Goal: Task Accomplishment & Management: Complete application form

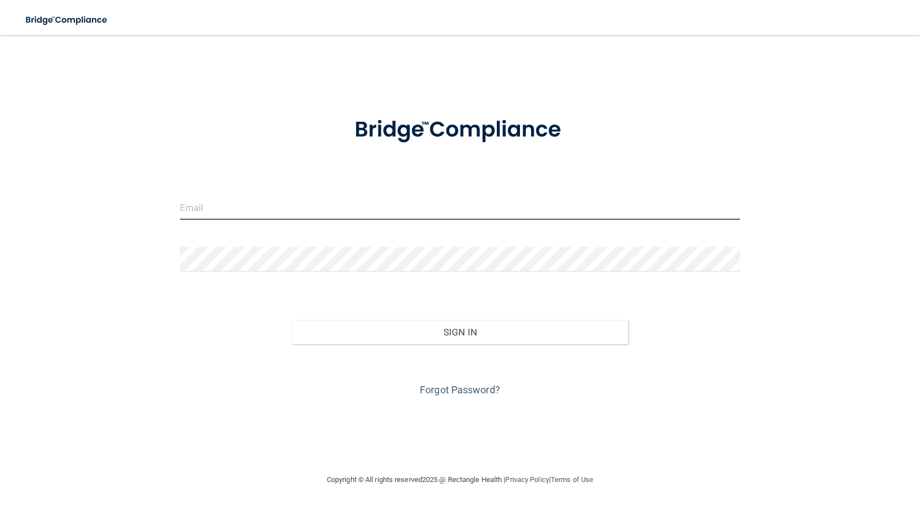
click at [299, 205] on input "email" at bounding box center [460, 207] width 561 height 25
type input "[EMAIL_ADDRESS][DOMAIN_NAME]"
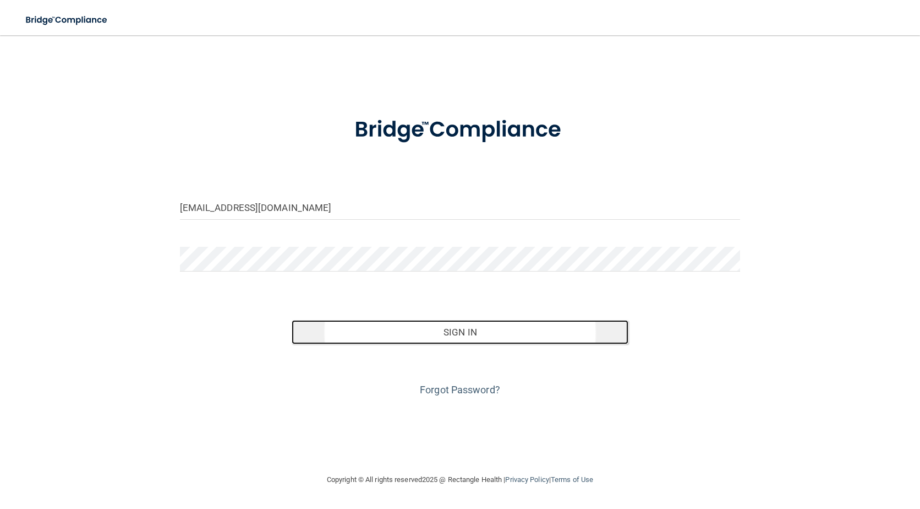
click at [467, 333] on button "Sign In" at bounding box center [460, 332] width 336 height 24
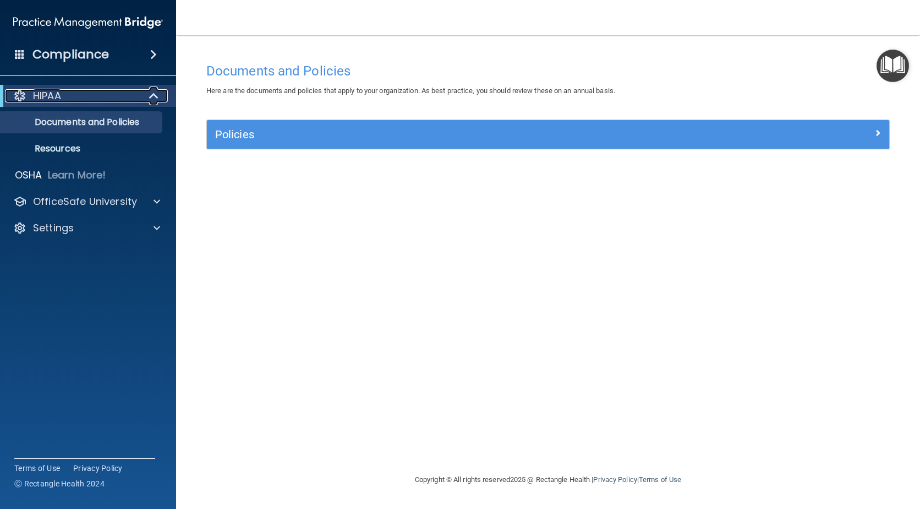
click at [152, 95] on span at bounding box center [154, 95] width 9 height 13
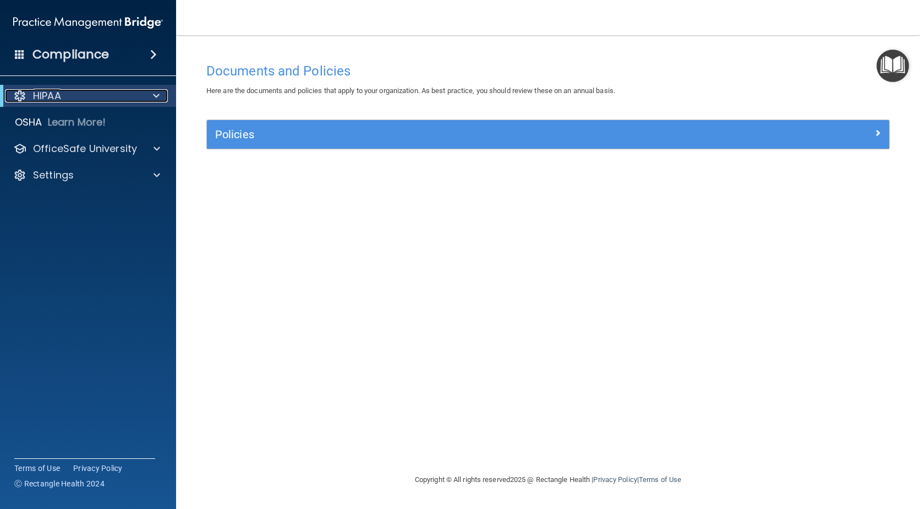
click at [152, 95] on div at bounding box center [154, 95] width 27 height 13
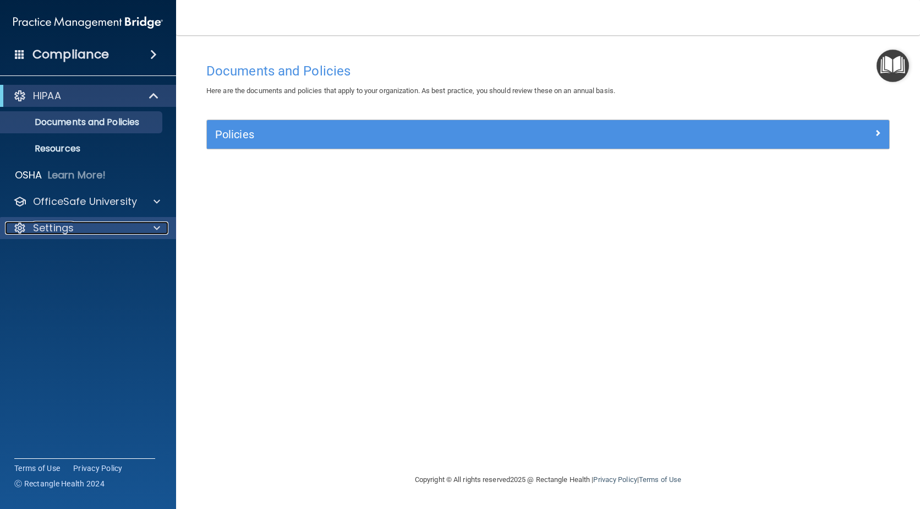
click at [152, 229] on div at bounding box center [155, 227] width 28 height 13
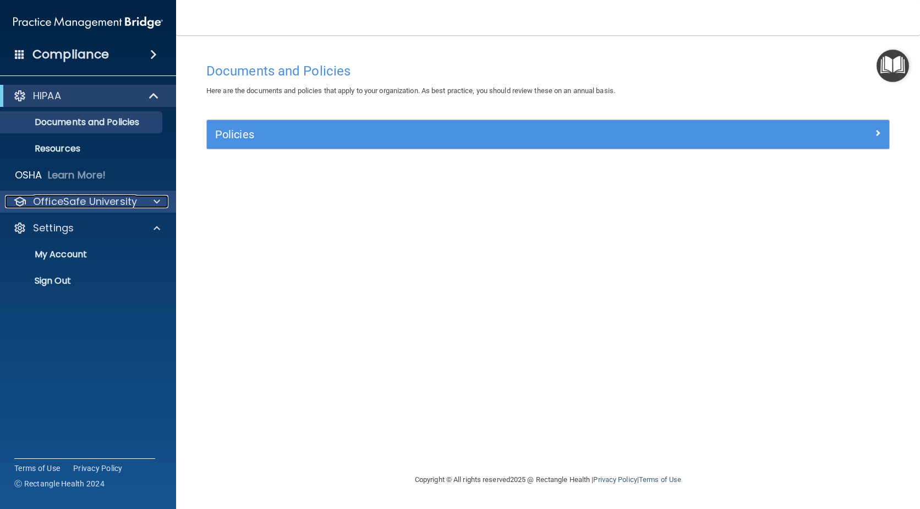
click at [152, 200] on div at bounding box center [155, 201] width 28 height 13
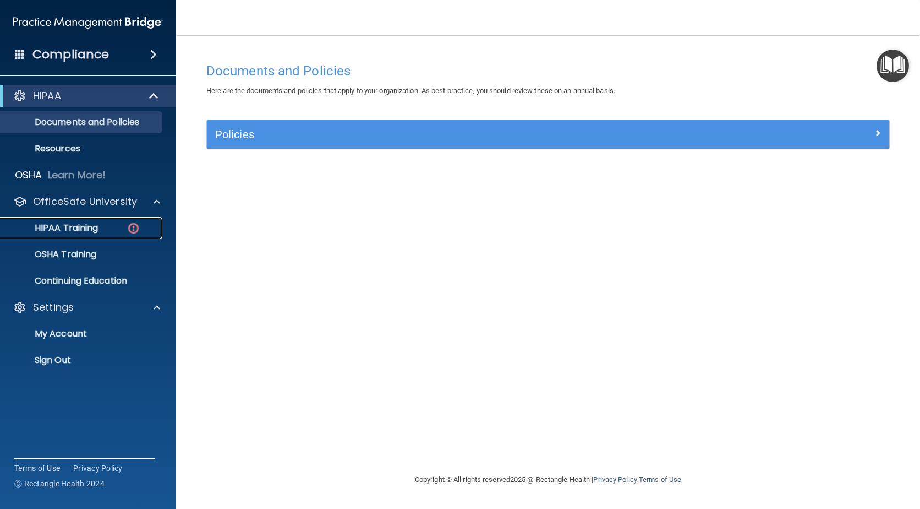
click at [90, 230] on p "HIPAA Training" at bounding box center [52, 227] width 91 height 11
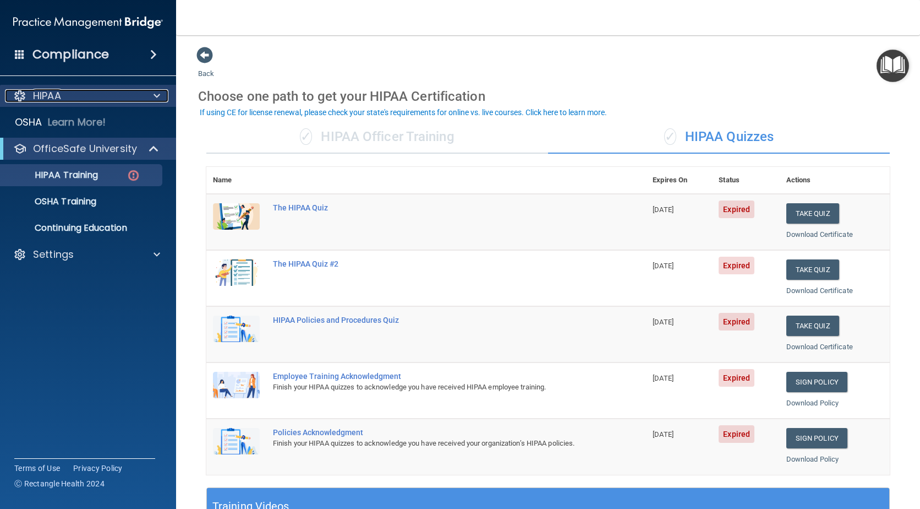
click at [154, 98] on span at bounding box center [157, 95] width 7 height 13
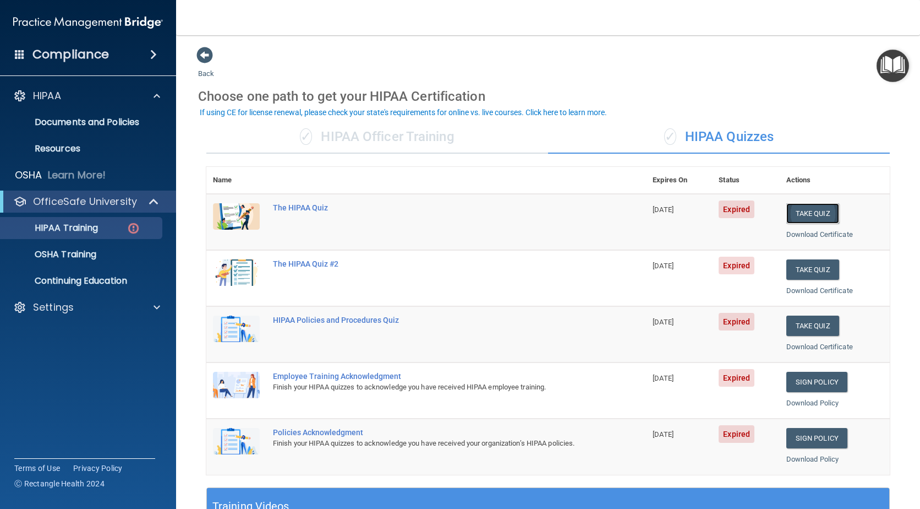
click at [803, 219] on button "Take Quiz" at bounding box center [813, 213] width 53 height 20
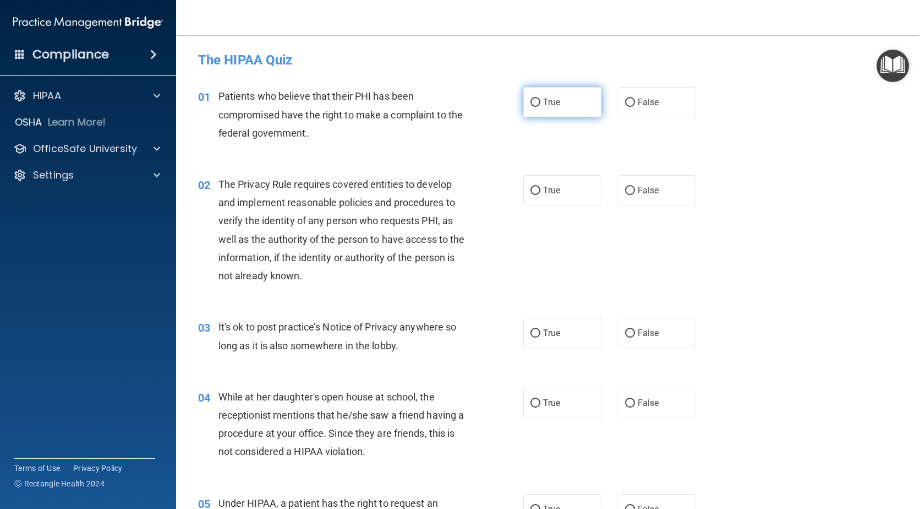
click at [531, 102] on input "True" at bounding box center [536, 103] width 10 height 8
radio input "true"
click at [533, 188] on input "True" at bounding box center [536, 191] width 10 height 8
radio input "true"
click at [625, 332] on input "False" at bounding box center [630, 333] width 10 height 8
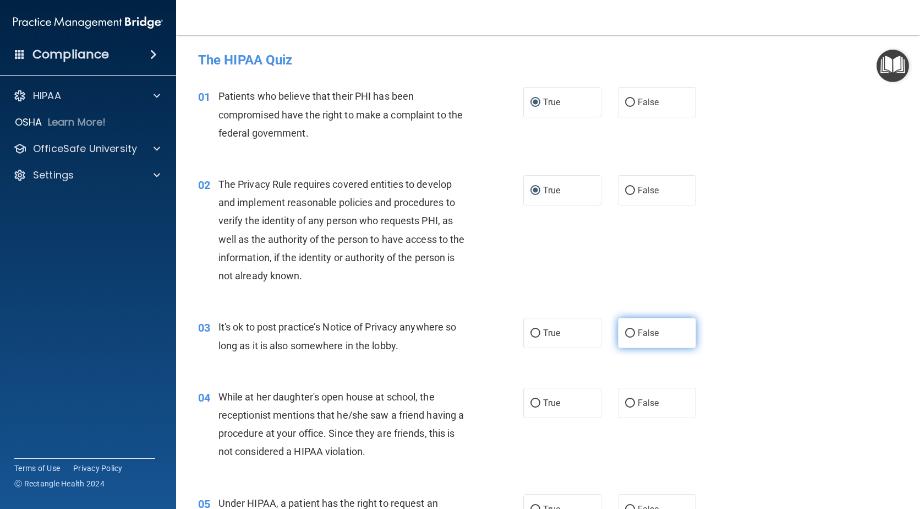
radio input "true"
click at [627, 400] on input "False" at bounding box center [630, 403] width 10 height 8
radio input "true"
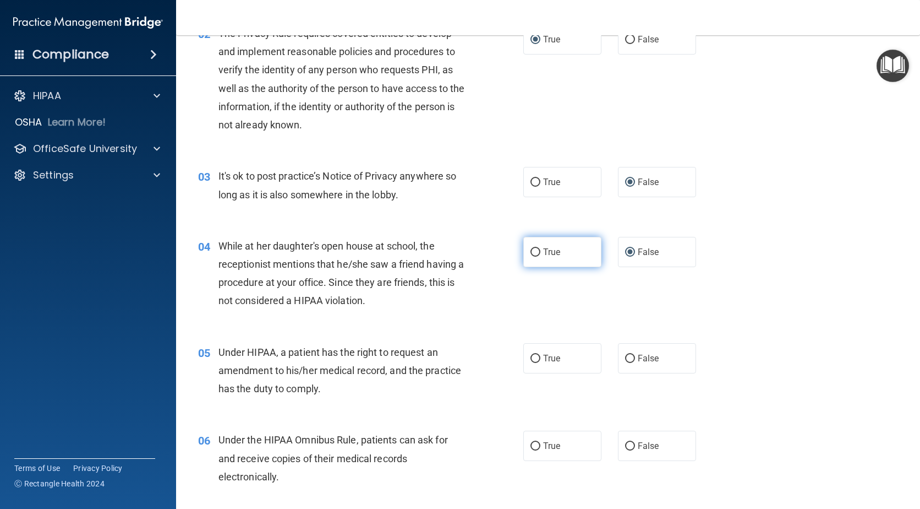
scroll to position [165, 0]
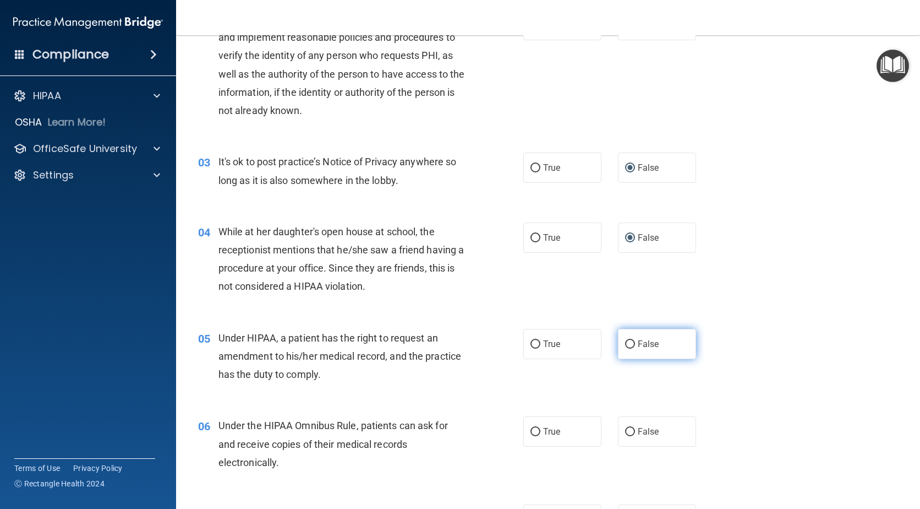
click at [625, 344] on input "False" at bounding box center [630, 344] width 10 height 8
radio input "true"
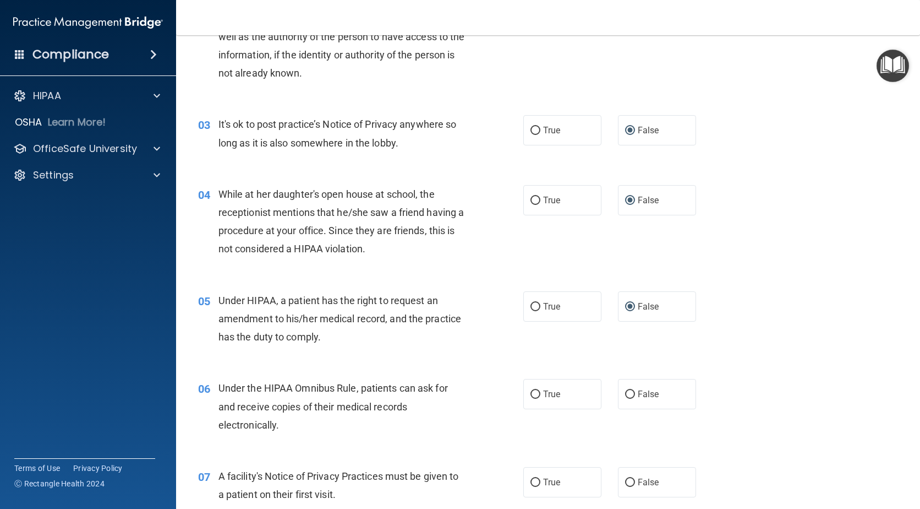
scroll to position [220, 0]
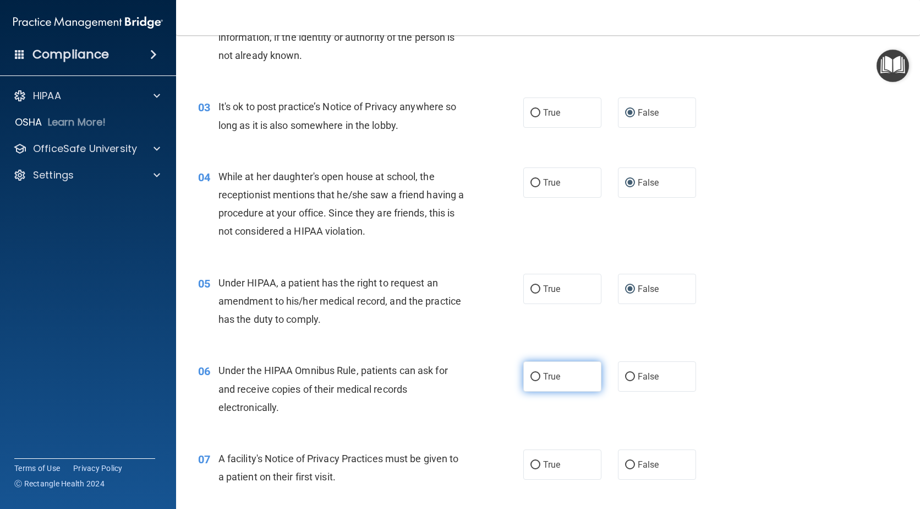
click at [531, 374] on input "True" at bounding box center [536, 377] width 10 height 8
radio input "true"
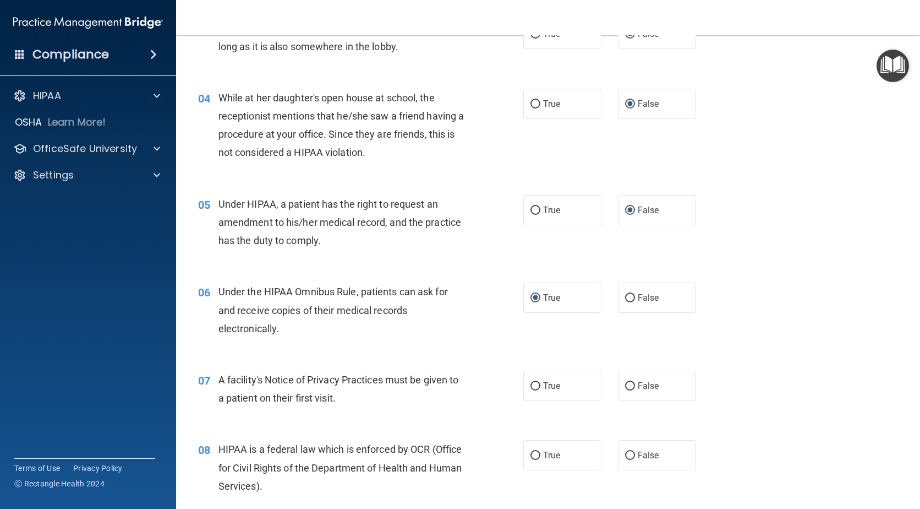
scroll to position [330, 0]
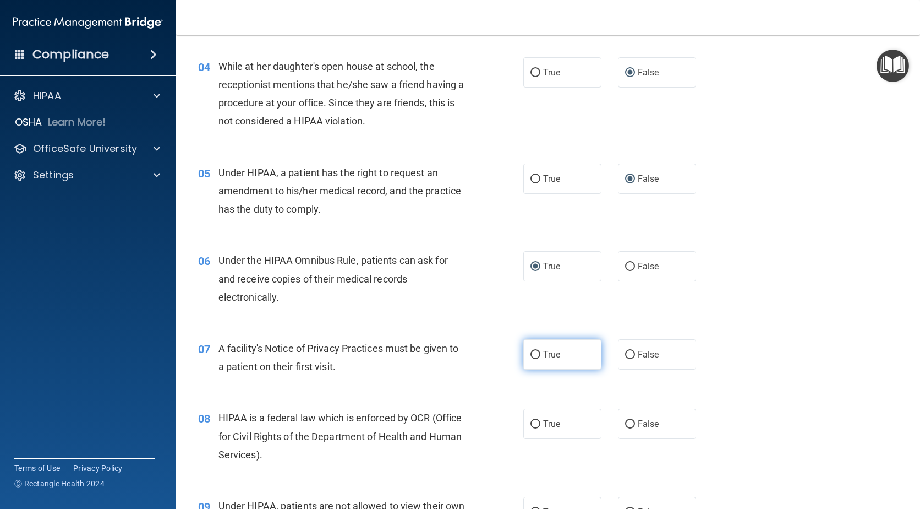
click at [531, 355] on input "True" at bounding box center [536, 355] width 10 height 8
radio input "true"
click at [531, 422] on input "True" at bounding box center [536, 424] width 10 height 8
radio input "true"
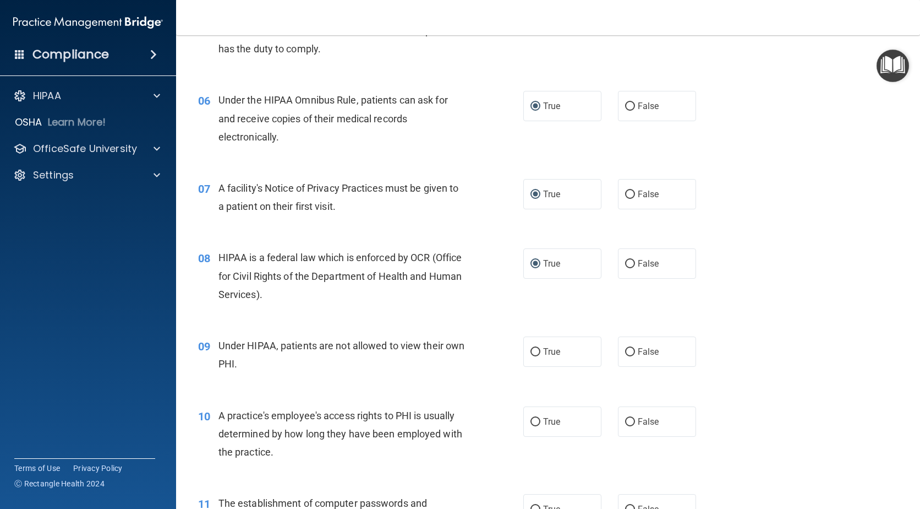
scroll to position [551, 0]
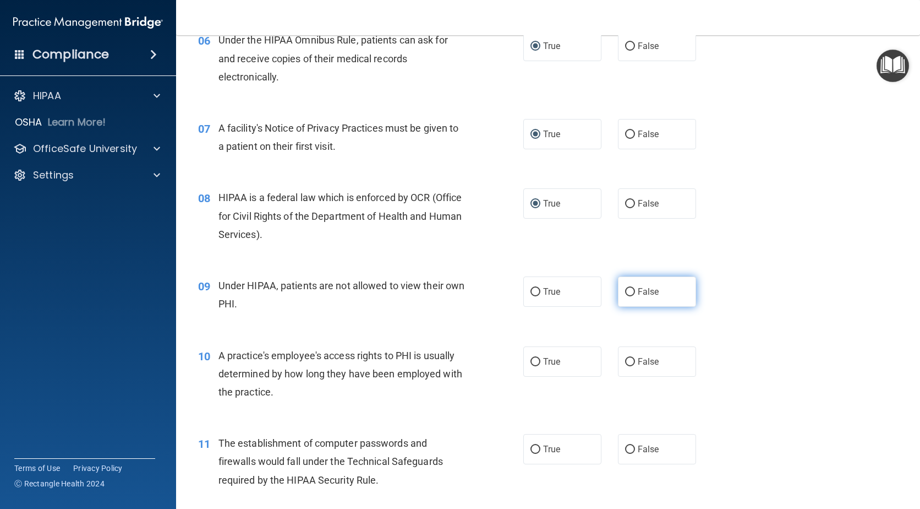
click at [640, 299] on label "False" at bounding box center [657, 291] width 78 height 30
click at [635, 296] on input "False" at bounding box center [630, 292] width 10 height 8
radio input "true"
click at [638, 366] on span "False" at bounding box center [648, 361] width 21 height 10
click at [634, 366] on input "False" at bounding box center [630, 362] width 10 height 8
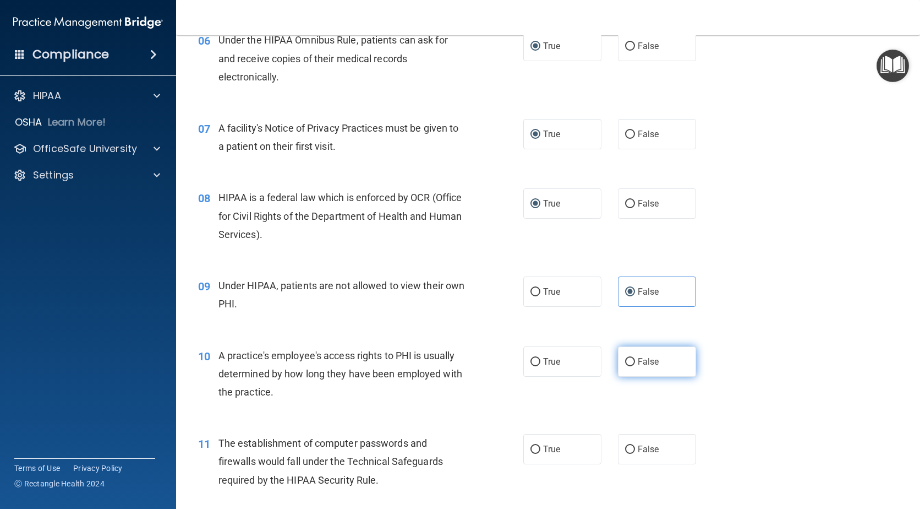
radio input "true"
click at [560, 447] on label "True" at bounding box center [563, 449] width 78 height 30
click at [541, 447] on input "True" at bounding box center [536, 449] width 10 height 8
radio input "true"
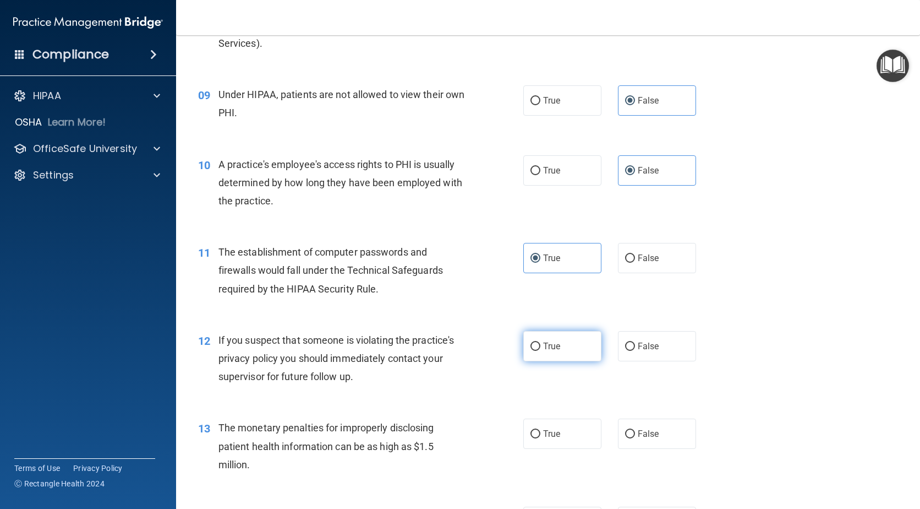
scroll to position [826, 0]
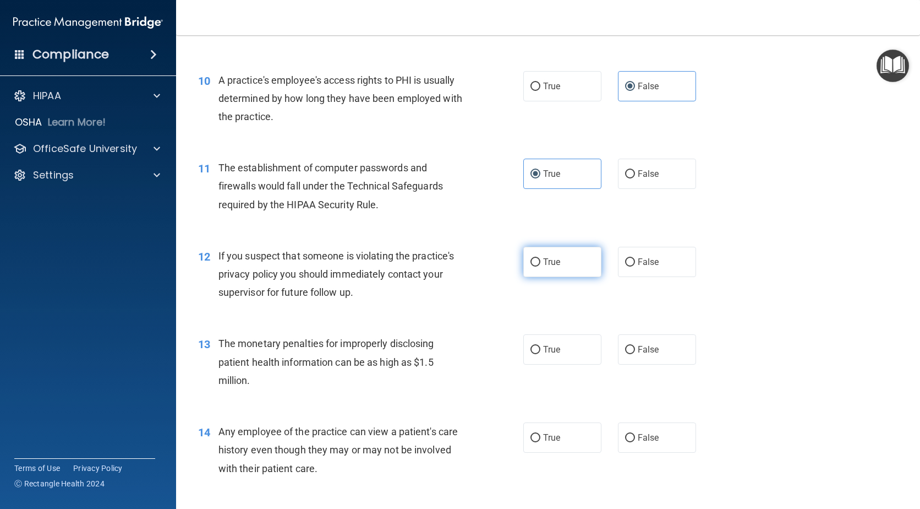
click at [533, 264] on input "True" at bounding box center [536, 262] width 10 height 8
radio input "true"
click at [547, 349] on span "True" at bounding box center [551, 349] width 17 height 10
click at [541, 349] on input "True" at bounding box center [536, 350] width 10 height 8
radio input "true"
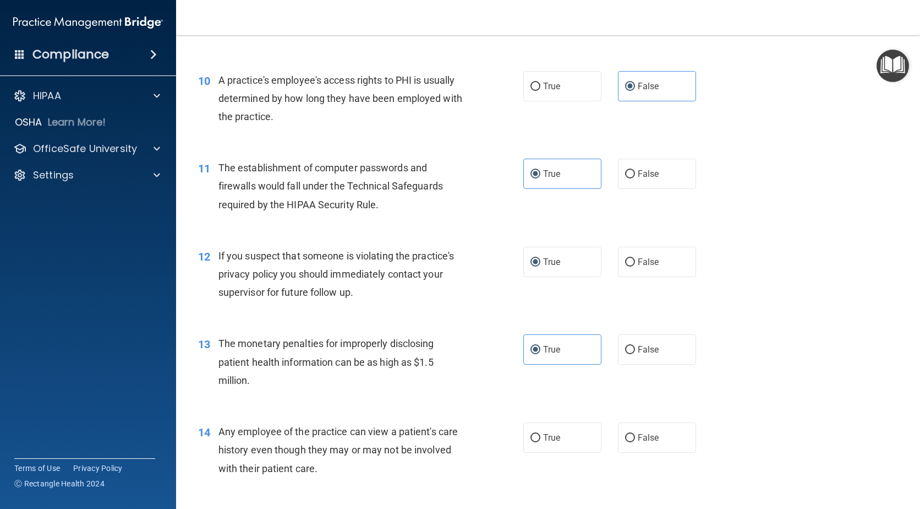
scroll to position [881, 0]
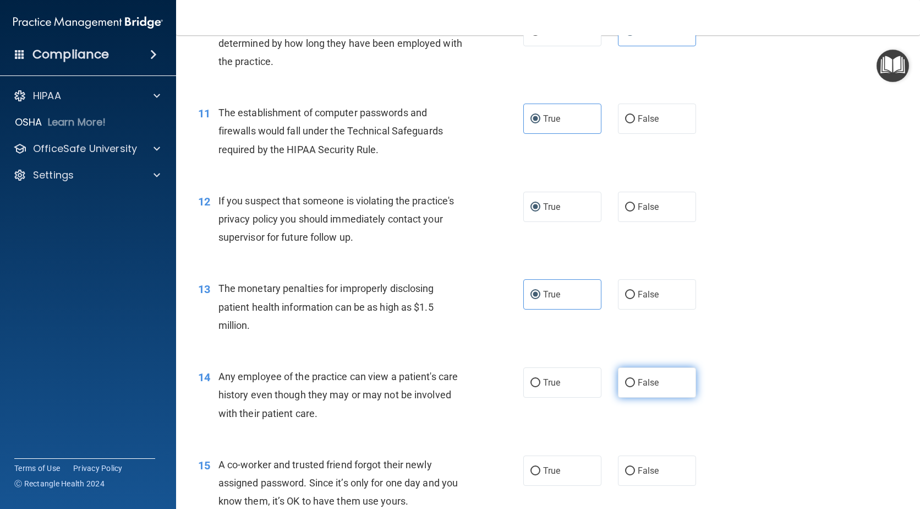
click at [631, 393] on label "False" at bounding box center [657, 382] width 78 height 30
click at [631, 387] on input "False" at bounding box center [630, 383] width 10 height 8
radio input "true"
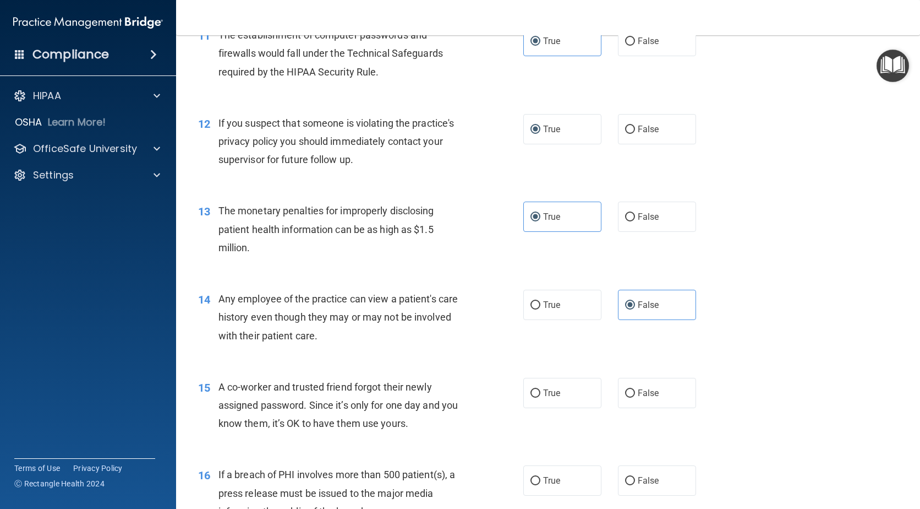
scroll to position [991, 0]
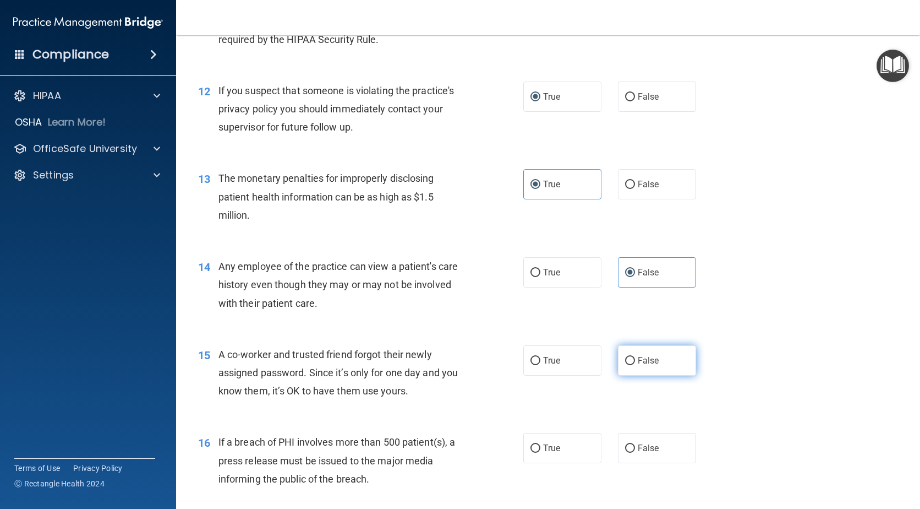
click at [639, 362] on span "False" at bounding box center [648, 360] width 21 height 10
click at [635, 362] on input "False" at bounding box center [630, 361] width 10 height 8
radio input "true"
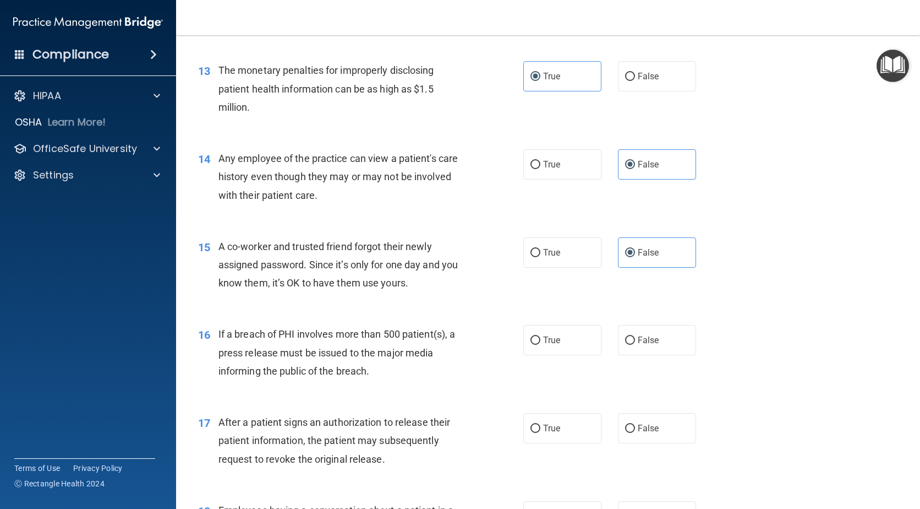
scroll to position [1101, 0]
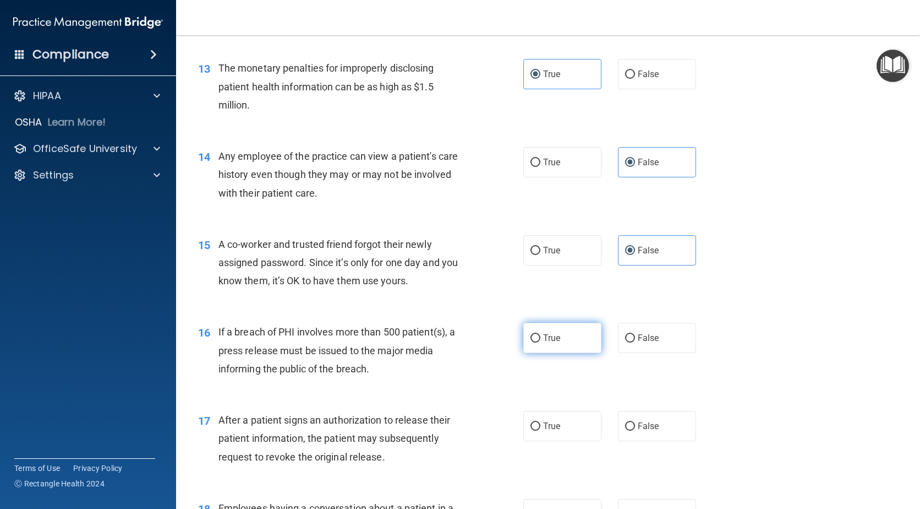
click at [555, 347] on label "True" at bounding box center [563, 338] width 78 height 30
click at [541, 342] on input "True" at bounding box center [536, 338] width 10 height 8
radio input "true"
click at [543, 423] on span "True" at bounding box center [551, 426] width 17 height 10
click at [541, 423] on input "True" at bounding box center [536, 426] width 10 height 8
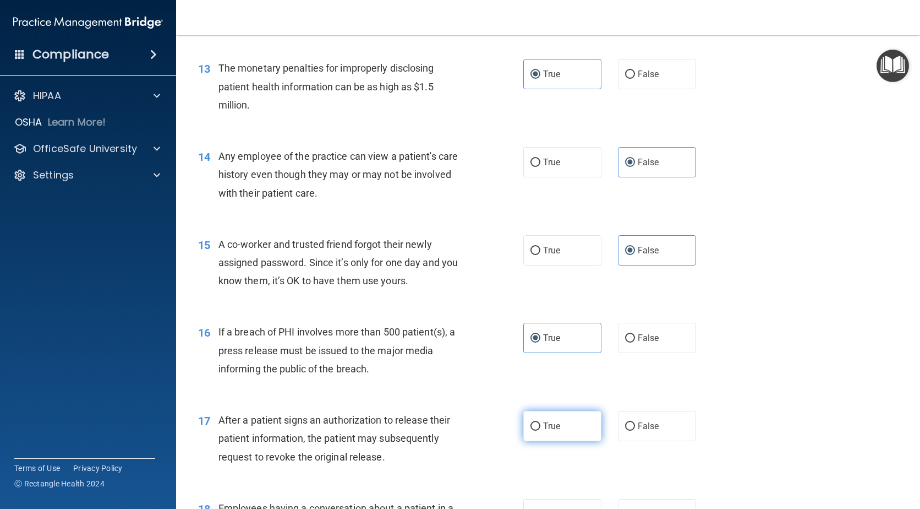
radio input "true"
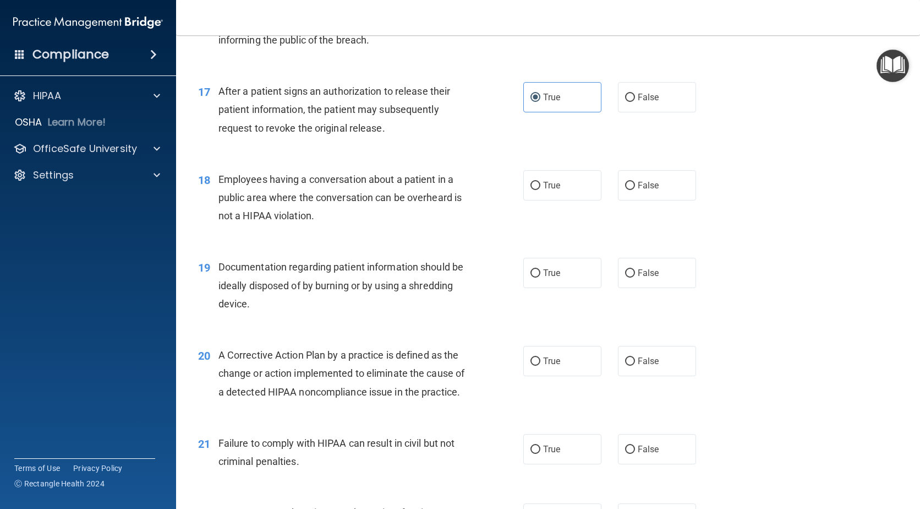
scroll to position [1431, 0]
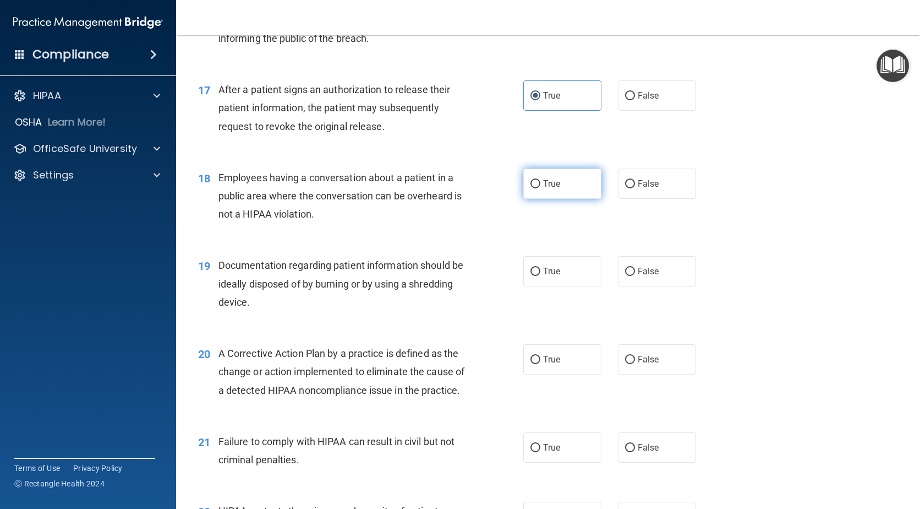
click at [560, 186] on label "True" at bounding box center [563, 183] width 78 height 30
click at [541, 186] on input "True" at bounding box center [536, 184] width 10 height 8
radio input "true"
click at [547, 270] on span "True" at bounding box center [551, 271] width 17 height 10
click at [541, 270] on input "True" at bounding box center [536, 272] width 10 height 8
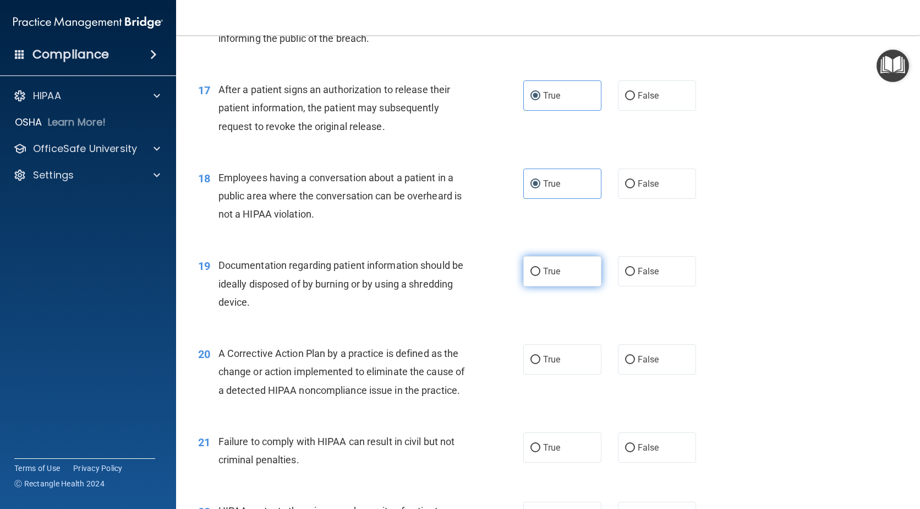
radio input "true"
click at [570, 364] on label "True" at bounding box center [563, 359] width 78 height 30
click at [541, 364] on input "True" at bounding box center [536, 360] width 10 height 8
radio input "true"
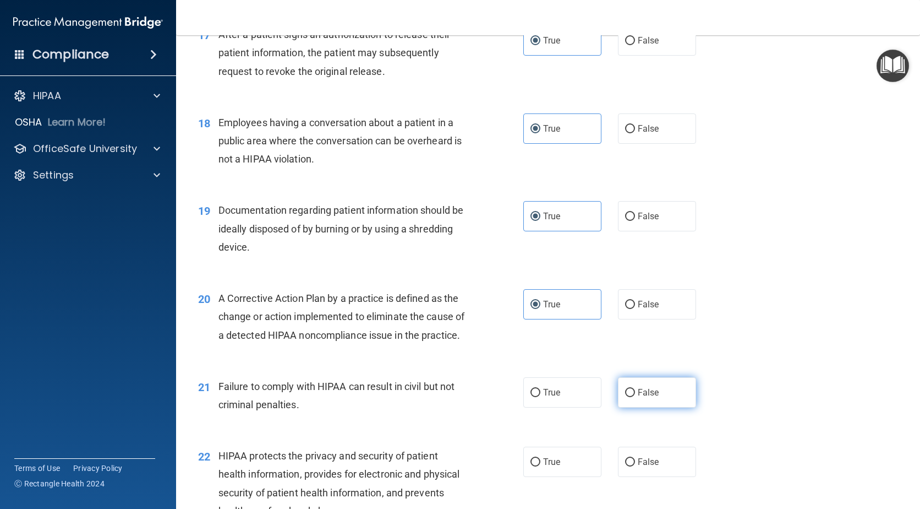
click at [629, 402] on label "False" at bounding box center [657, 392] width 78 height 30
click at [629, 397] on input "False" at bounding box center [630, 393] width 10 height 8
radio input "true"
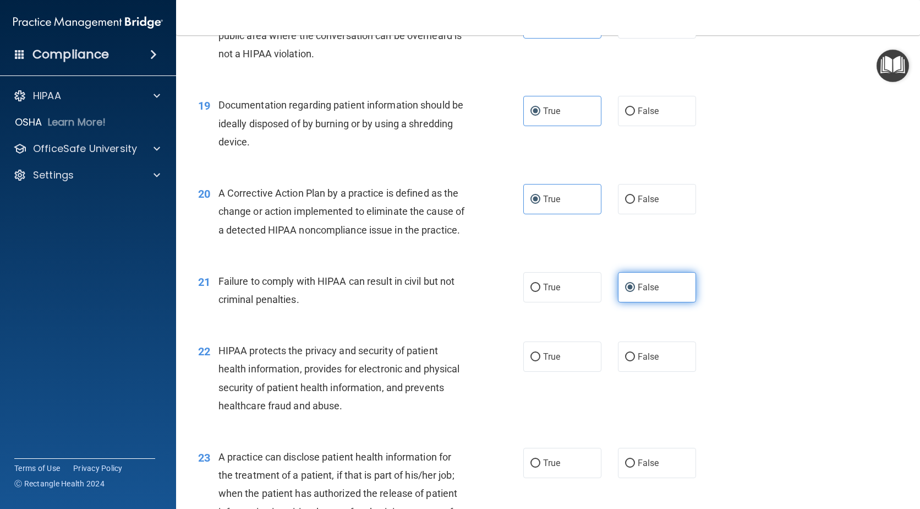
scroll to position [1596, 0]
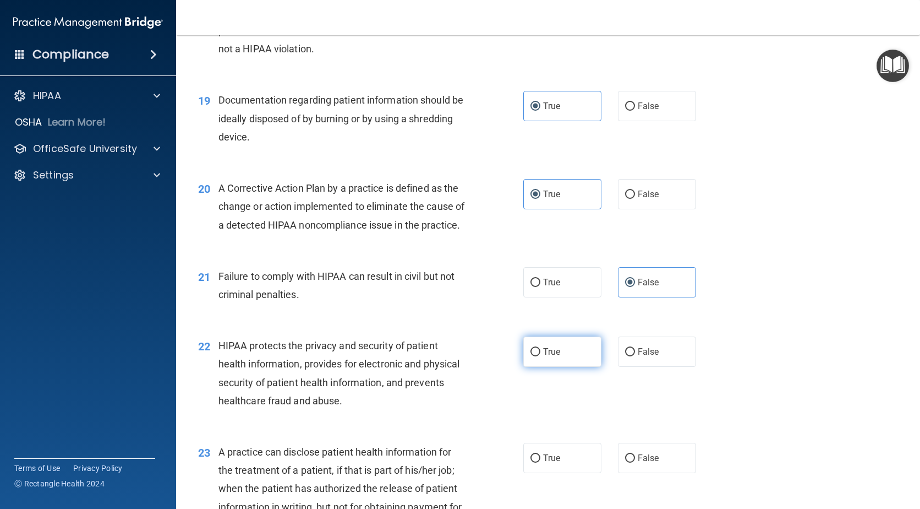
click at [532, 356] on input "True" at bounding box center [536, 352] width 10 height 8
radio input "true"
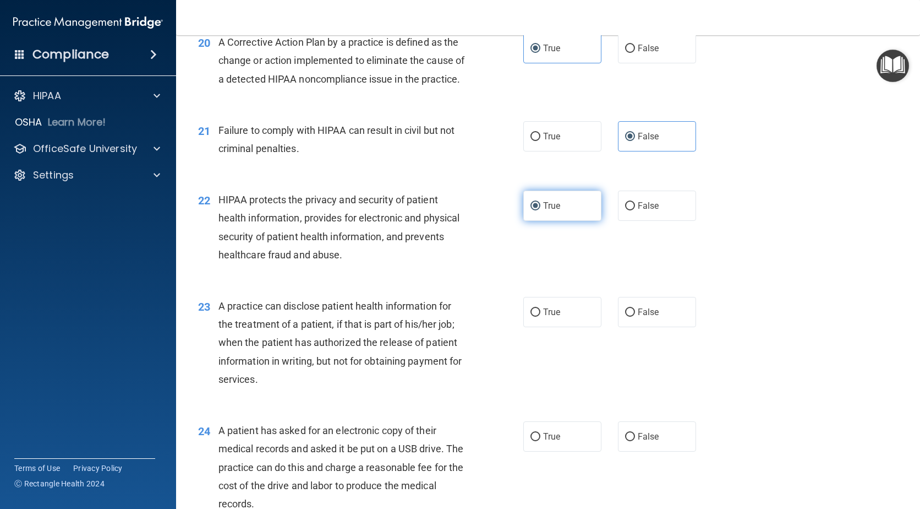
scroll to position [1762, 0]
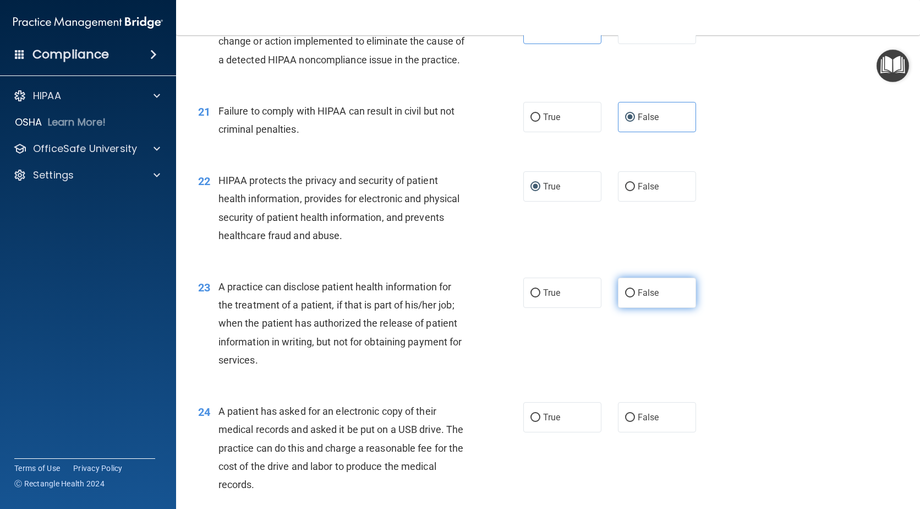
click at [661, 308] on label "False" at bounding box center [657, 292] width 78 height 30
click at [635, 297] on input "False" at bounding box center [630, 293] width 10 height 8
radio input "true"
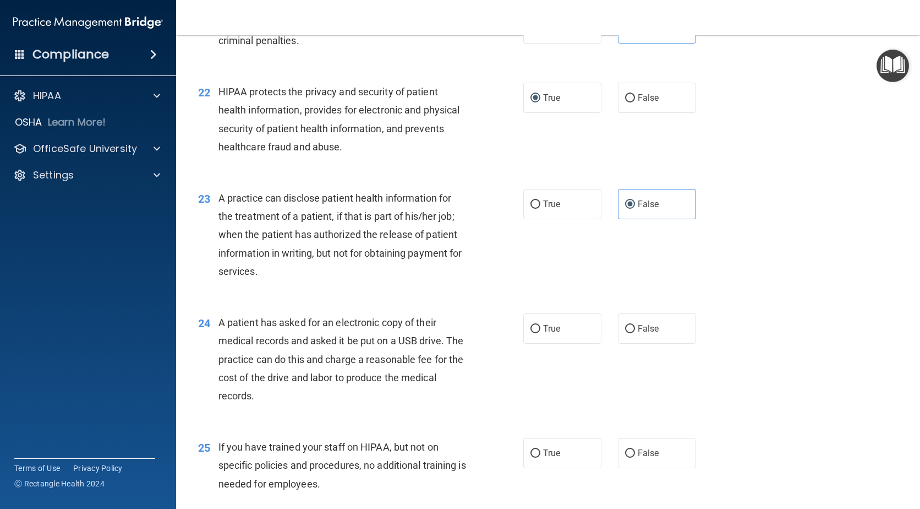
scroll to position [1872, 0]
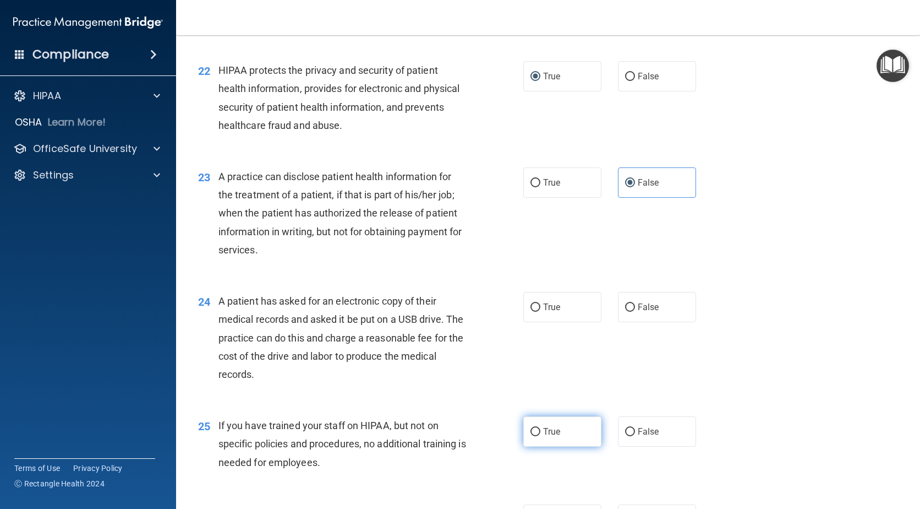
click at [549, 437] on span "True" at bounding box center [551, 431] width 17 height 10
click at [541, 436] on input "True" at bounding box center [536, 432] width 10 height 8
radio input "true"
click at [551, 322] on label "True" at bounding box center [563, 307] width 78 height 30
click at [541, 312] on input "True" at bounding box center [536, 307] width 10 height 8
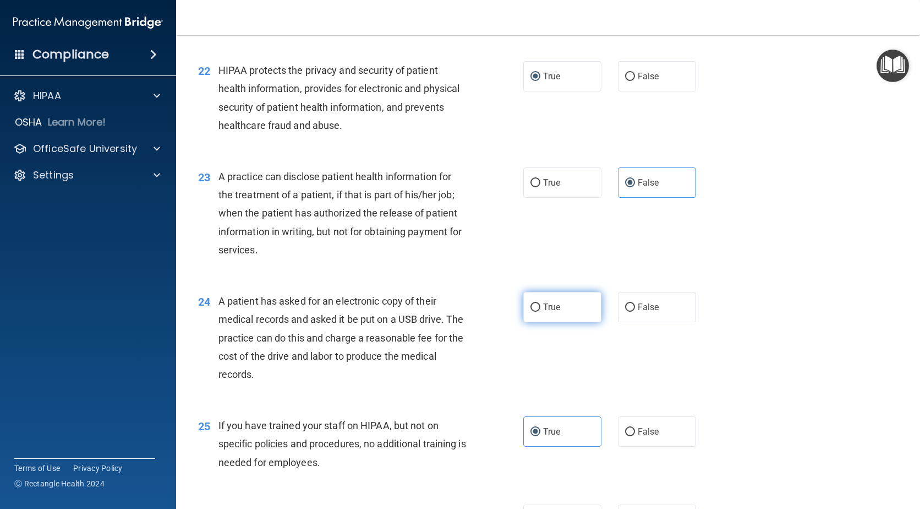
radio input "true"
click at [642, 437] on span "False" at bounding box center [648, 431] width 21 height 10
click at [635, 436] on input "False" at bounding box center [630, 432] width 10 height 8
radio input "true"
radio input "false"
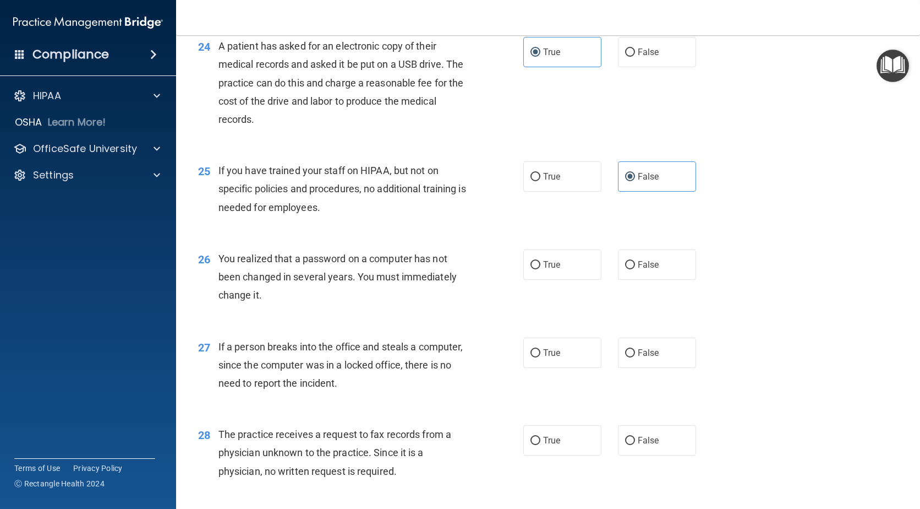
scroll to position [2147, 0]
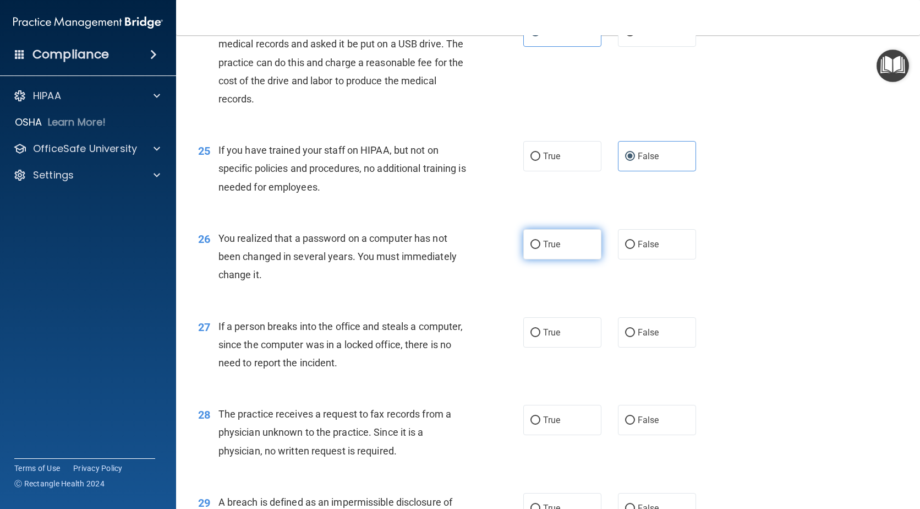
click at [555, 249] on span "True" at bounding box center [551, 244] width 17 height 10
click at [541, 249] on input "True" at bounding box center [536, 245] width 10 height 8
radio input "true"
click at [664, 347] on label "False" at bounding box center [657, 332] width 78 height 30
click at [635, 337] on input "False" at bounding box center [630, 333] width 10 height 8
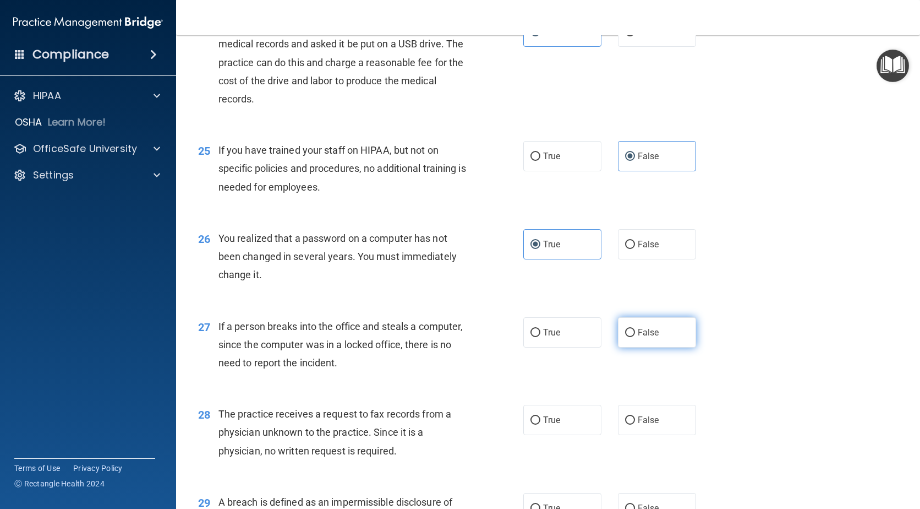
radio input "true"
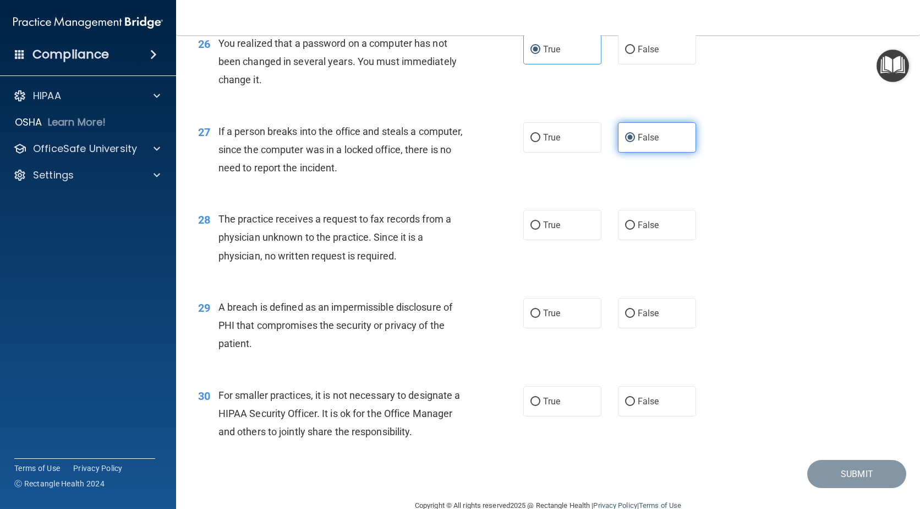
scroll to position [2367, 0]
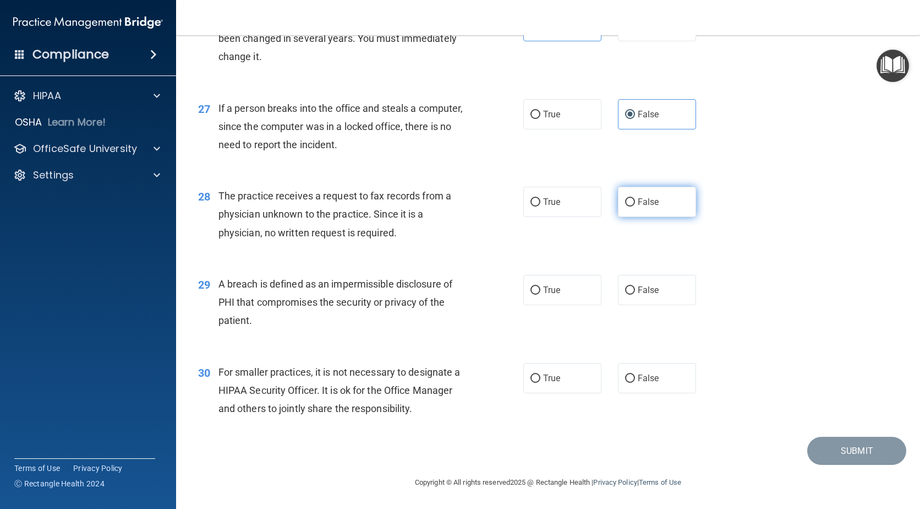
click at [654, 217] on label "False" at bounding box center [657, 202] width 78 height 30
click at [635, 206] on input "False" at bounding box center [630, 202] width 10 height 8
radio input "true"
click at [563, 305] on label "True" at bounding box center [563, 290] width 78 height 30
click at [541, 295] on input "True" at bounding box center [536, 290] width 10 height 8
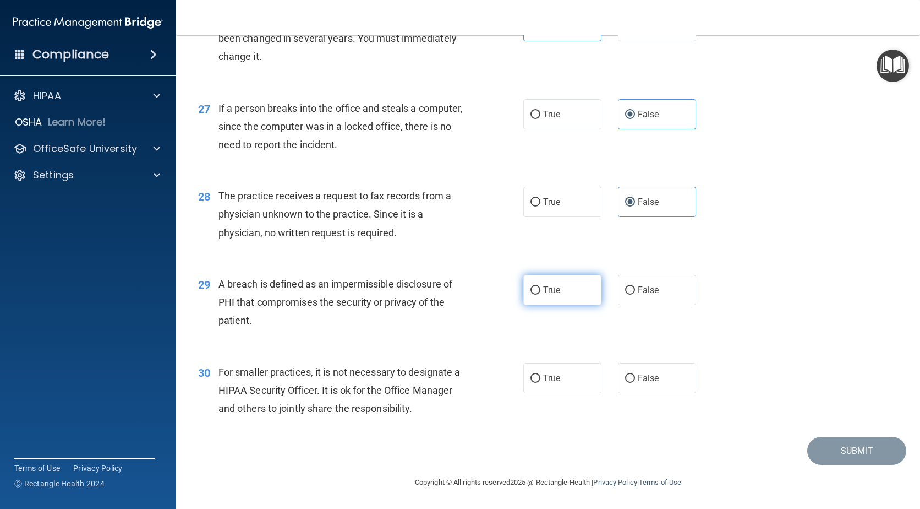
radio input "true"
click at [650, 393] on label "False" at bounding box center [657, 378] width 78 height 30
click at [635, 383] on input "False" at bounding box center [630, 378] width 10 height 8
radio input "true"
click at [874, 465] on button "Submit" at bounding box center [857, 451] width 99 height 28
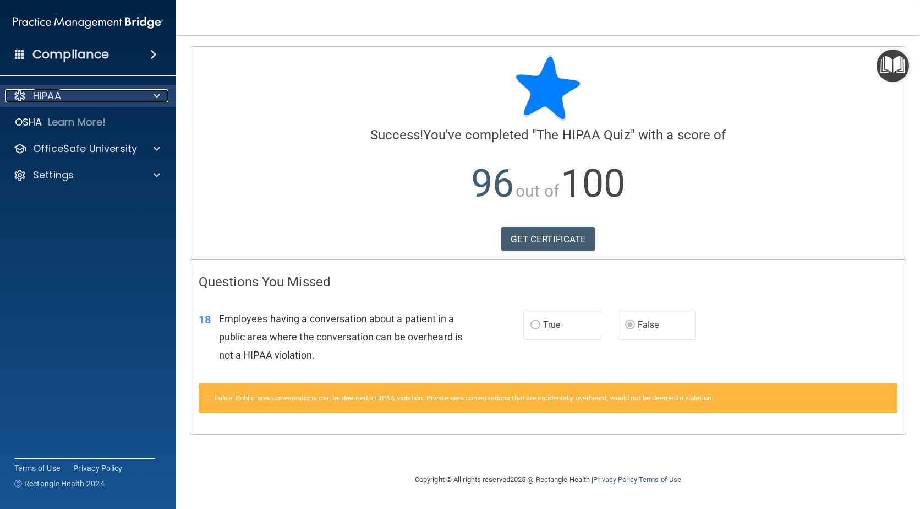
click at [137, 96] on div "HIPAA" at bounding box center [73, 95] width 137 height 13
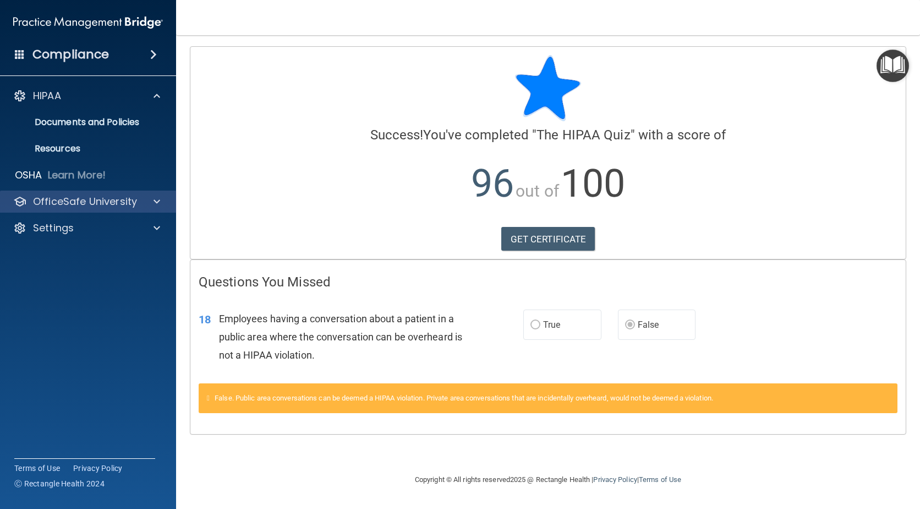
click at [150, 193] on div "OfficeSafe University" at bounding box center [88, 201] width 177 height 22
click at [151, 199] on div at bounding box center [155, 201] width 28 height 13
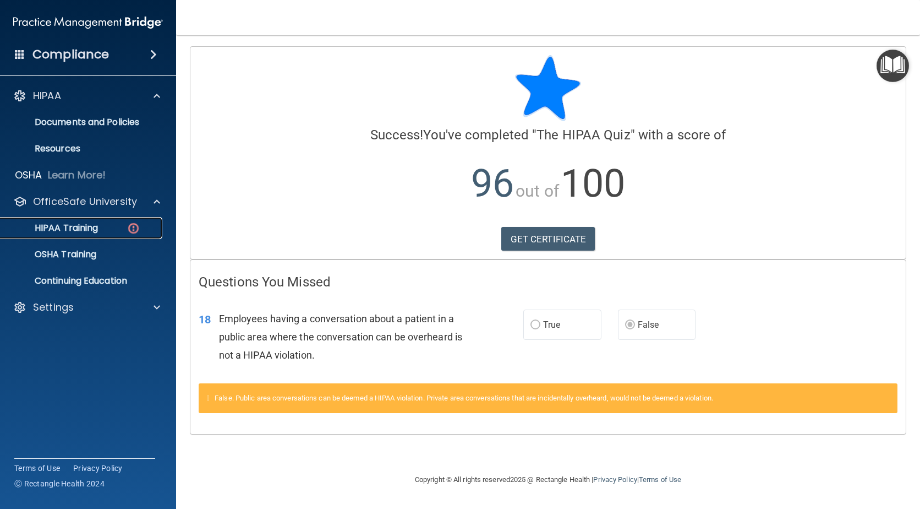
click at [101, 226] on div "HIPAA Training" at bounding box center [82, 227] width 150 height 11
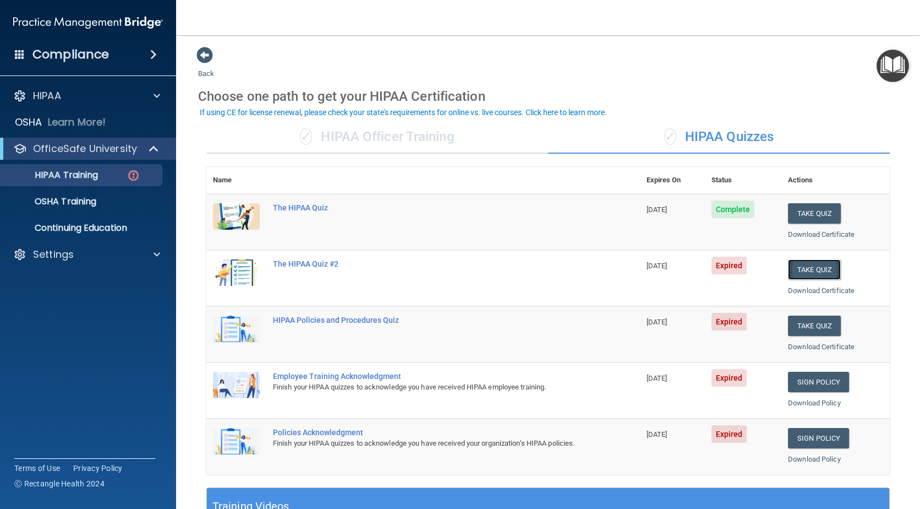
click at [819, 270] on button "Take Quiz" at bounding box center [814, 269] width 53 height 20
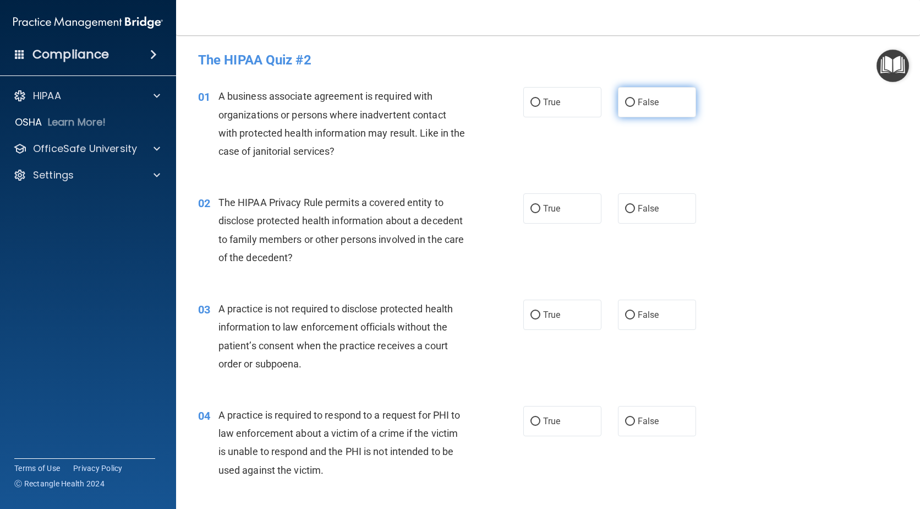
click at [640, 98] on span "False" at bounding box center [648, 102] width 21 height 10
click at [635, 99] on input "False" at bounding box center [630, 103] width 10 height 8
radio input "true"
click at [564, 214] on label "True" at bounding box center [563, 208] width 78 height 30
click at [541, 213] on input "True" at bounding box center [536, 209] width 10 height 8
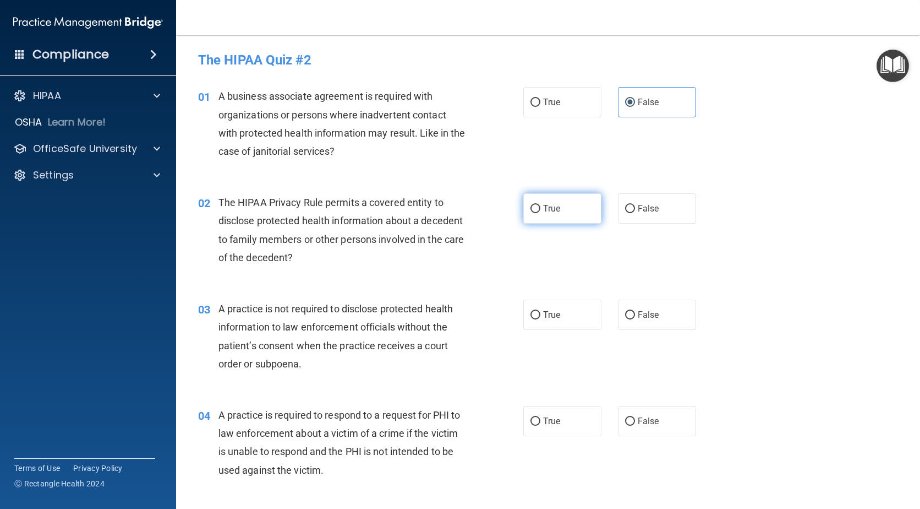
radio input "true"
click at [651, 308] on label "False" at bounding box center [657, 314] width 78 height 30
click at [635, 311] on input "False" at bounding box center [630, 315] width 10 height 8
radio input "true"
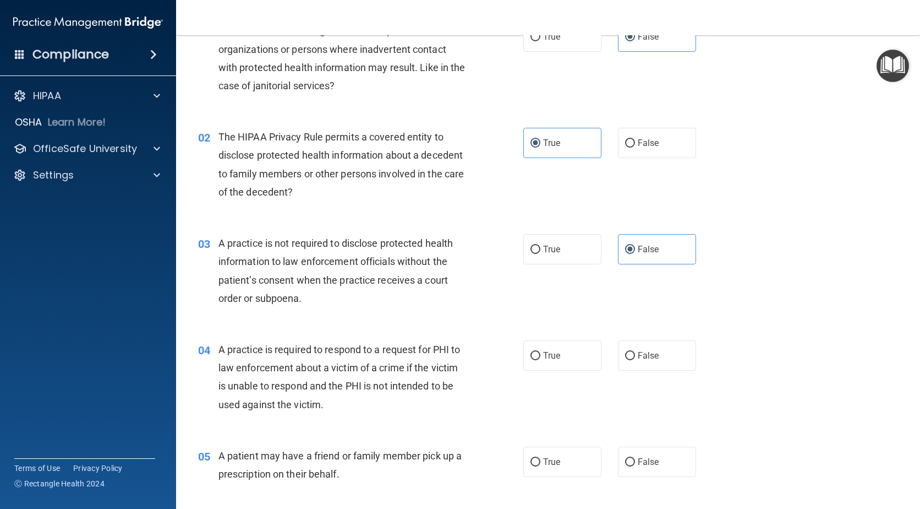
scroll to position [165, 0]
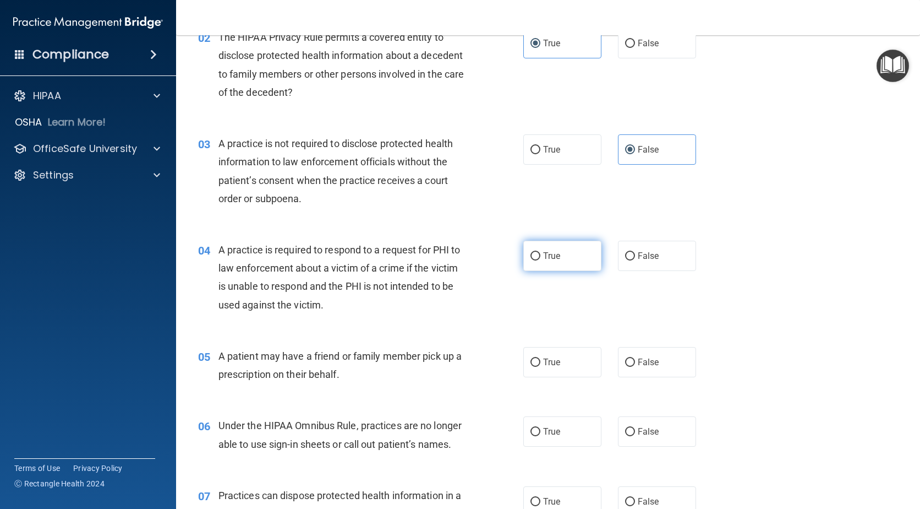
click at [553, 255] on span "True" at bounding box center [551, 255] width 17 height 10
click at [541, 255] on input "True" at bounding box center [536, 256] width 10 height 8
radio input "true"
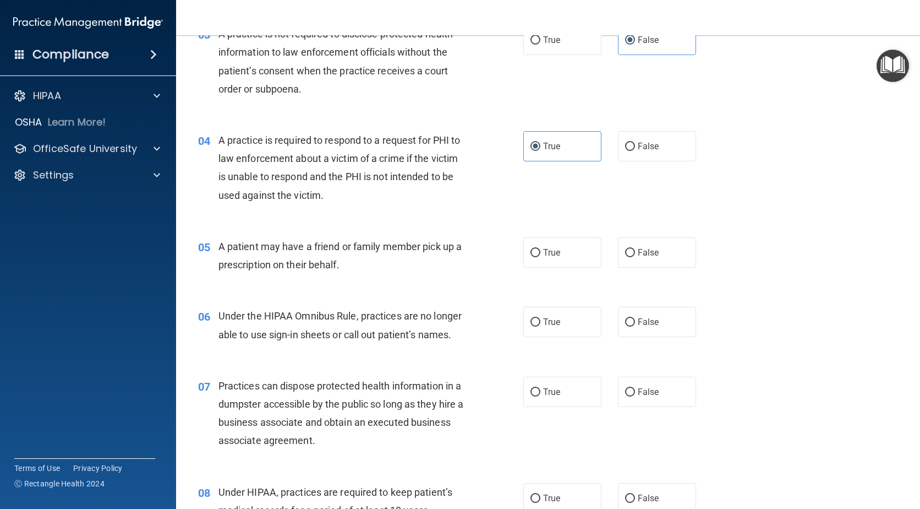
scroll to position [275, 0]
click at [546, 248] on span "True" at bounding box center [551, 252] width 17 height 10
click at [541, 248] on input "True" at bounding box center [536, 252] width 10 height 8
radio input "true"
click at [637, 313] on label "False" at bounding box center [657, 321] width 78 height 30
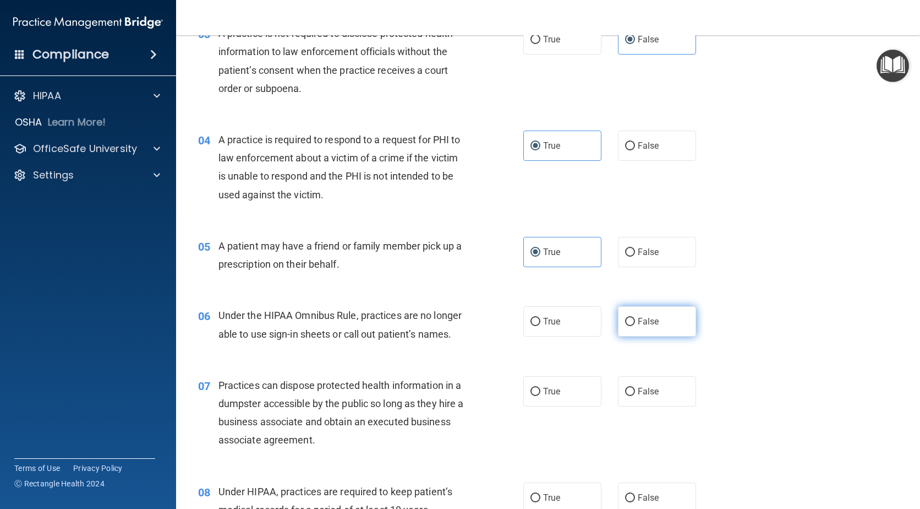
click at [635, 318] on input "False" at bounding box center [630, 322] width 10 height 8
radio input "true"
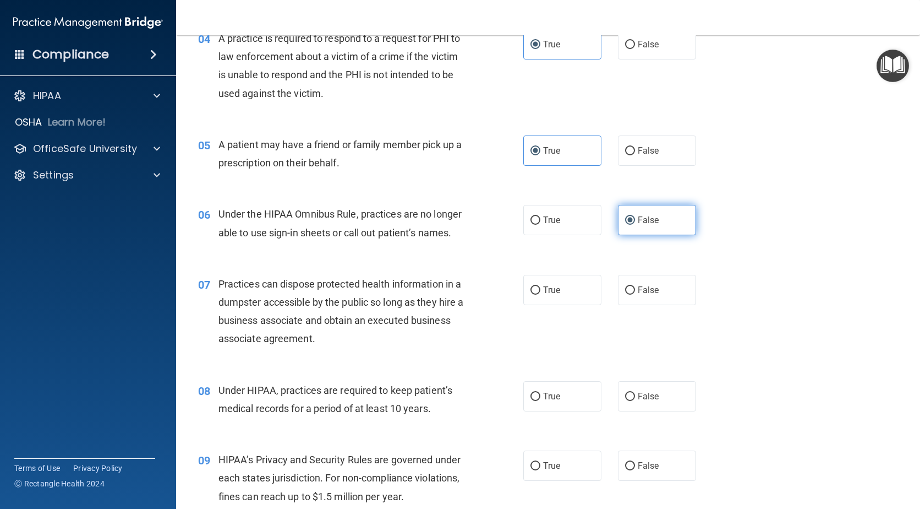
scroll to position [385, 0]
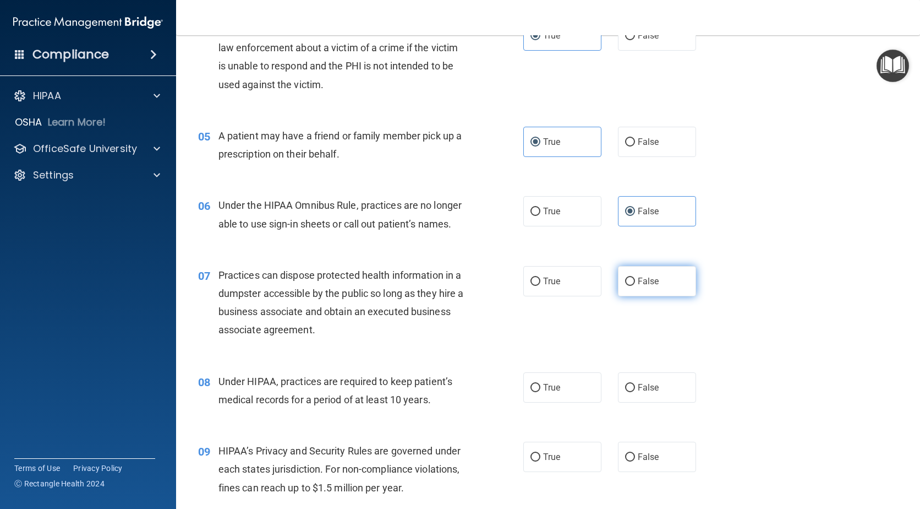
click at [638, 288] on label "False" at bounding box center [657, 281] width 78 height 30
click at [635, 286] on input "False" at bounding box center [630, 281] width 10 height 8
radio input "true"
click at [629, 390] on input "False" at bounding box center [630, 388] width 10 height 8
radio input "true"
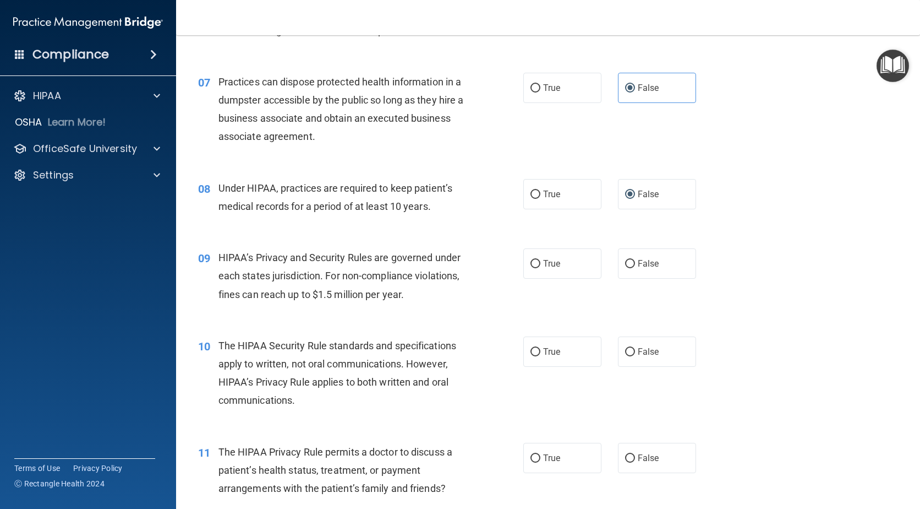
scroll to position [606, 0]
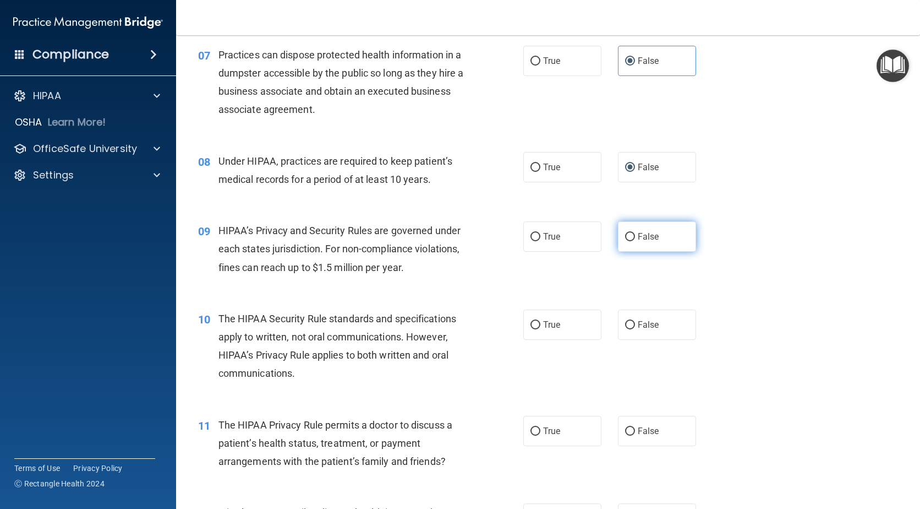
click at [625, 230] on label "False" at bounding box center [657, 236] width 78 height 30
click at [625, 233] on input "False" at bounding box center [630, 237] width 10 height 8
radio input "true"
click at [571, 316] on label "True" at bounding box center [563, 324] width 78 height 30
click at [541, 321] on input "True" at bounding box center [536, 325] width 10 height 8
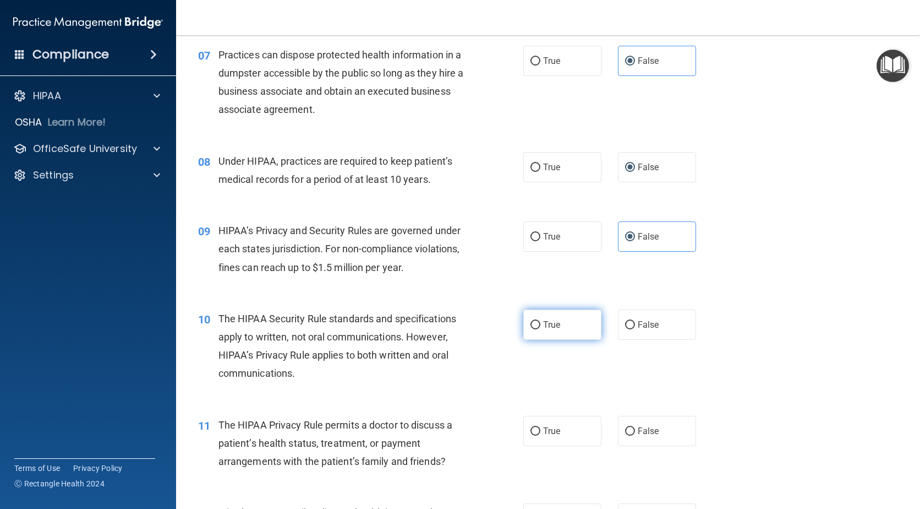
radio input "true"
click at [556, 431] on span "True" at bounding box center [551, 431] width 17 height 10
click at [541, 431] on input "True" at bounding box center [536, 431] width 10 height 8
radio input "true"
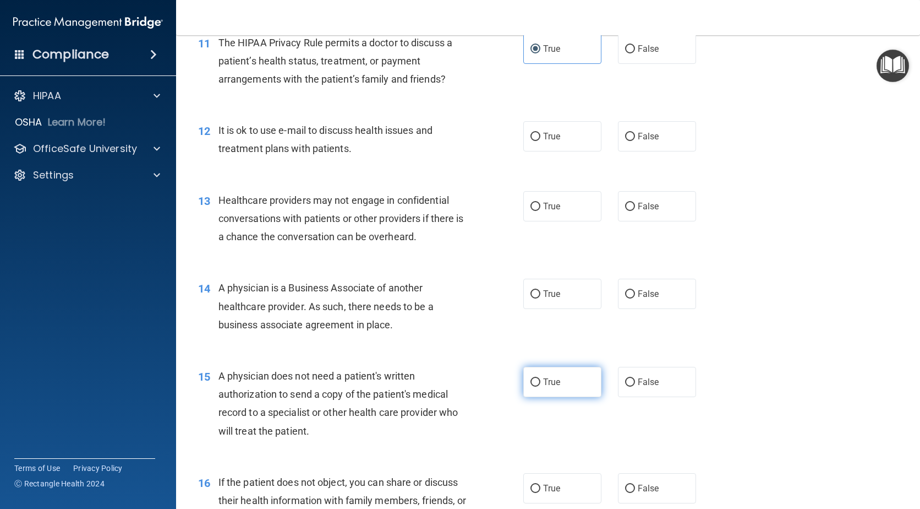
scroll to position [991, 0]
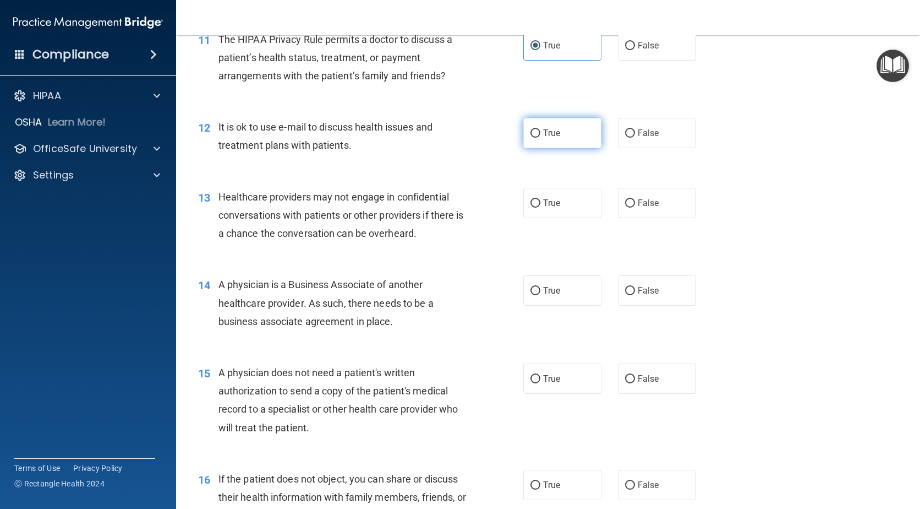
click at [536, 137] on input "True" at bounding box center [536, 133] width 10 height 8
radio input "true"
click at [636, 197] on label "False" at bounding box center [657, 203] width 78 height 30
click at [635, 199] on input "False" at bounding box center [630, 203] width 10 height 8
radio input "true"
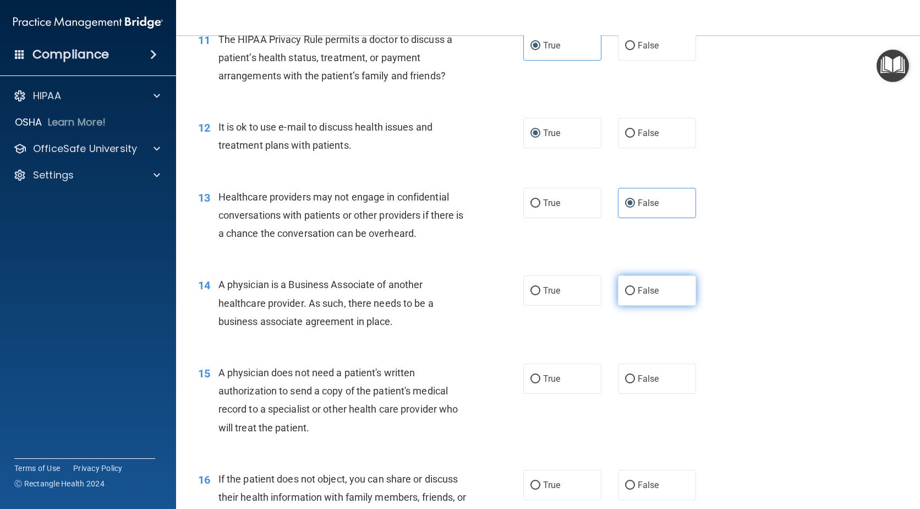
click at [650, 300] on label "False" at bounding box center [657, 290] width 78 height 30
click at [635, 295] on input "False" at bounding box center [630, 291] width 10 height 8
radio input "true"
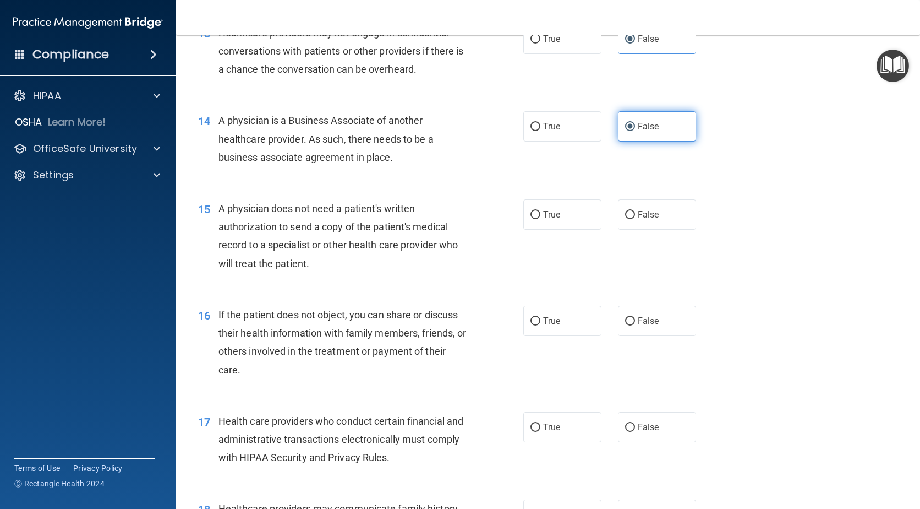
scroll to position [1156, 0]
click at [543, 208] on span "True" at bounding box center [551, 213] width 17 height 10
click at [541, 210] on input "True" at bounding box center [536, 214] width 10 height 8
radio input "true"
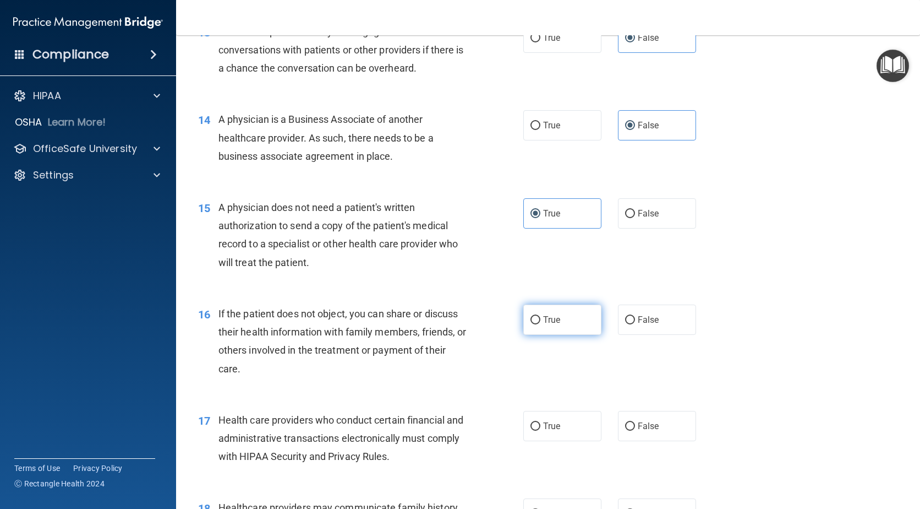
click at [553, 322] on span "True" at bounding box center [551, 319] width 17 height 10
click at [541, 322] on input "True" at bounding box center [536, 320] width 10 height 8
radio input "true"
click at [552, 426] on span "True" at bounding box center [551, 426] width 17 height 10
click at [541, 426] on input "True" at bounding box center [536, 426] width 10 height 8
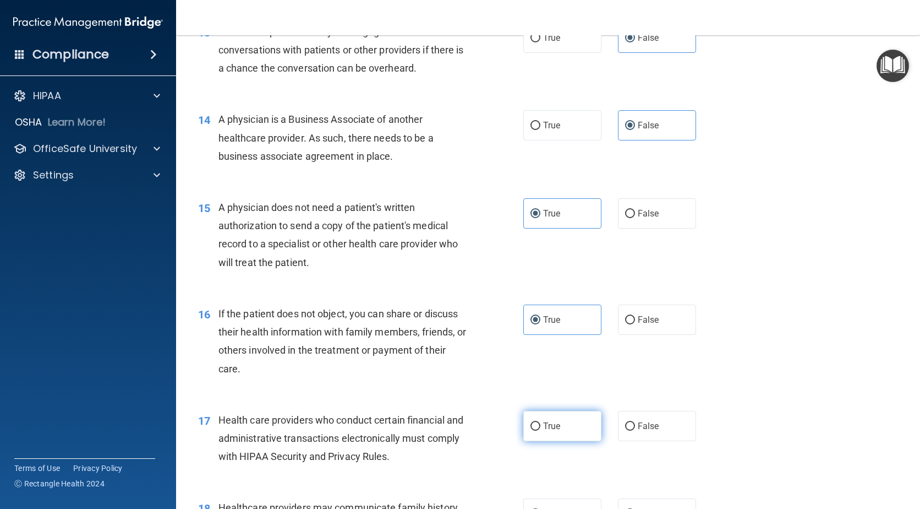
radio input "true"
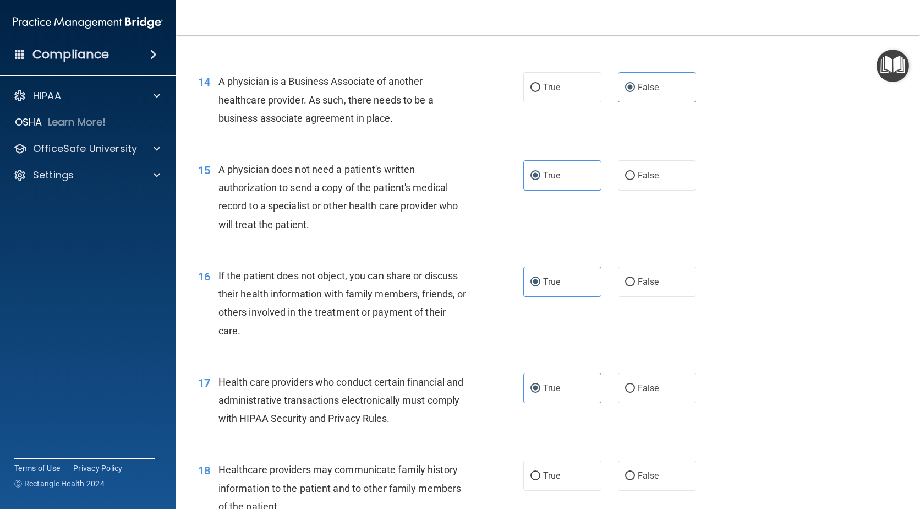
scroll to position [1266, 0]
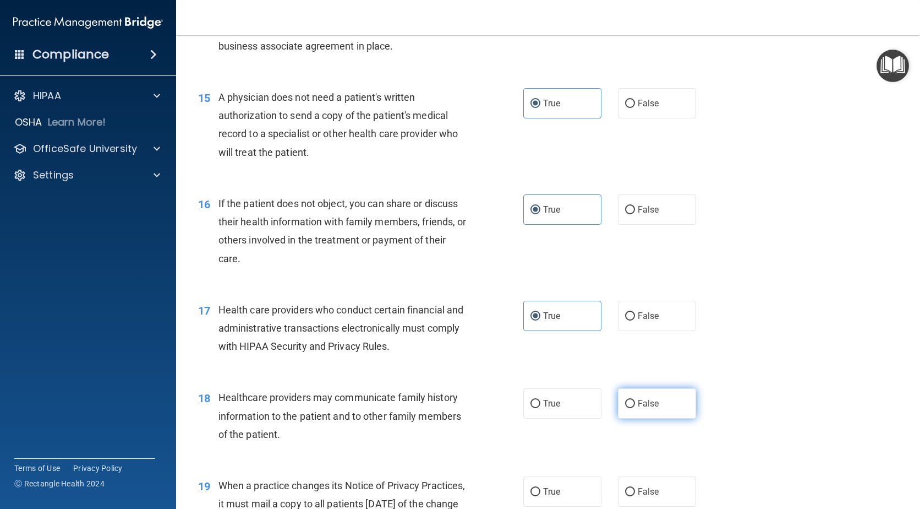
click at [638, 405] on span "False" at bounding box center [648, 403] width 21 height 10
click at [634, 405] on input "False" at bounding box center [630, 404] width 10 height 8
radio input "true"
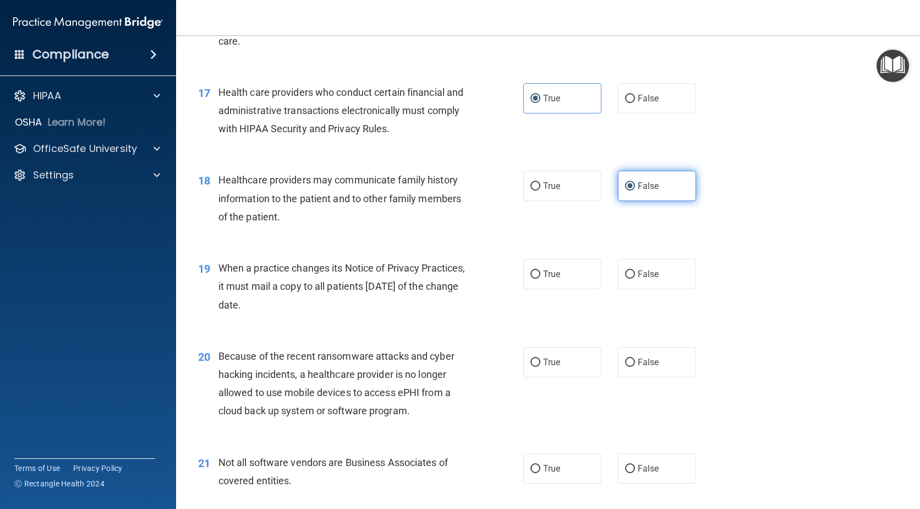
scroll to position [1486, 0]
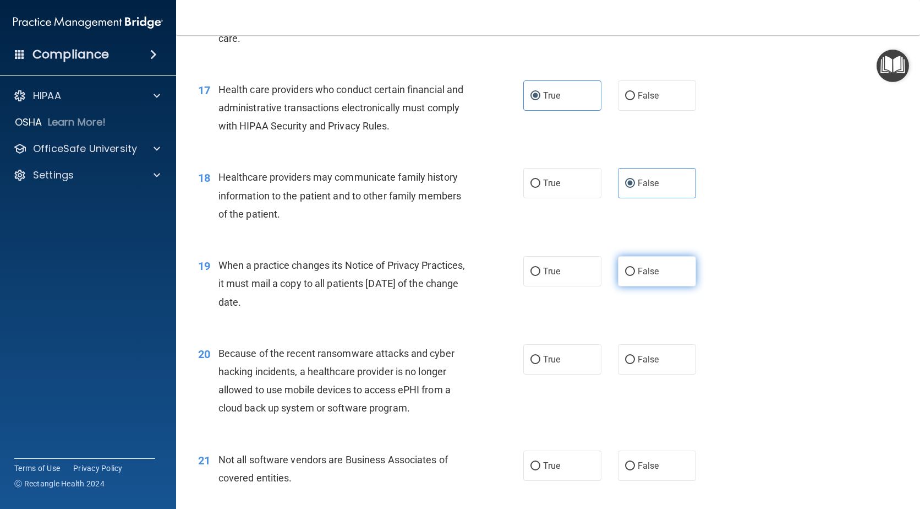
click at [629, 271] on input "False" at bounding box center [630, 272] width 10 height 8
radio input "true"
click at [629, 360] on input "False" at bounding box center [630, 360] width 10 height 8
radio input "true"
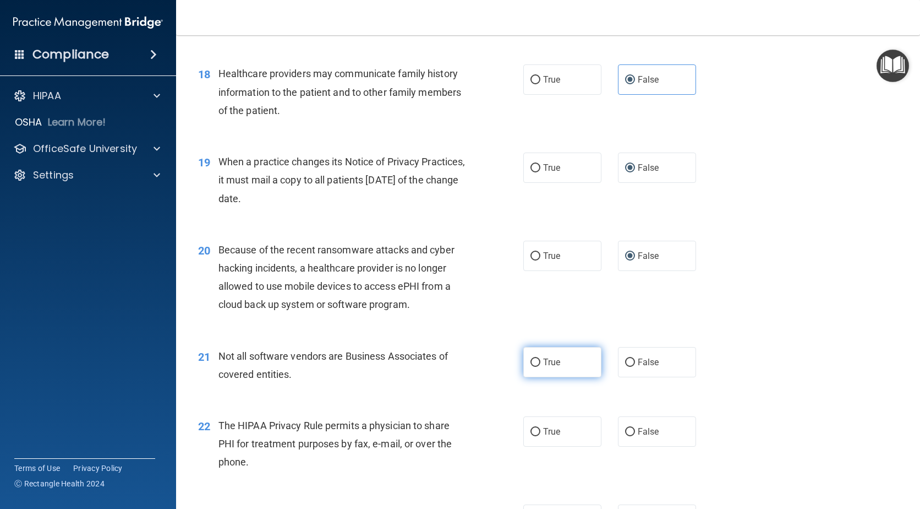
scroll to position [1596, 0]
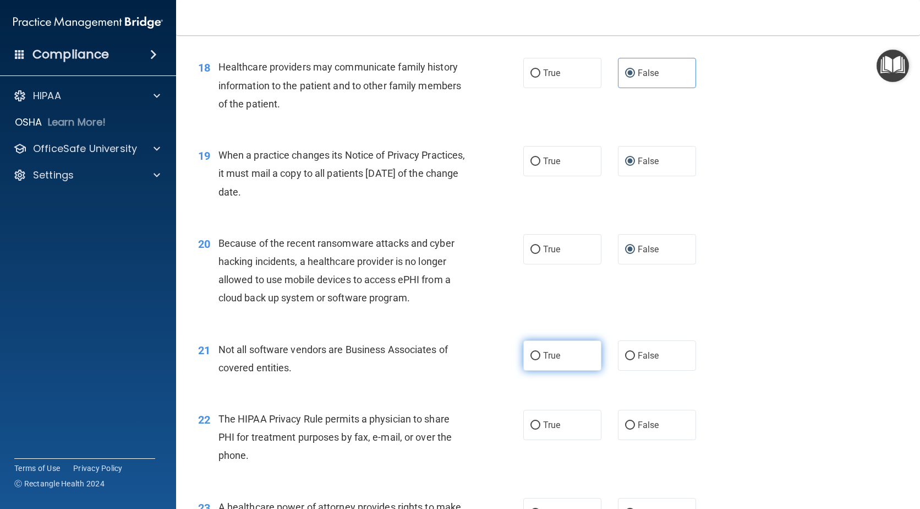
click at [555, 359] on span "True" at bounding box center [551, 355] width 17 height 10
click at [541, 359] on input "True" at bounding box center [536, 356] width 10 height 8
radio input "true"
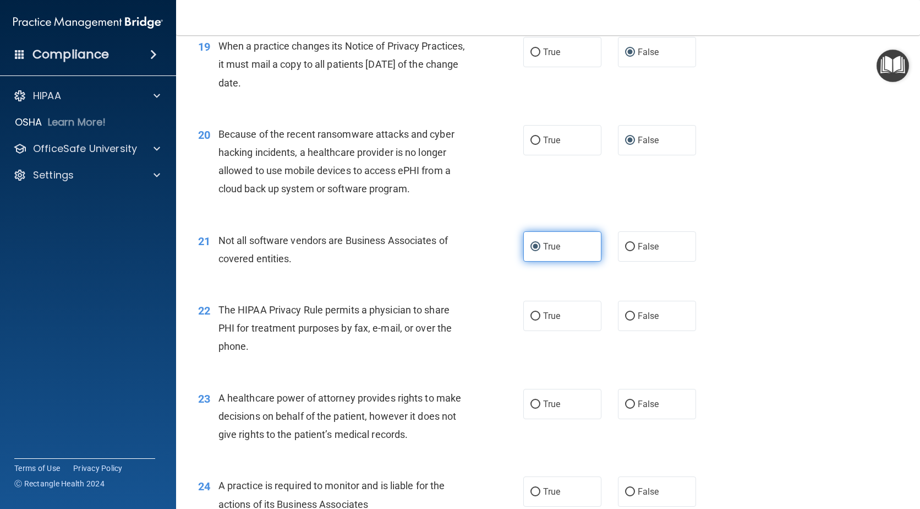
scroll to position [1707, 0]
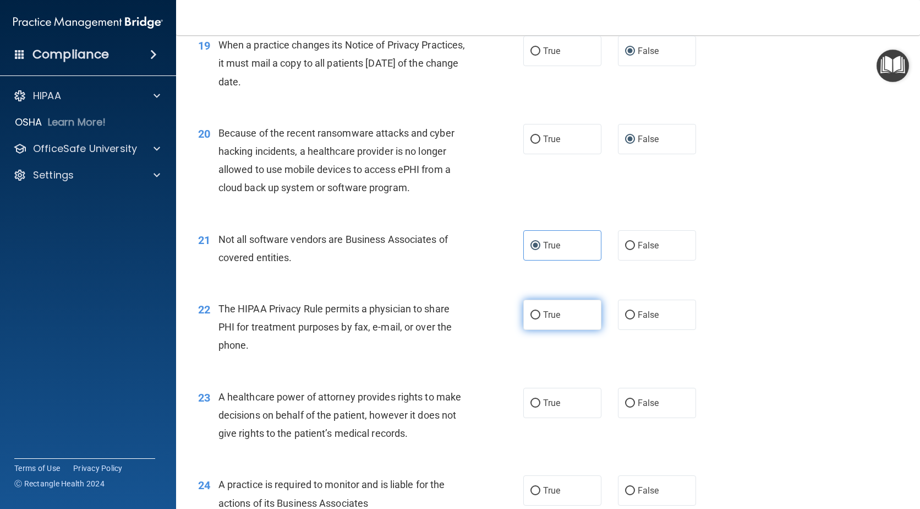
click at [552, 321] on label "True" at bounding box center [563, 314] width 78 height 30
click at [541, 319] on input "True" at bounding box center [536, 315] width 10 height 8
radio input "true"
click at [643, 410] on label "False" at bounding box center [657, 403] width 78 height 30
click at [635, 407] on input "False" at bounding box center [630, 403] width 10 height 8
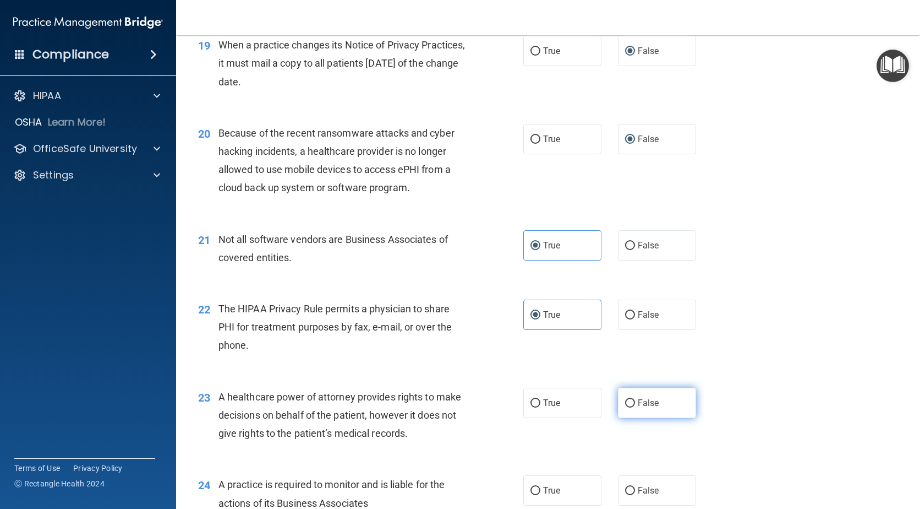
radio input "true"
click at [652, 487] on span "False" at bounding box center [648, 490] width 21 height 10
click at [635, 487] on input "False" at bounding box center [630, 491] width 10 height 8
radio input "true"
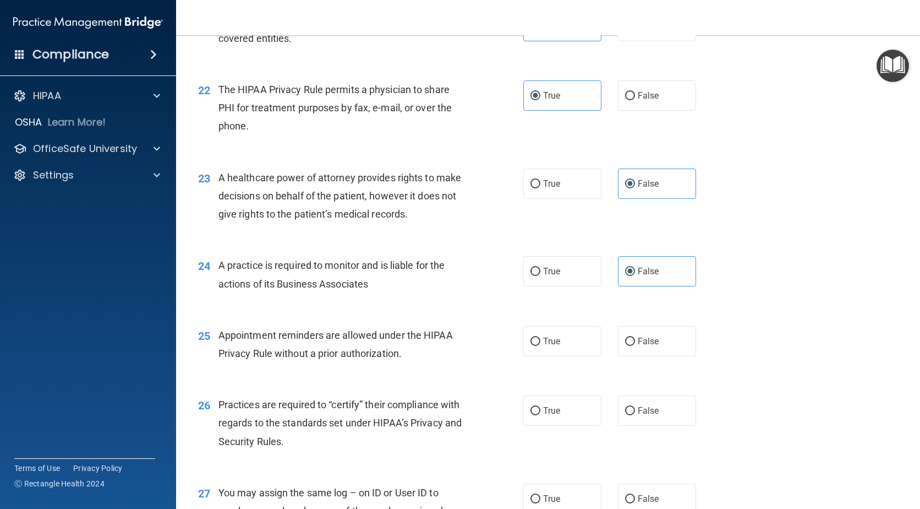
scroll to position [1927, 0]
click at [580, 344] on label "True" at bounding box center [563, 340] width 78 height 30
click at [541, 344] on input "True" at bounding box center [536, 340] width 10 height 8
radio input "true"
click at [658, 417] on label "False" at bounding box center [657, 409] width 78 height 30
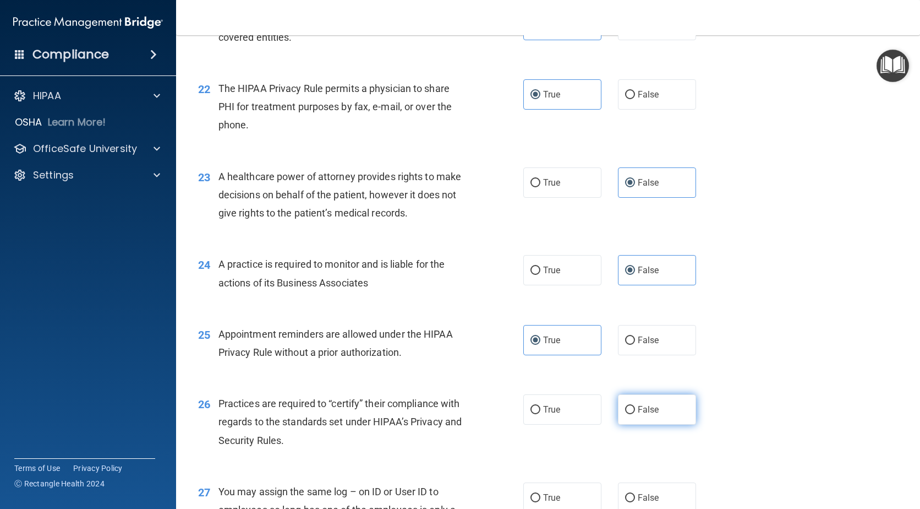
click at [635, 414] on input "False" at bounding box center [630, 410] width 10 height 8
radio input "true"
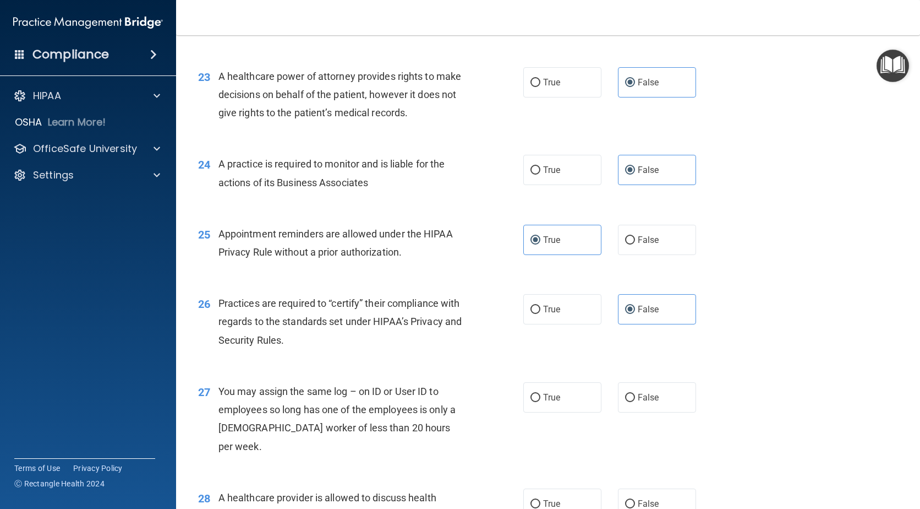
scroll to position [2092, 0]
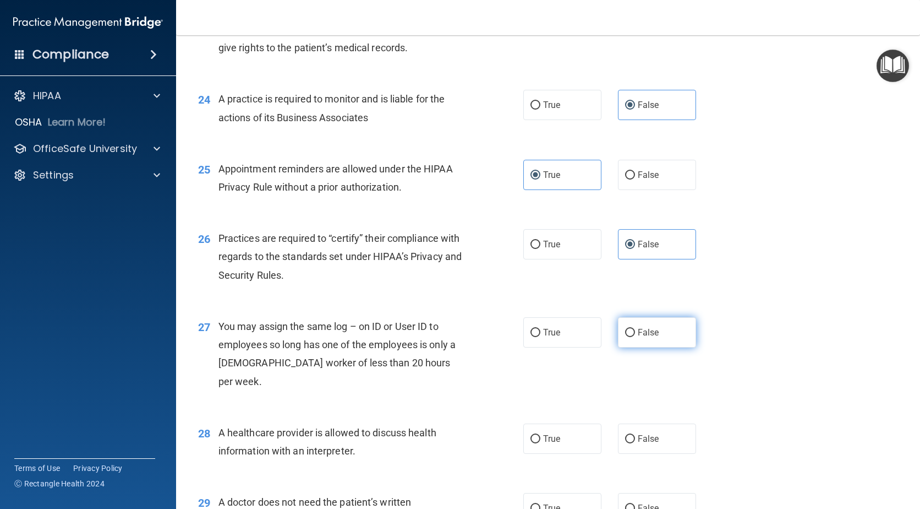
click at [645, 328] on span "False" at bounding box center [648, 332] width 21 height 10
click at [635, 329] on input "False" at bounding box center [630, 333] width 10 height 8
radio input "true"
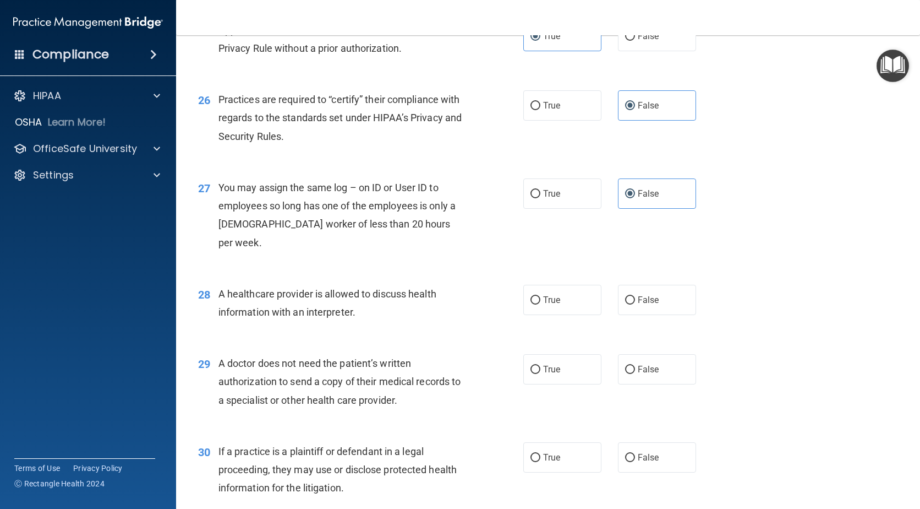
scroll to position [2257, 0]
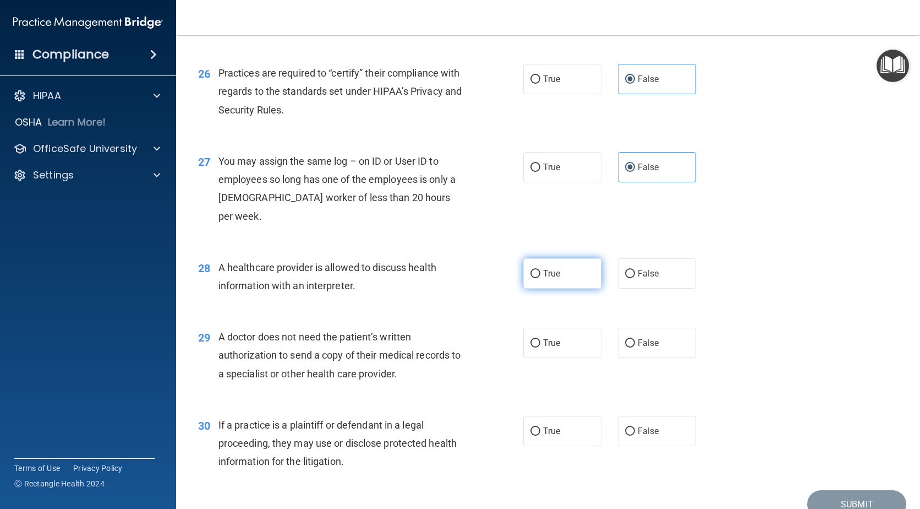
click at [558, 265] on label "True" at bounding box center [563, 273] width 78 height 30
click at [541, 270] on input "True" at bounding box center [536, 274] width 10 height 8
radio input "true"
click at [556, 337] on span "True" at bounding box center [551, 342] width 17 height 10
click at [541, 339] on input "True" at bounding box center [536, 343] width 10 height 8
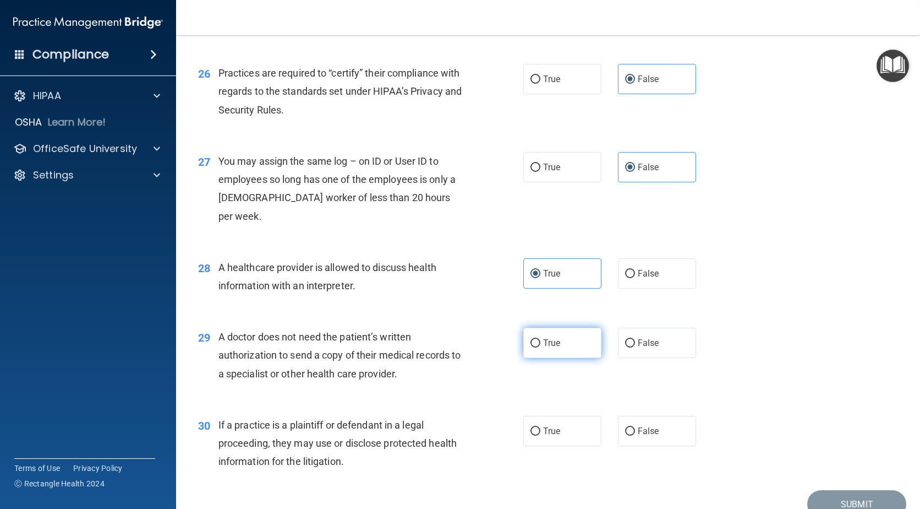
radio input "true"
click at [560, 416] on label "True" at bounding box center [563, 431] width 78 height 30
click at [541, 427] on input "True" at bounding box center [536, 431] width 10 height 8
radio input "true"
click at [834, 490] on button "Submit" at bounding box center [857, 504] width 99 height 28
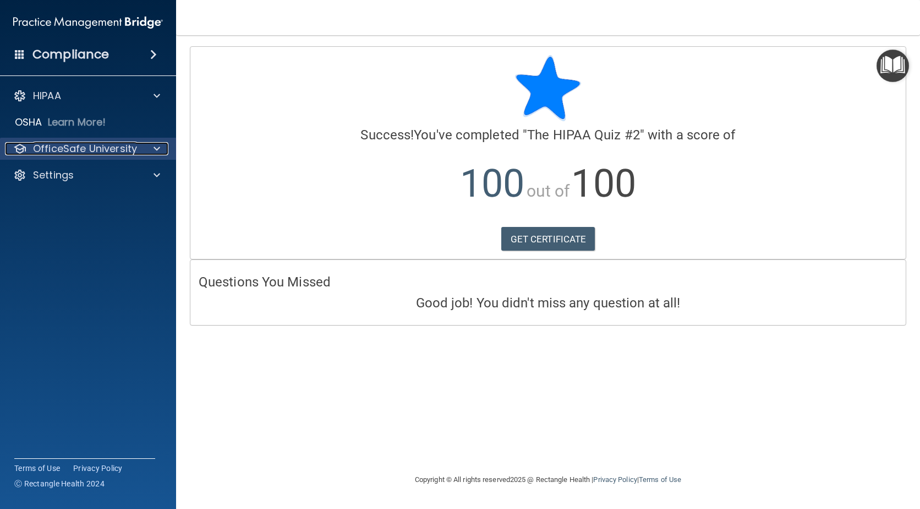
click at [137, 146] on div "OfficeSafe University" at bounding box center [73, 148] width 137 height 13
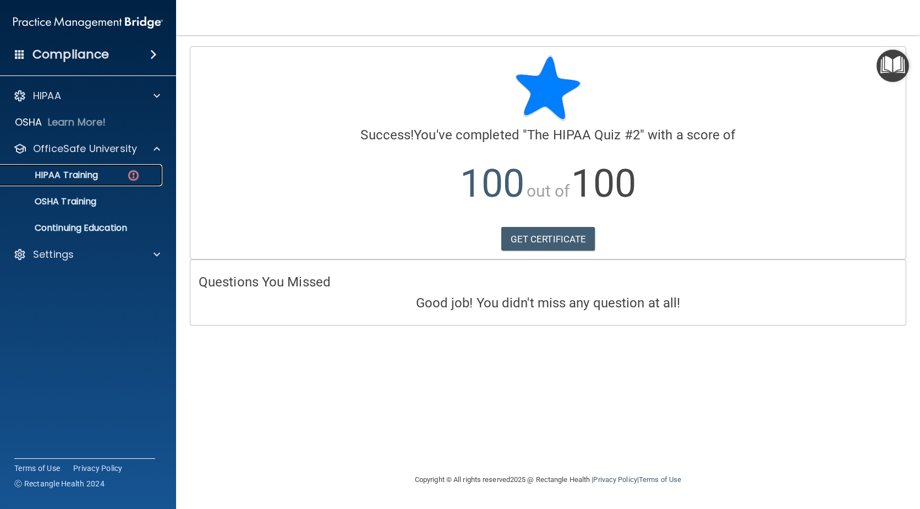
click at [135, 175] on img at bounding box center [134, 175] width 14 height 14
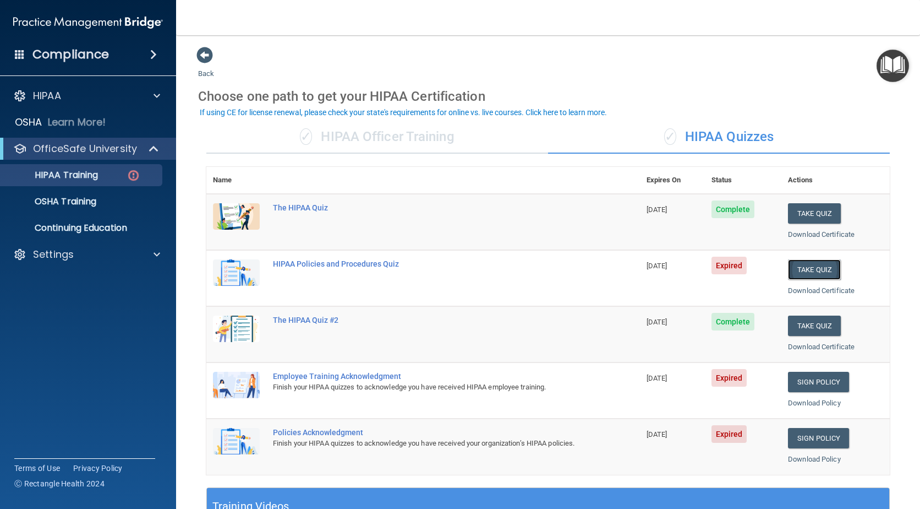
click at [814, 273] on button "Take Quiz" at bounding box center [814, 269] width 53 height 20
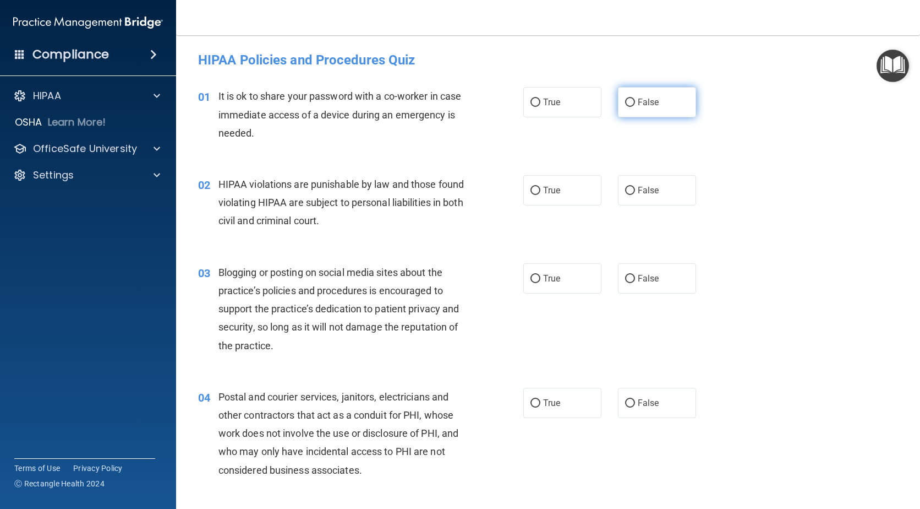
click at [678, 103] on label "False" at bounding box center [657, 102] width 78 height 30
click at [635, 103] on input "False" at bounding box center [630, 103] width 10 height 8
radio input "true"
click at [571, 193] on label "True" at bounding box center [563, 190] width 78 height 30
click at [541, 193] on input "True" at bounding box center [536, 191] width 10 height 8
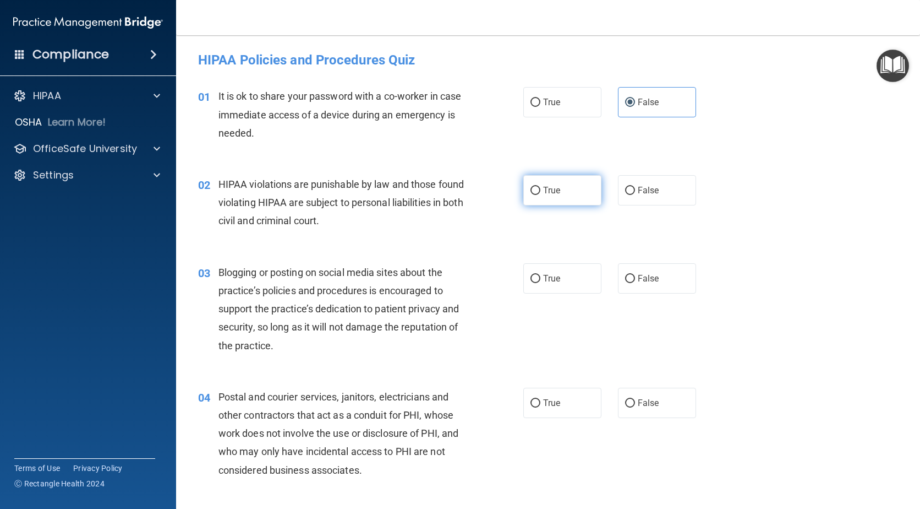
radio input "true"
click at [667, 280] on label "False" at bounding box center [657, 278] width 78 height 30
click at [635, 280] on input "False" at bounding box center [630, 279] width 10 height 8
radio input "true"
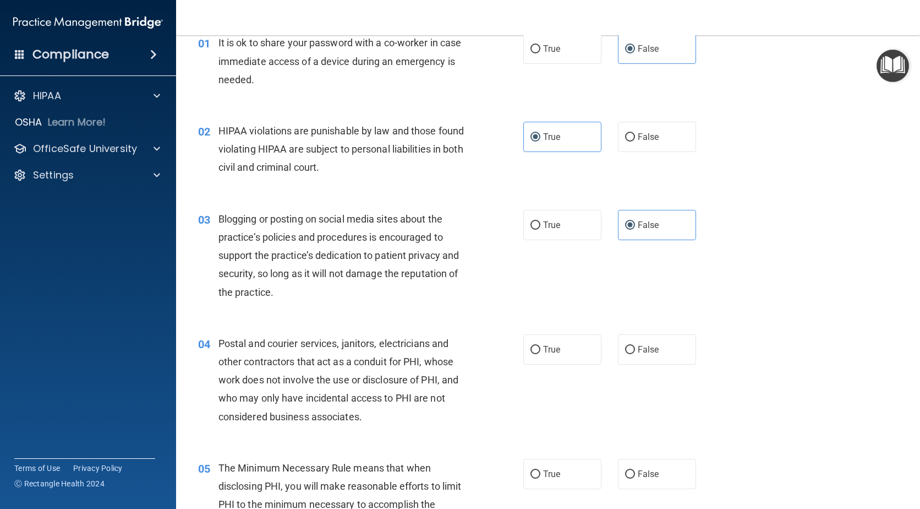
scroll to position [55, 0]
click at [565, 348] on label "True" at bounding box center [563, 348] width 78 height 30
click at [541, 348] on input "True" at bounding box center [536, 348] width 10 height 8
radio input "true"
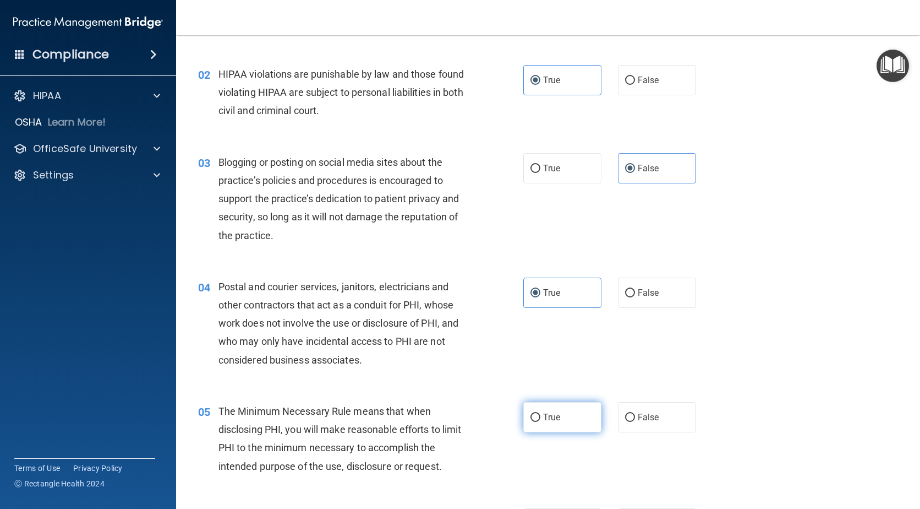
click at [545, 416] on span "True" at bounding box center [551, 417] width 17 height 10
click at [541, 416] on input "True" at bounding box center [536, 417] width 10 height 8
radio input "true"
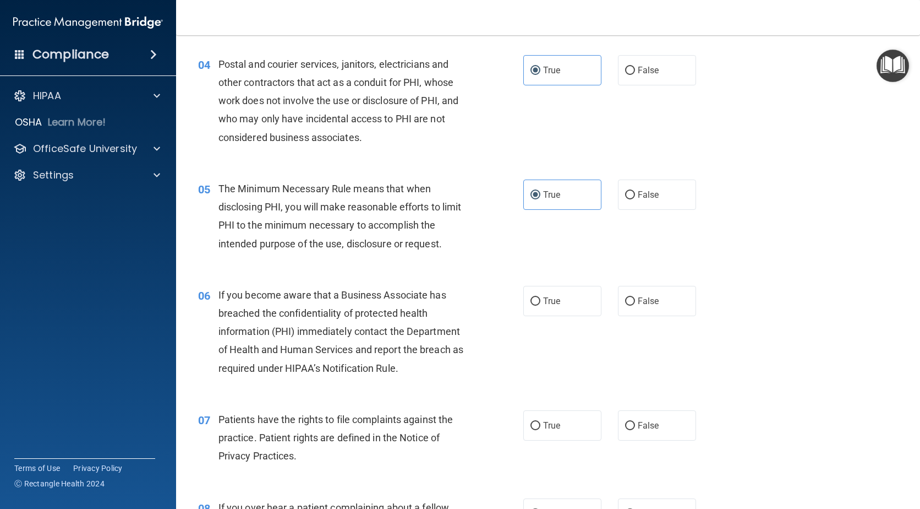
scroll to position [385, 0]
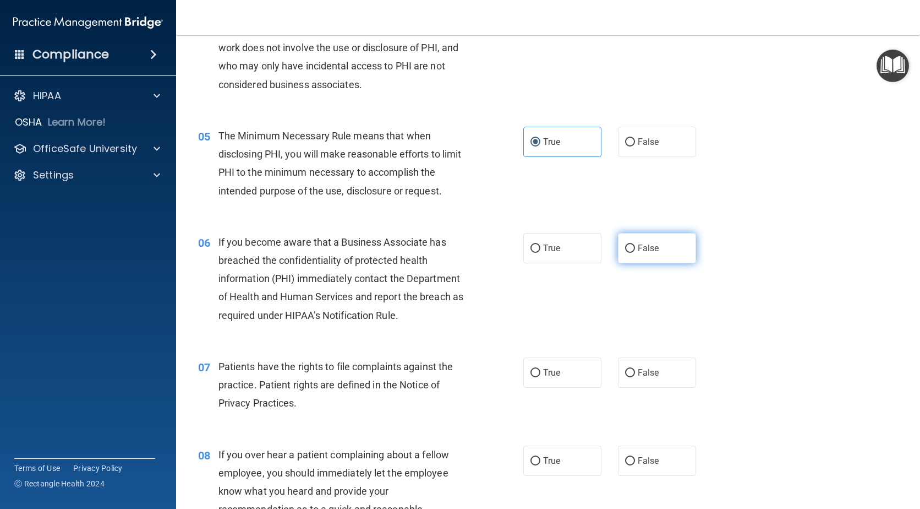
click at [666, 246] on label "False" at bounding box center [657, 248] width 78 height 30
click at [635, 246] on input "False" at bounding box center [630, 248] width 10 height 8
radio input "true"
click at [575, 375] on label "True" at bounding box center [563, 372] width 78 height 30
click at [541, 375] on input "True" at bounding box center [536, 373] width 10 height 8
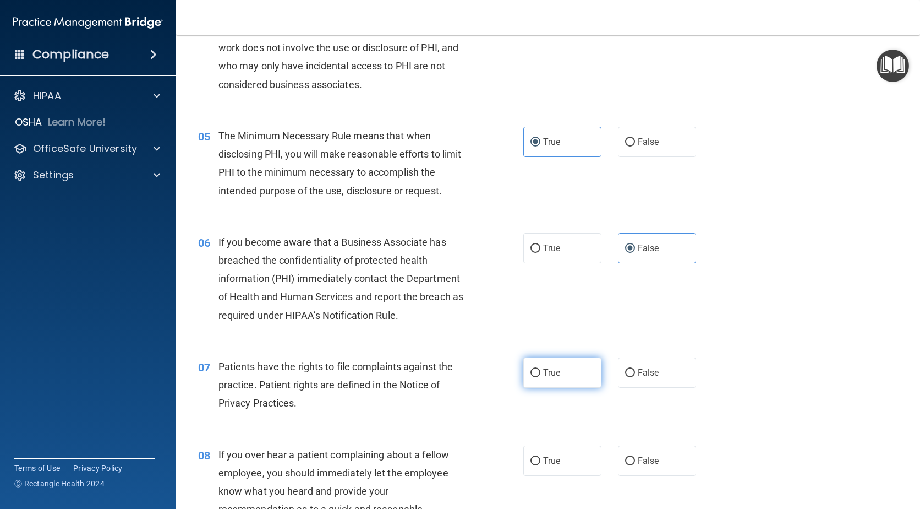
radio input "true"
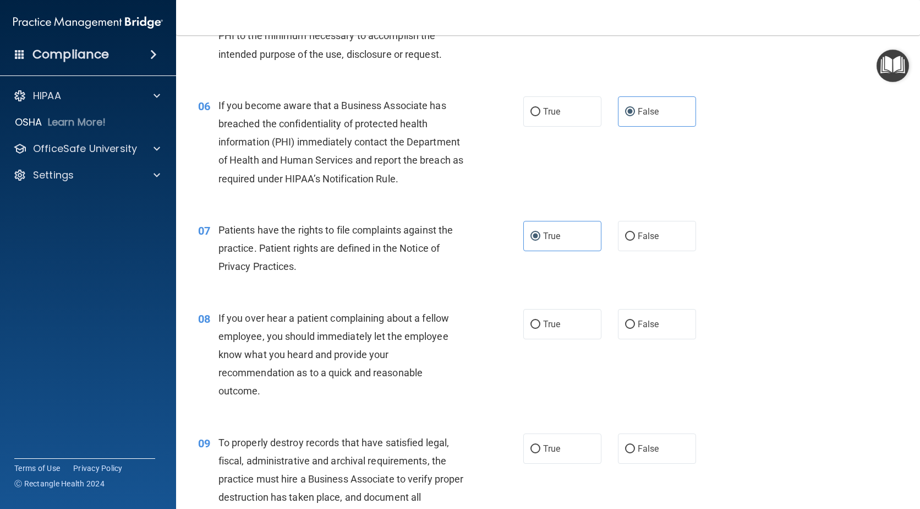
scroll to position [551, 0]
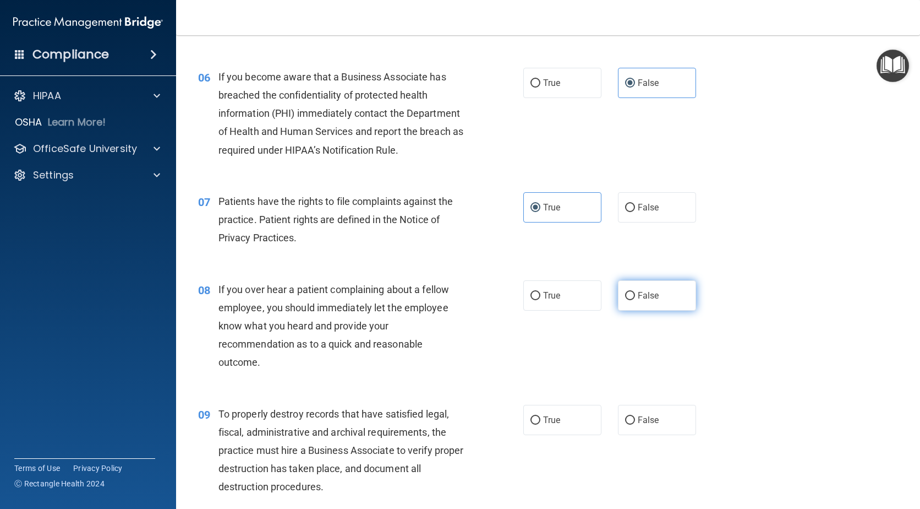
click at [646, 299] on span "False" at bounding box center [648, 295] width 21 height 10
click at [635, 299] on input "False" at bounding box center [630, 296] width 10 height 8
radio input "true"
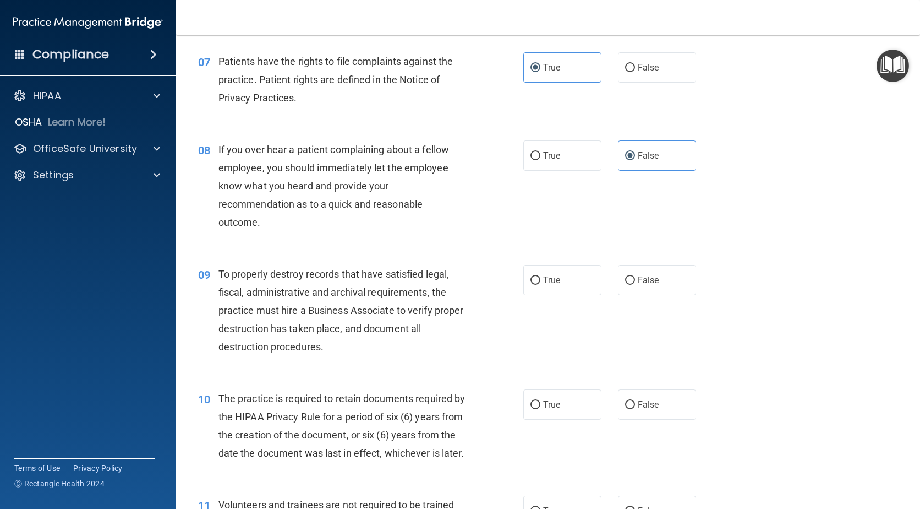
scroll to position [716, 0]
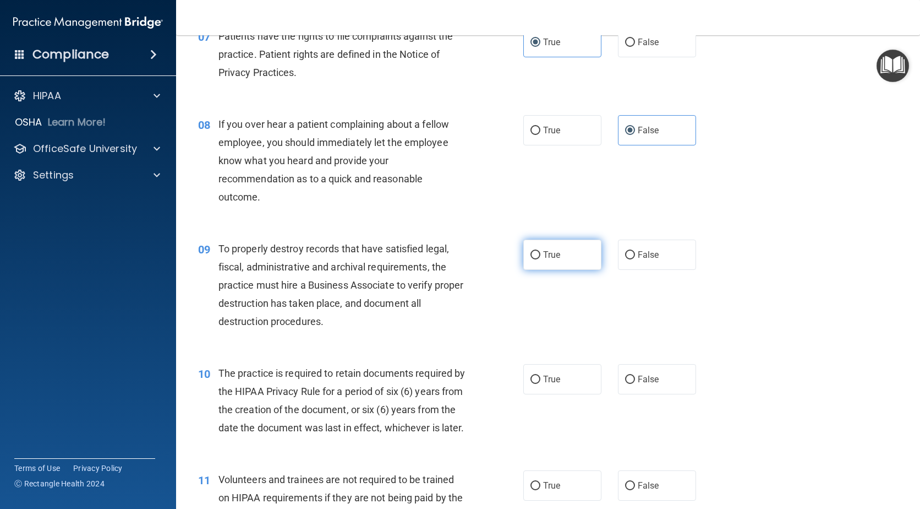
click at [543, 260] on label "True" at bounding box center [563, 254] width 78 height 30
click at [541, 259] on input "True" at bounding box center [536, 255] width 10 height 8
radio input "true"
click at [659, 261] on label "False" at bounding box center [657, 254] width 78 height 30
click at [635, 259] on input "False" at bounding box center [630, 255] width 10 height 8
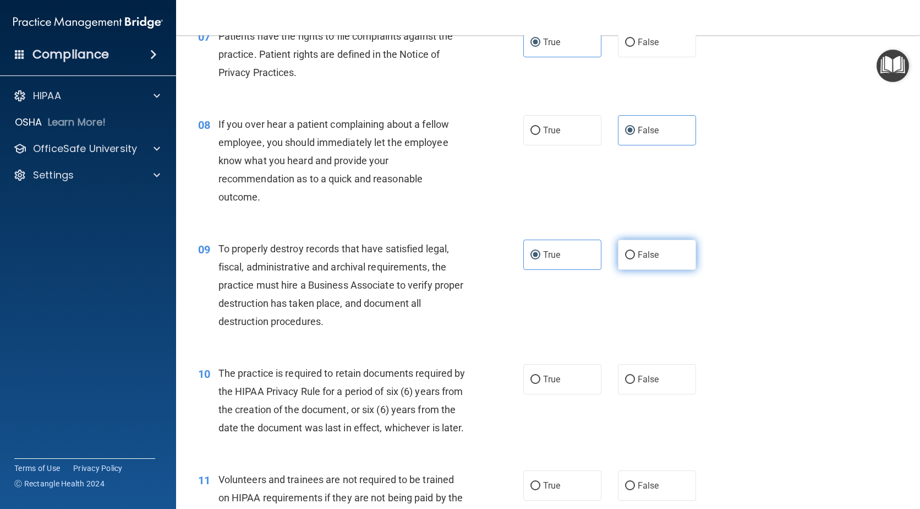
radio input "true"
radio input "false"
click at [557, 373] on label "True" at bounding box center [563, 379] width 78 height 30
click at [541, 375] on input "True" at bounding box center [536, 379] width 10 height 8
radio input "true"
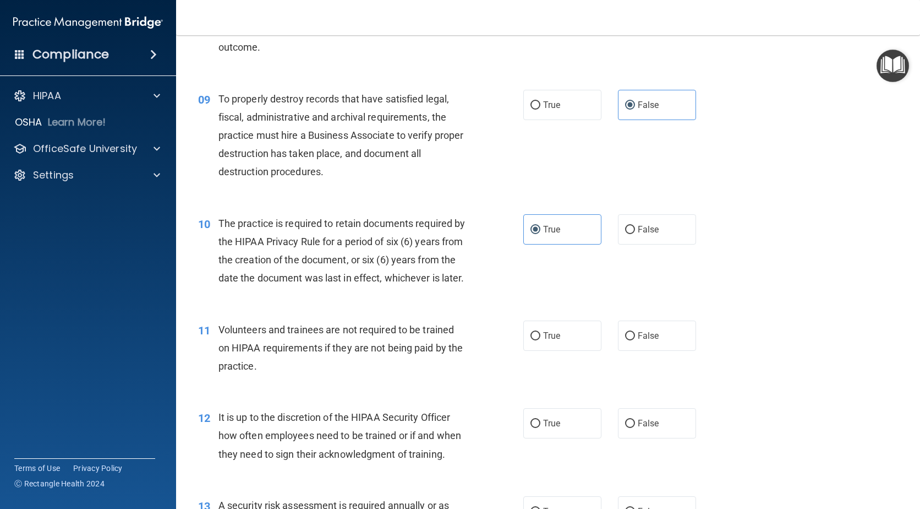
scroll to position [881, 0]
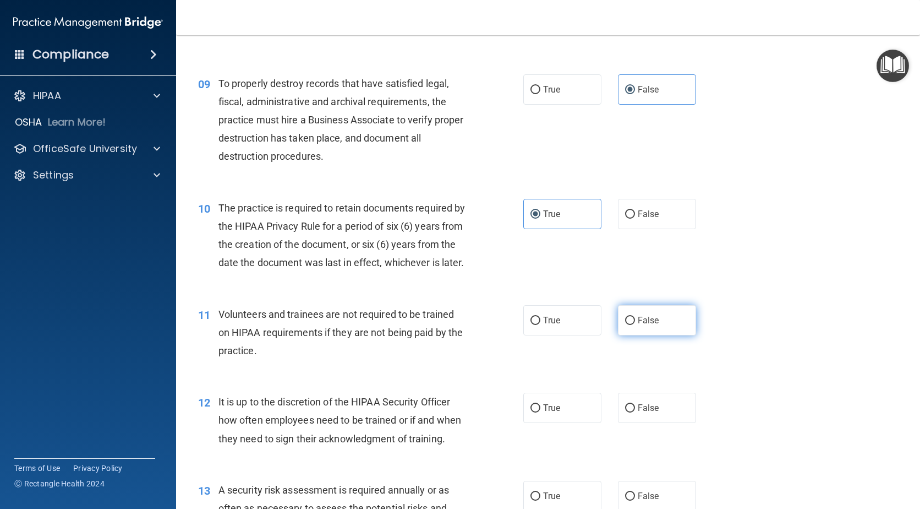
click at [644, 335] on label "False" at bounding box center [657, 320] width 78 height 30
click at [635, 325] on input "False" at bounding box center [630, 321] width 10 height 8
radio input "true"
click at [658, 423] on label "False" at bounding box center [657, 408] width 78 height 30
click at [635, 412] on input "False" at bounding box center [630, 408] width 10 height 8
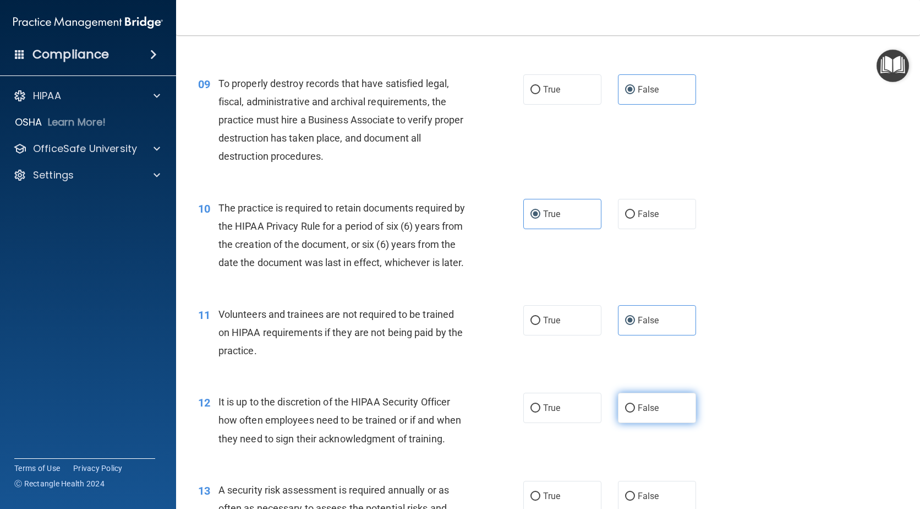
radio input "true"
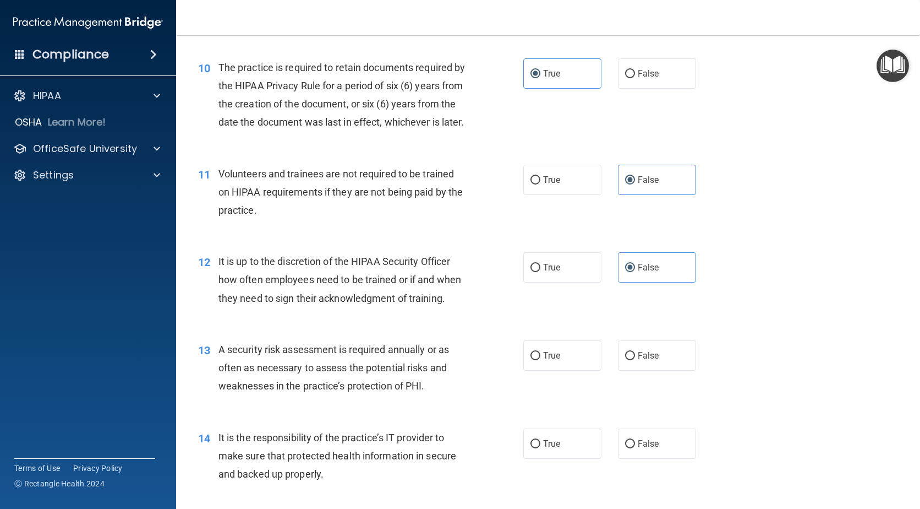
scroll to position [1046, 0]
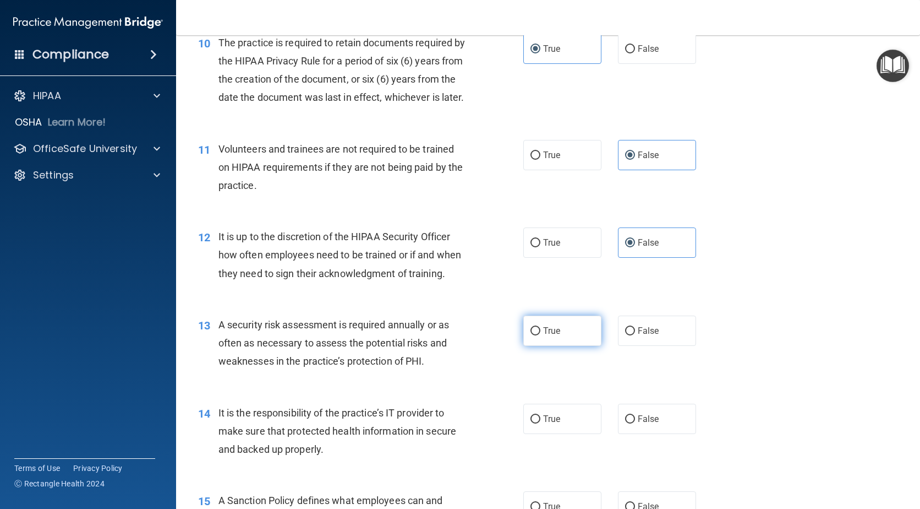
click at [575, 346] on label "True" at bounding box center [563, 330] width 78 height 30
click at [541, 335] on input "True" at bounding box center [536, 331] width 10 height 8
radio input "true"
click at [664, 434] on label "False" at bounding box center [657, 419] width 78 height 30
click at [635, 423] on input "False" at bounding box center [630, 419] width 10 height 8
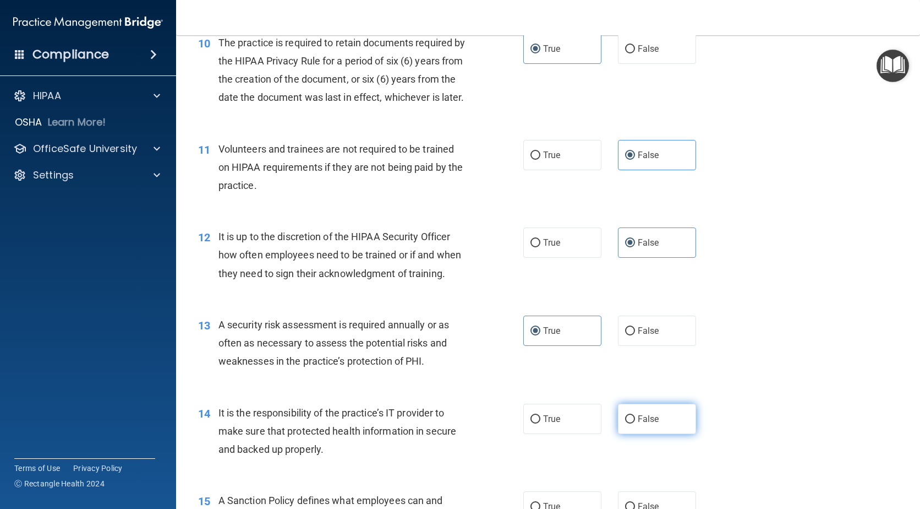
radio input "true"
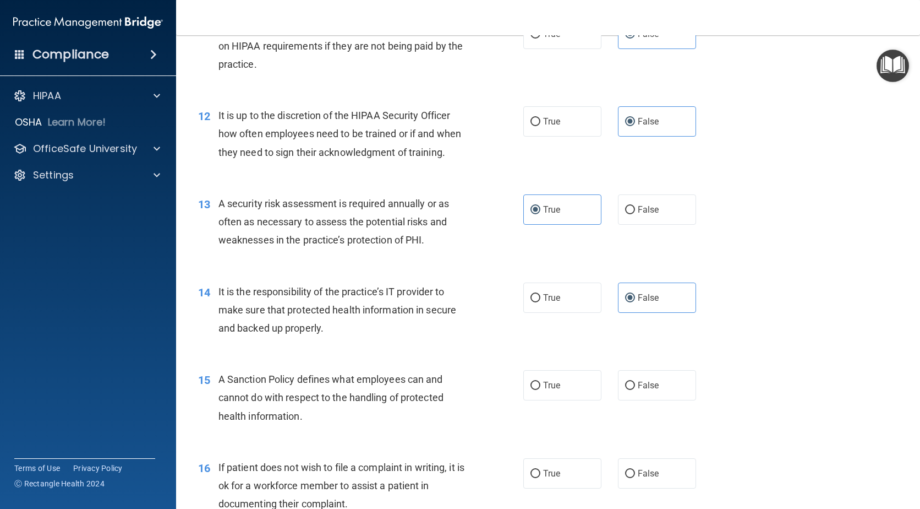
scroll to position [1211, 0]
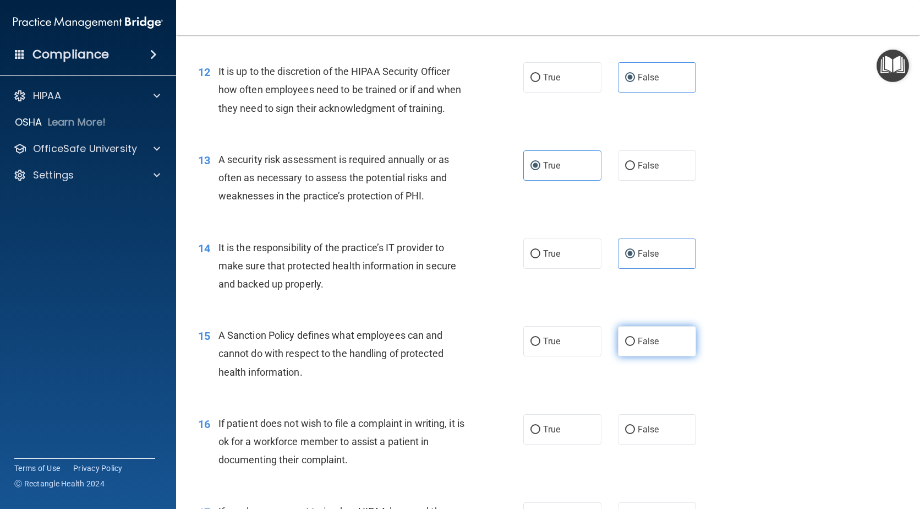
click at [660, 356] on label "False" at bounding box center [657, 341] width 78 height 30
click at [635, 346] on input "False" at bounding box center [630, 341] width 10 height 8
radio input "true"
click at [558, 444] on label "True" at bounding box center [563, 429] width 78 height 30
click at [541, 434] on input "True" at bounding box center [536, 430] width 10 height 8
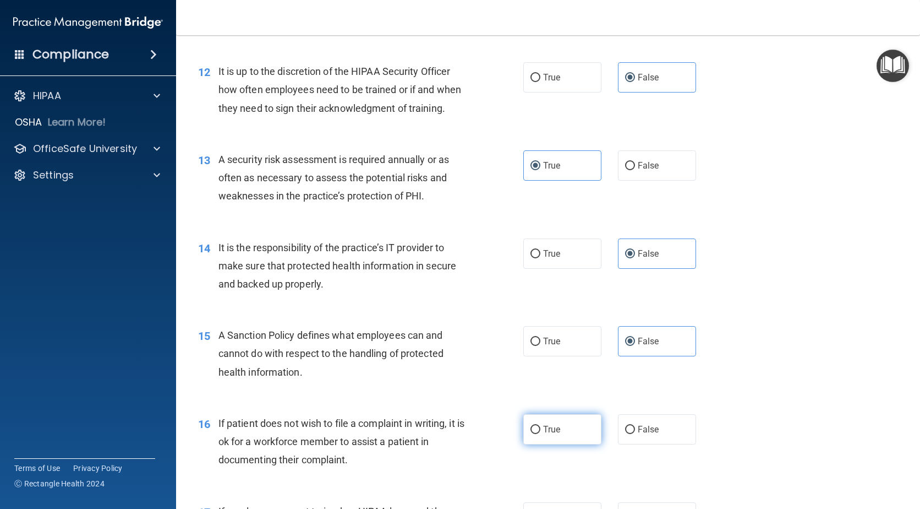
radio input "true"
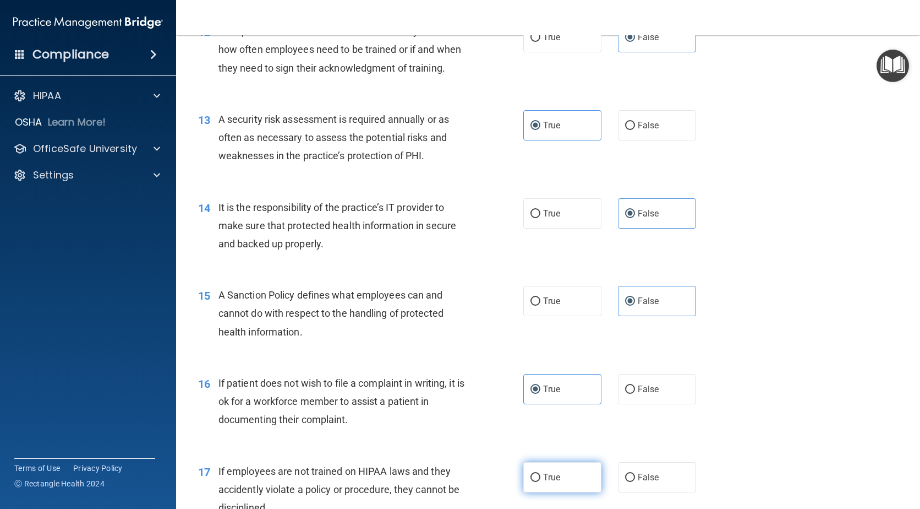
scroll to position [1321, 0]
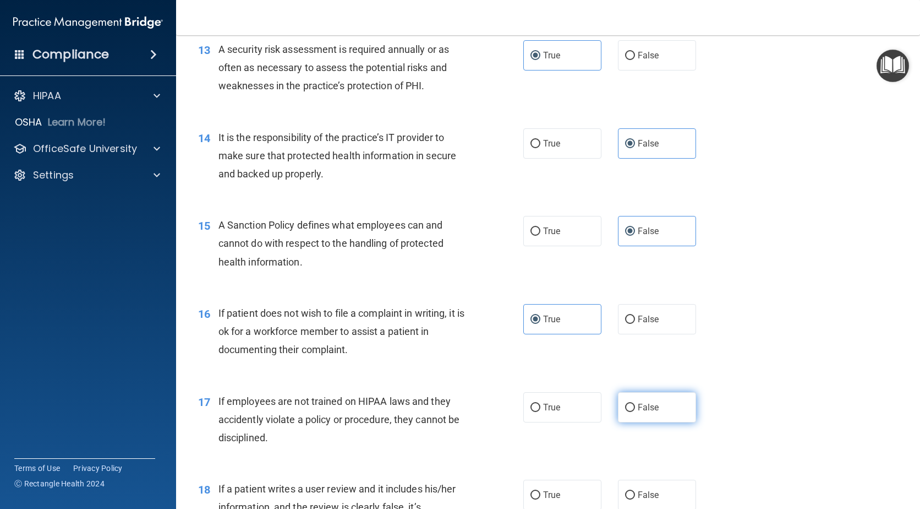
click at [650, 422] on label "False" at bounding box center [657, 407] width 78 height 30
click at [635, 412] on input "False" at bounding box center [630, 408] width 10 height 8
radio input "true"
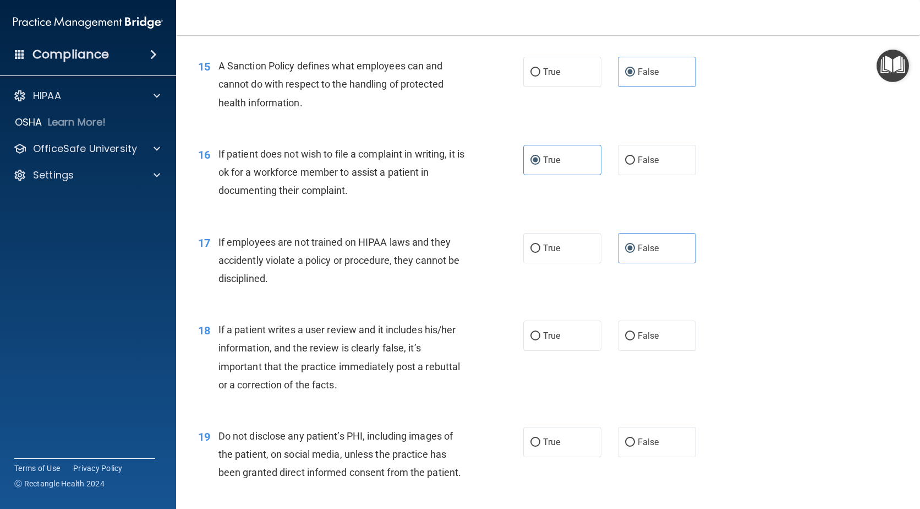
scroll to position [1486, 0]
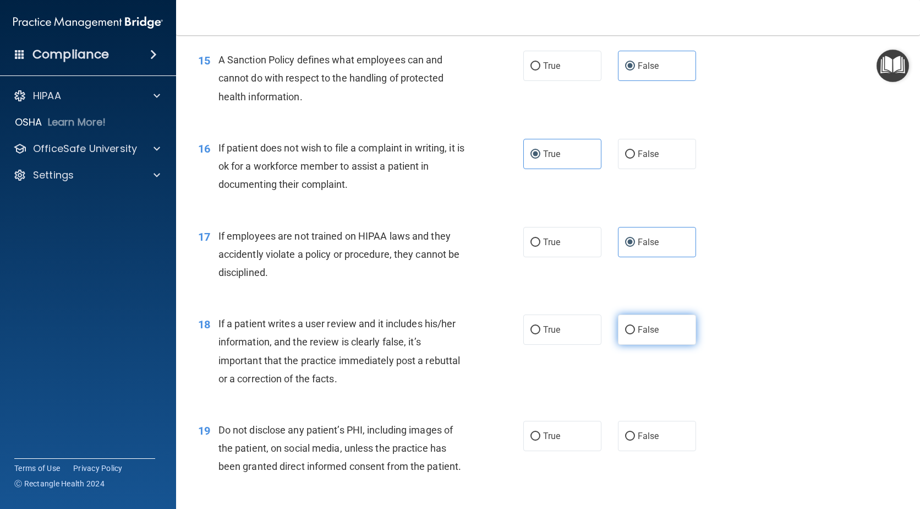
click at [633, 345] on label "False" at bounding box center [657, 329] width 78 height 30
click at [633, 334] on input "False" at bounding box center [630, 330] width 10 height 8
radio input "true"
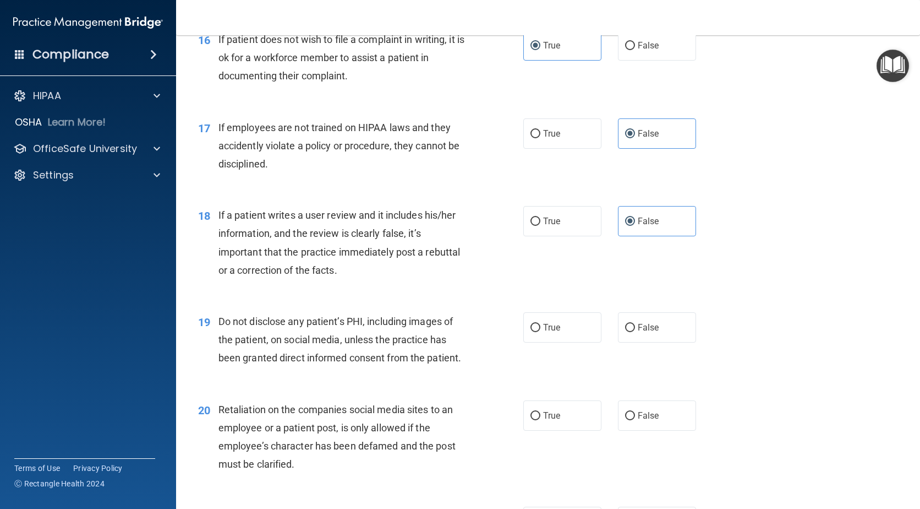
scroll to position [1596, 0]
click at [562, 341] on label "True" at bounding box center [563, 325] width 78 height 30
click at [541, 330] on input "True" at bounding box center [536, 326] width 10 height 8
radio input "true"
click at [649, 419] on span "False" at bounding box center [648, 413] width 21 height 10
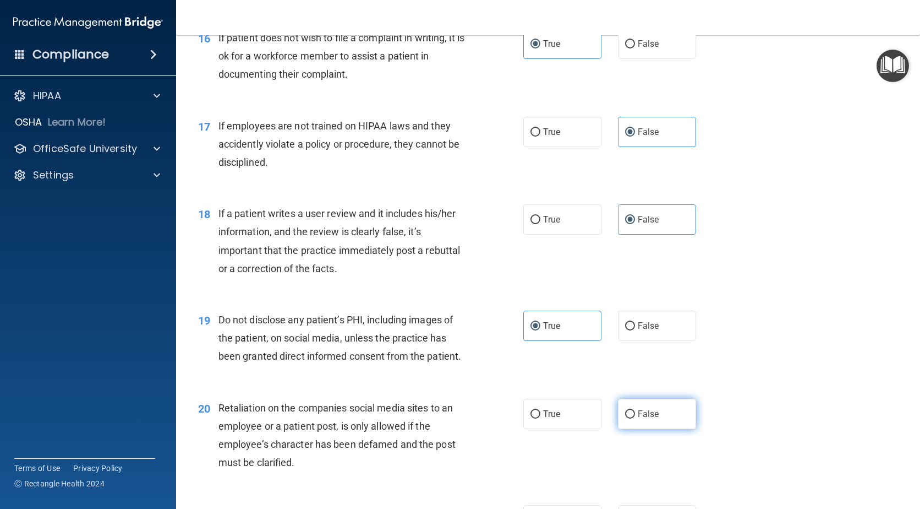
click at [635, 418] on input "False" at bounding box center [630, 414] width 10 height 8
radio input "true"
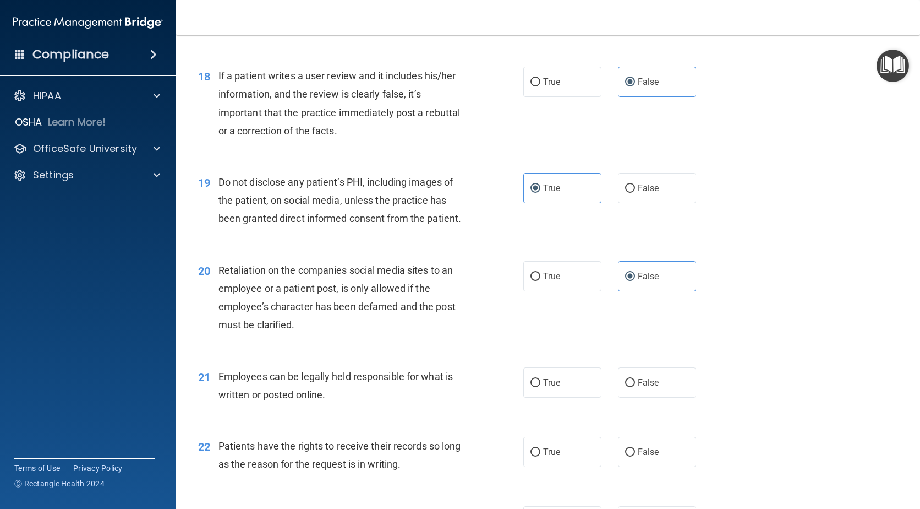
scroll to position [1762, 0]
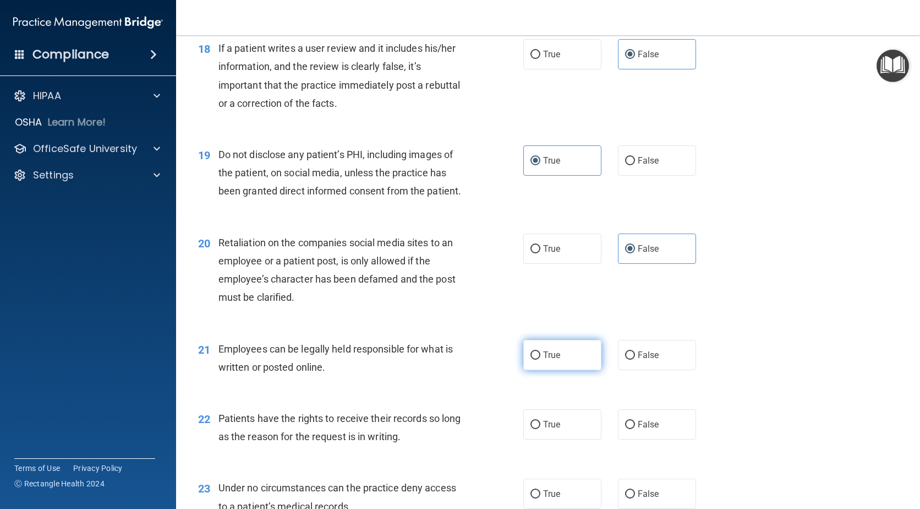
click at [543, 360] on span "True" at bounding box center [551, 355] width 17 height 10
click at [540, 359] on input "True" at bounding box center [536, 355] width 10 height 8
radio input "true"
click at [653, 429] on span "False" at bounding box center [648, 424] width 21 height 10
click at [635, 429] on input "False" at bounding box center [630, 425] width 10 height 8
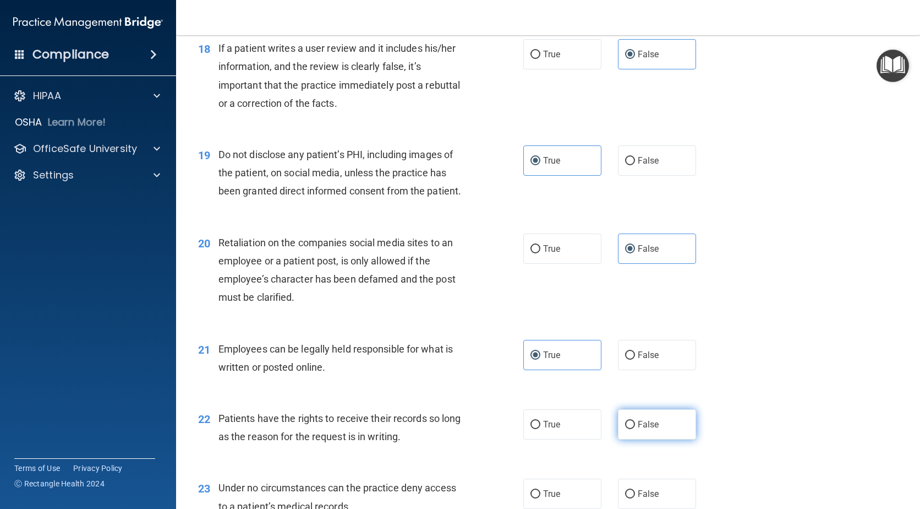
radio input "true"
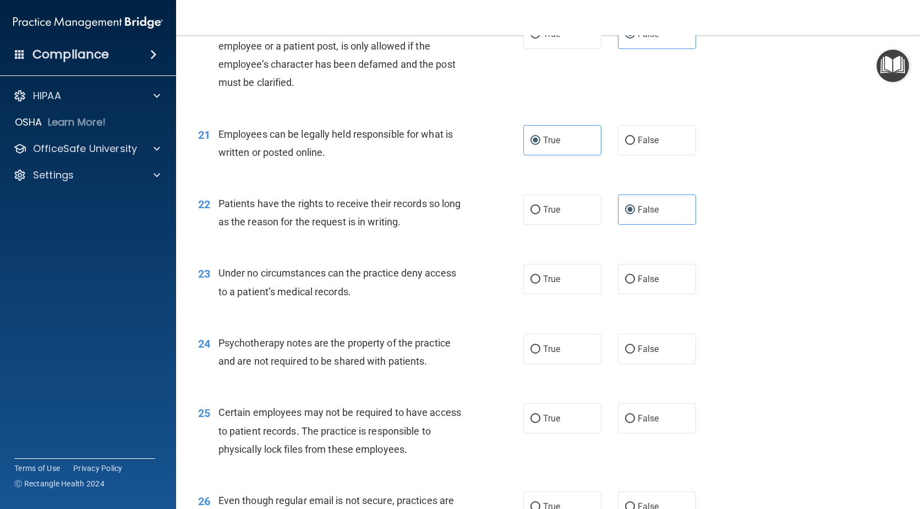
scroll to position [1982, 0]
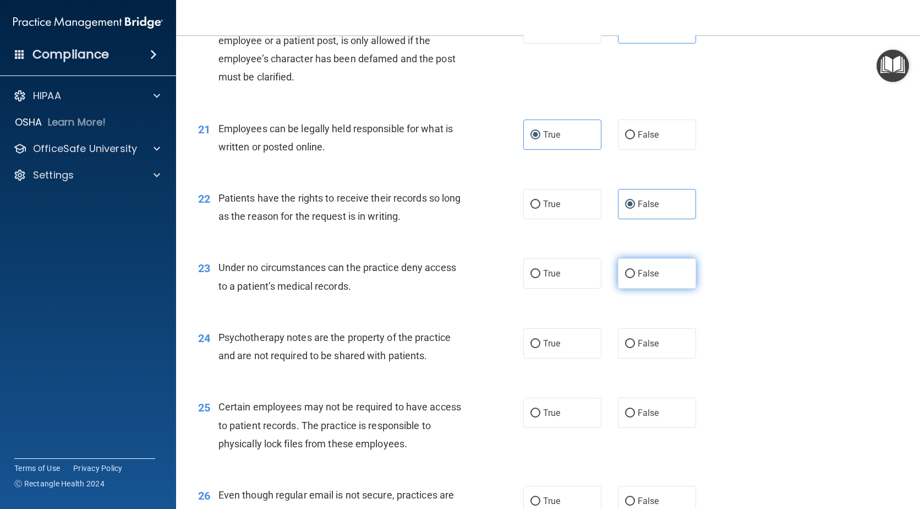
click at [638, 279] on span "False" at bounding box center [648, 273] width 21 height 10
click at [635, 278] on input "False" at bounding box center [630, 274] width 10 height 8
radio input "true"
click at [570, 358] on label "True" at bounding box center [563, 343] width 78 height 30
click at [541, 348] on input "True" at bounding box center [536, 344] width 10 height 8
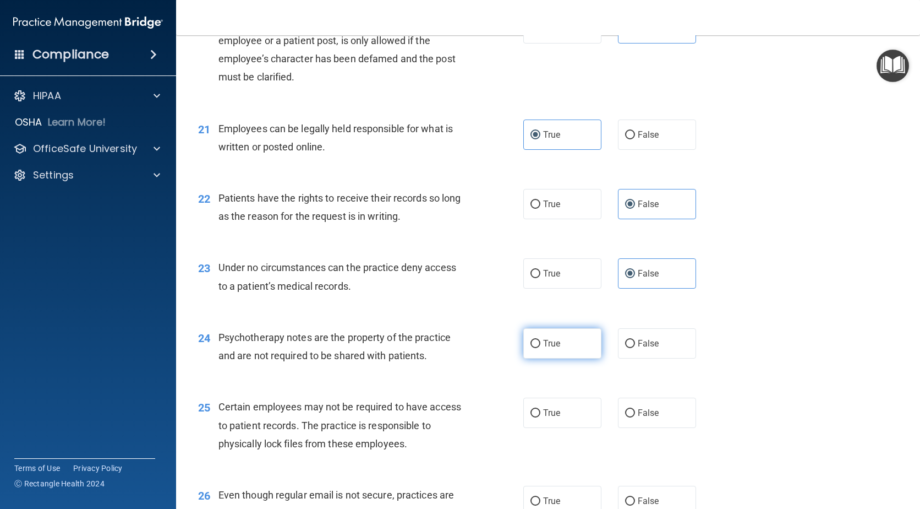
radio input "true"
click at [555, 426] on label "True" at bounding box center [563, 412] width 78 height 30
click at [541, 417] on input "True" at bounding box center [536, 413] width 10 height 8
radio input "true"
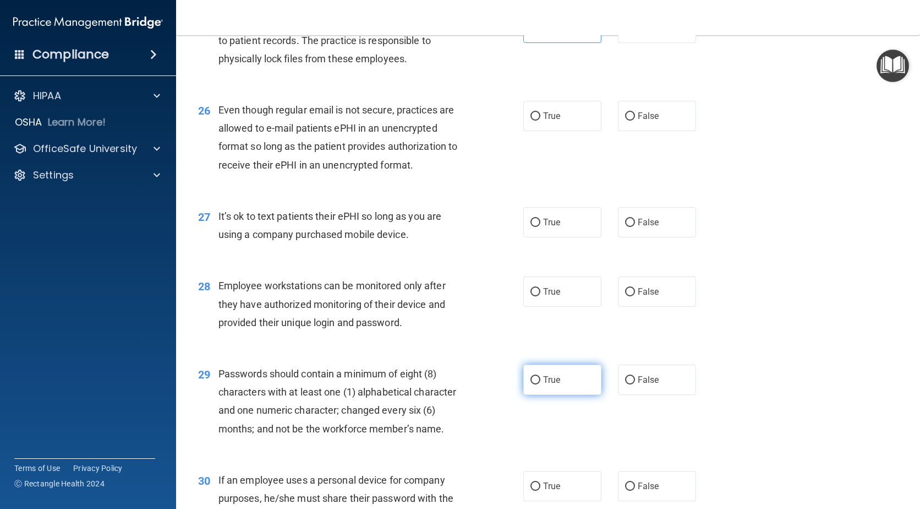
scroll to position [2367, 0]
click at [569, 130] on label "True" at bounding box center [563, 115] width 78 height 30
click at [541, 120] on input "True" at bounding box center [536, 116] width 10 height 8
radio input "true"
click at [630, 237] on label "False" at bounding box center [657, 221] width 78 height 30
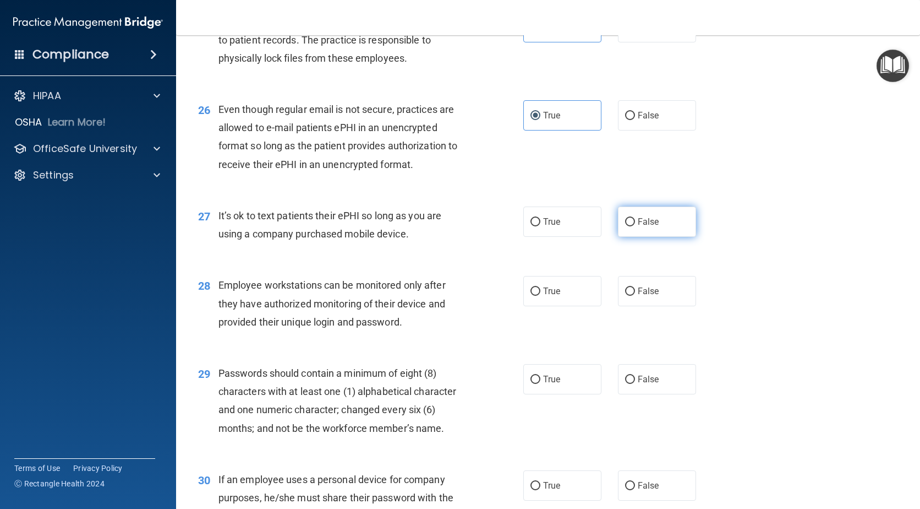
click at [630, 226] on input "False" at bounding box center [630, 222] width 10 height 8
radio input "true"
click at [640, 306] on label "False" at bounding box center [657, 291] width 78 height 30
click at [635, 296] on input "False" at bounding box center [630, 291] width 10 height 8
radio input "true"
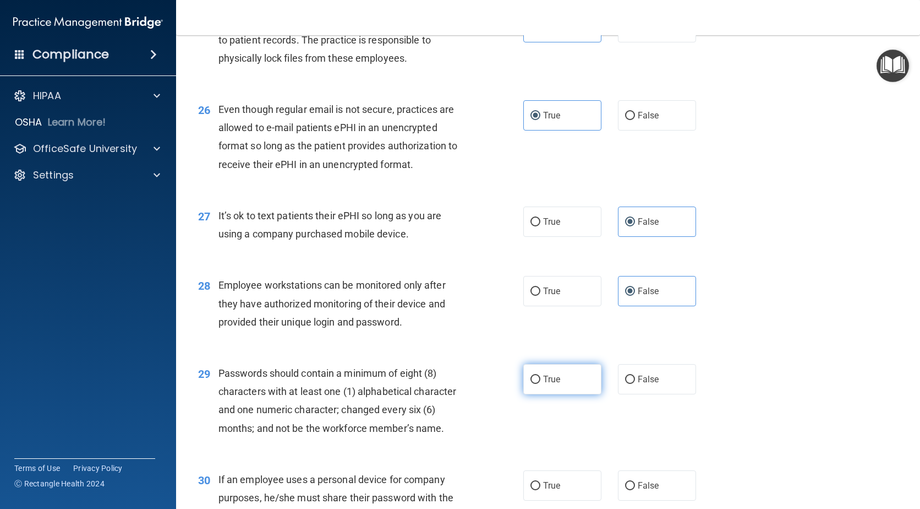
click at [553, 384] on span "True" at bounding box center [551, 379] width 17 height 10
click at [541, 384] on input "True" at bounding box center [536, 379] width 10 height 8
radio input "true"
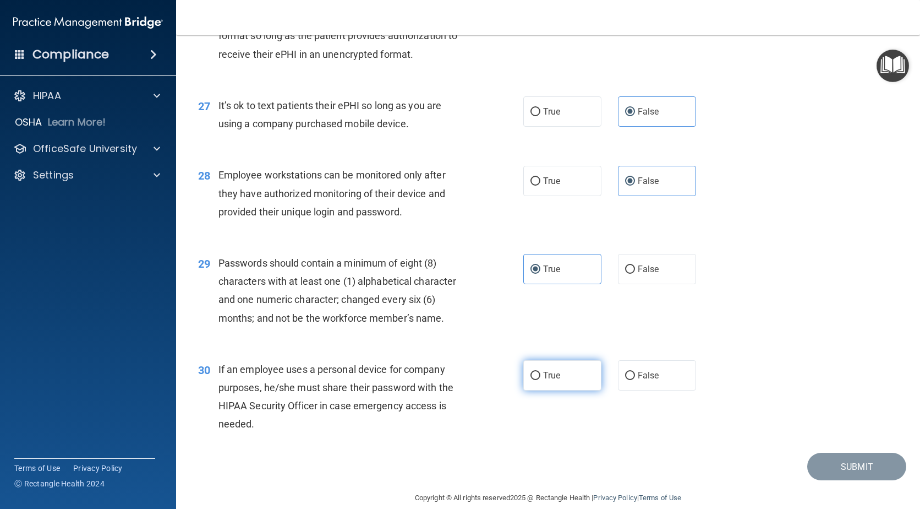
scroll to position [2511, 0]
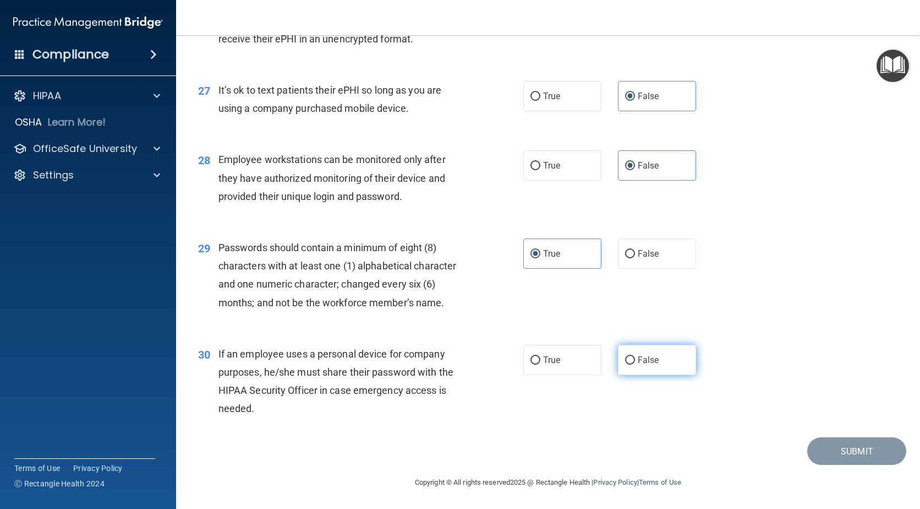
click at [663, 364] on label "False" at bounding box center [657, 360] width 78 height 30
click at [635, 364] on input "False" at bounding box center [630, 360] width 10 height 8
radio input "true"
click at [853, 449] on button "Submit" at bounding box center [857, 451] width 99 height 28
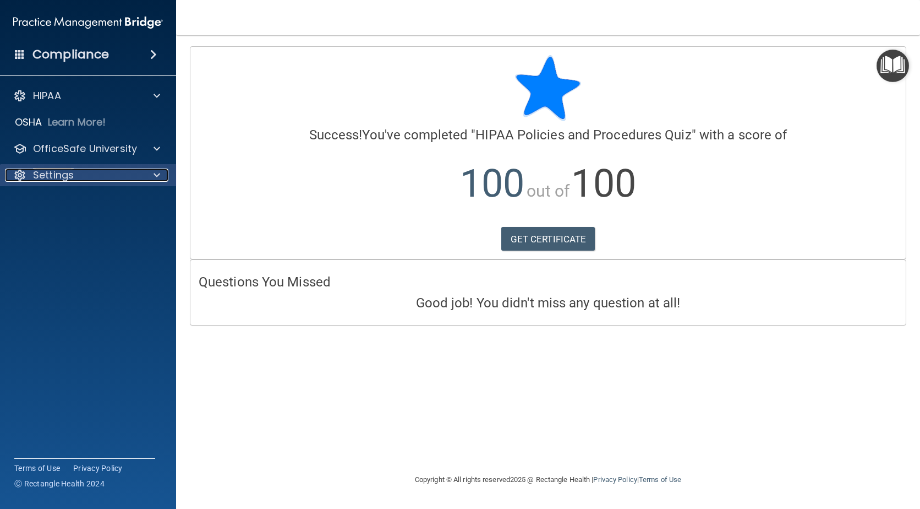
click at [146, 175] on div at bounding box center [155, 174] width 28 height 13
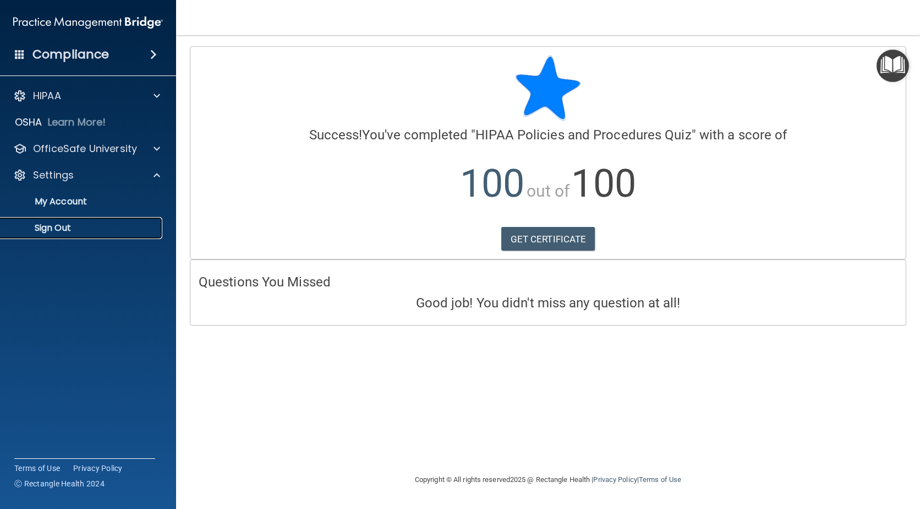
click at [91, 227] on p "Sign Out" at bounding box center [82, 227] width 150 height 11
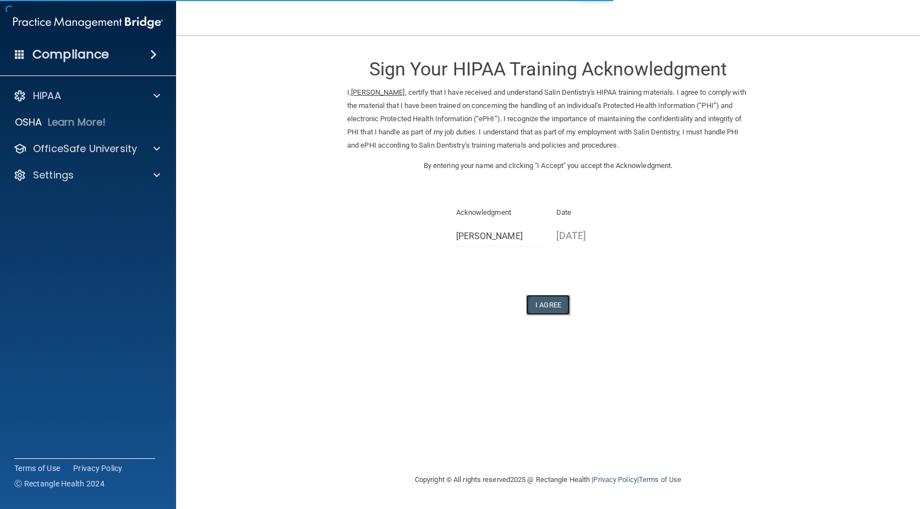
click at [550, 303] on button "I Agree" at bounding box center [548, 305] width 44 height 20
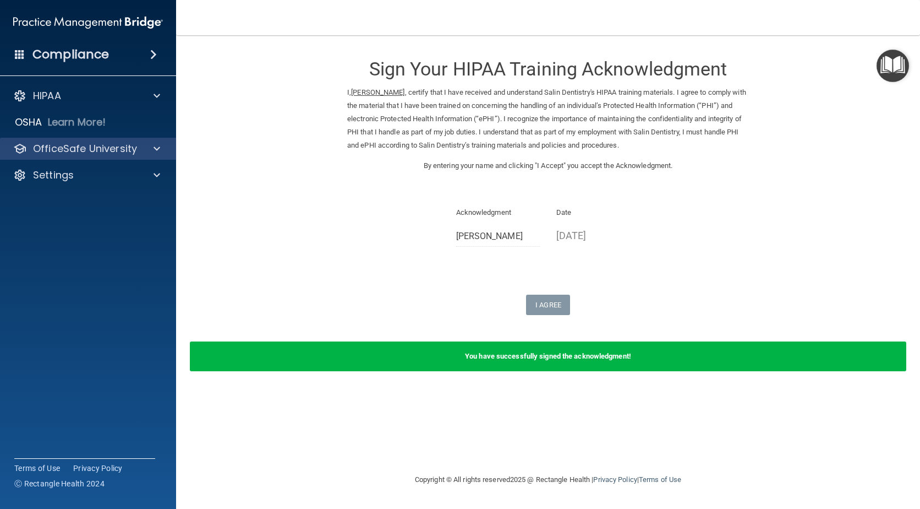
click at [151, 156] on div "OfficeSafe University" at bounding box center [88, 149] width 177 height 22
click at [154, 149] on span at bounding box center [157, 148] width 7 height 13
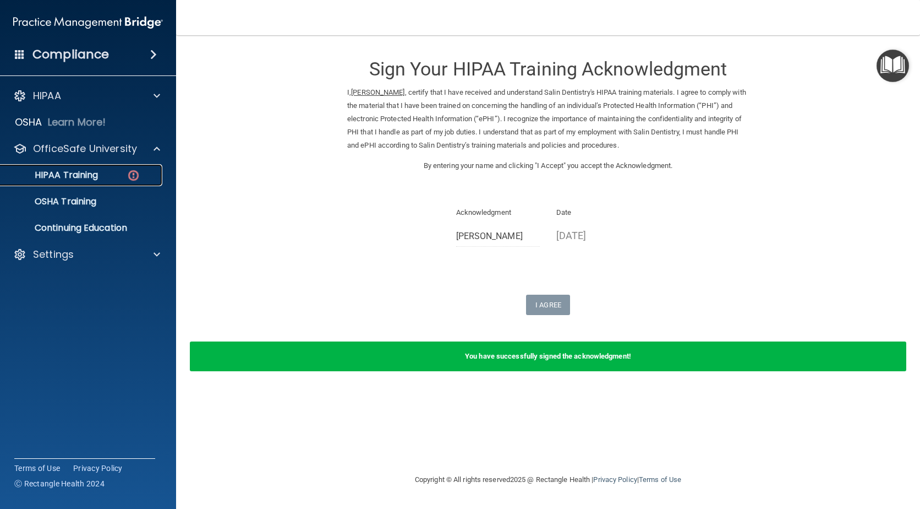
click at [121, 178] on div "HIPAA Training" at bounding box center [82, 175] width 150 height 11
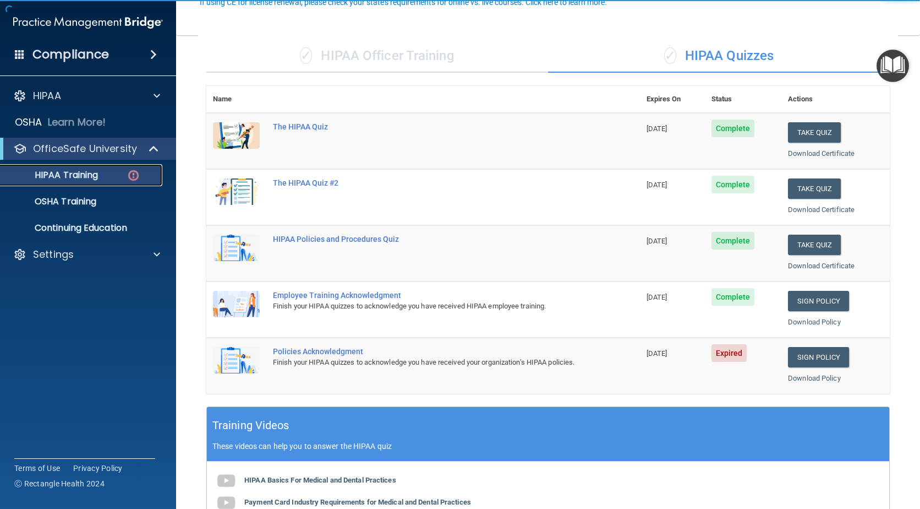
scroll to position [110, 0]
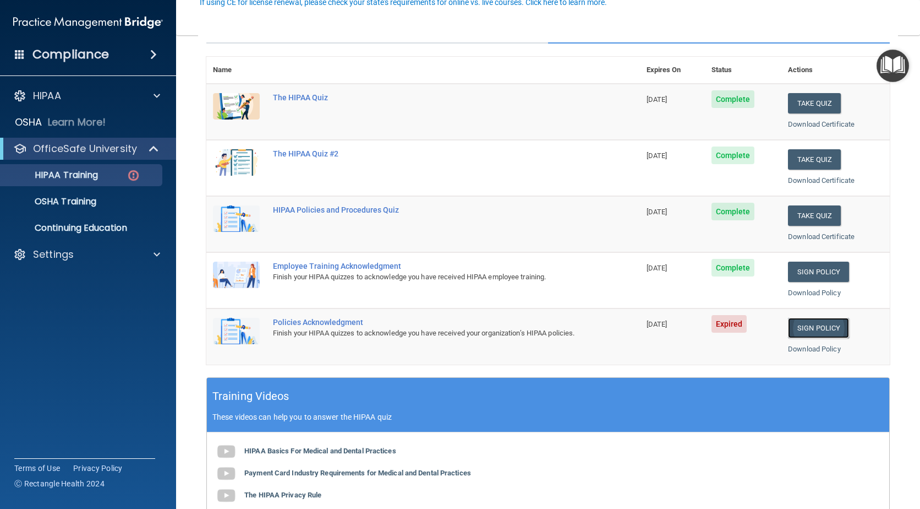
click at [797, 328] on link "Sign Policy" at bounding box center [818, 328] width 61 height 20
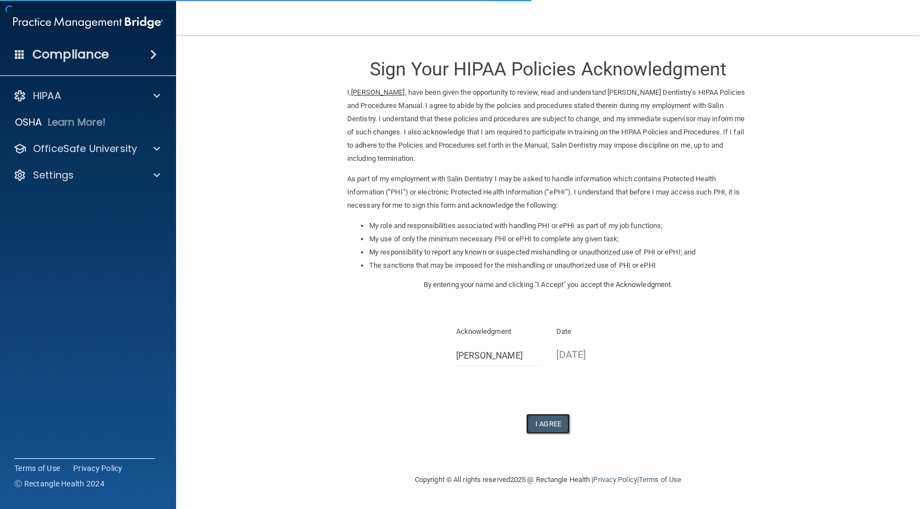
click at [546, 421] on button "I Agree" at bounding box center [548, 423] width 44 height 20
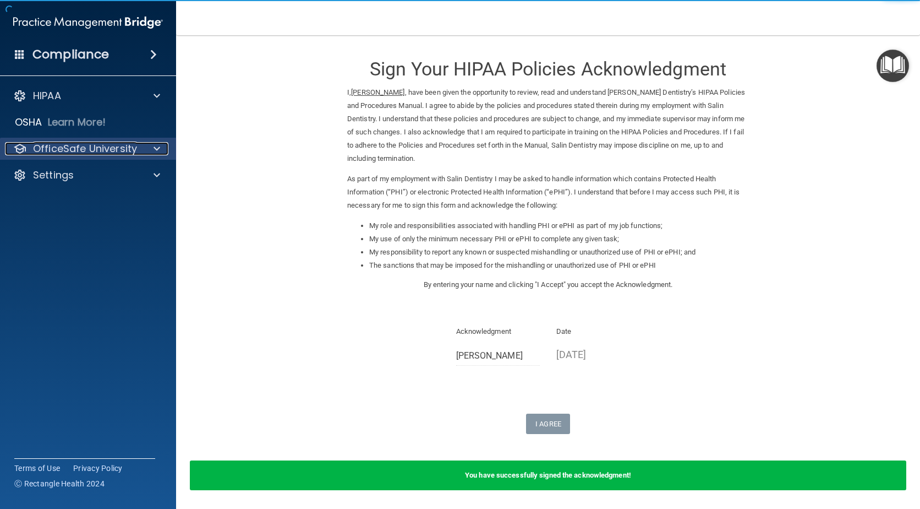
click at [153, 149] on div at bounding box center [155, 148] width 28 height 13
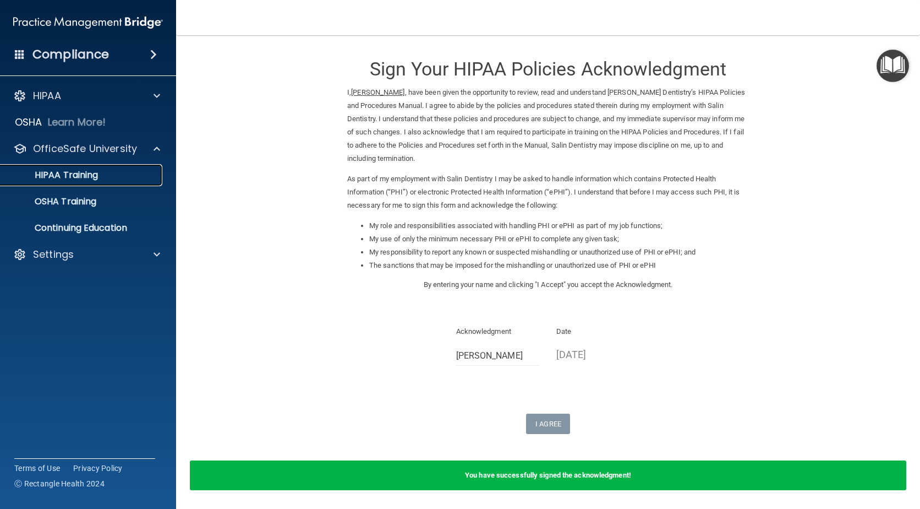
click at [113, 178] on div "HIPAA Training" at bounding box center [82, 175] width 150 height 11
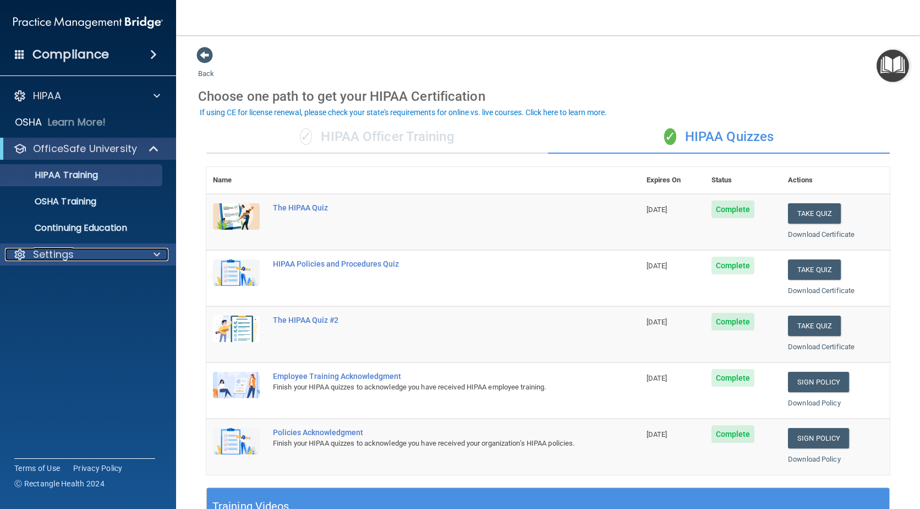
click at [145, 250] on div at bounding box center [155, 254] width 28 height 13
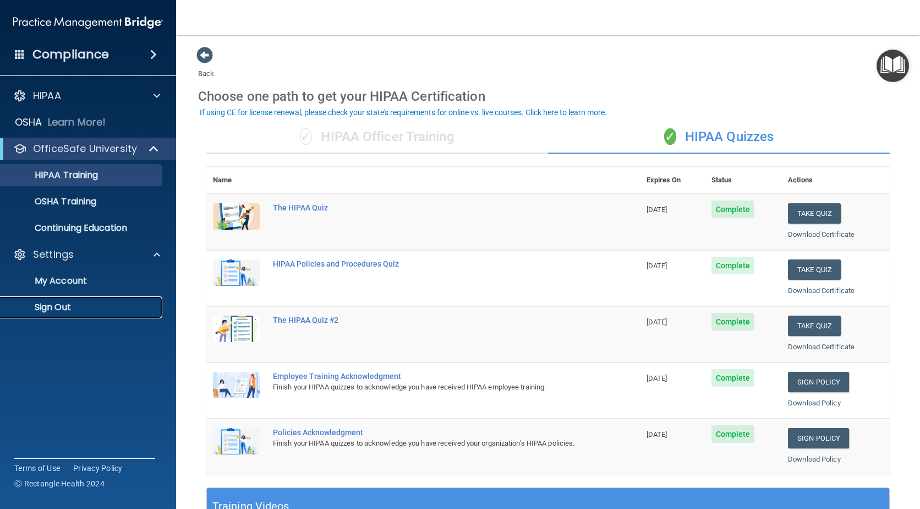
click at [69, 310] on p "Sign Out" at bounding box center [82, 307] width 150 height 11
